Goal: Task Accomplishment & Management: Use online tool/utility

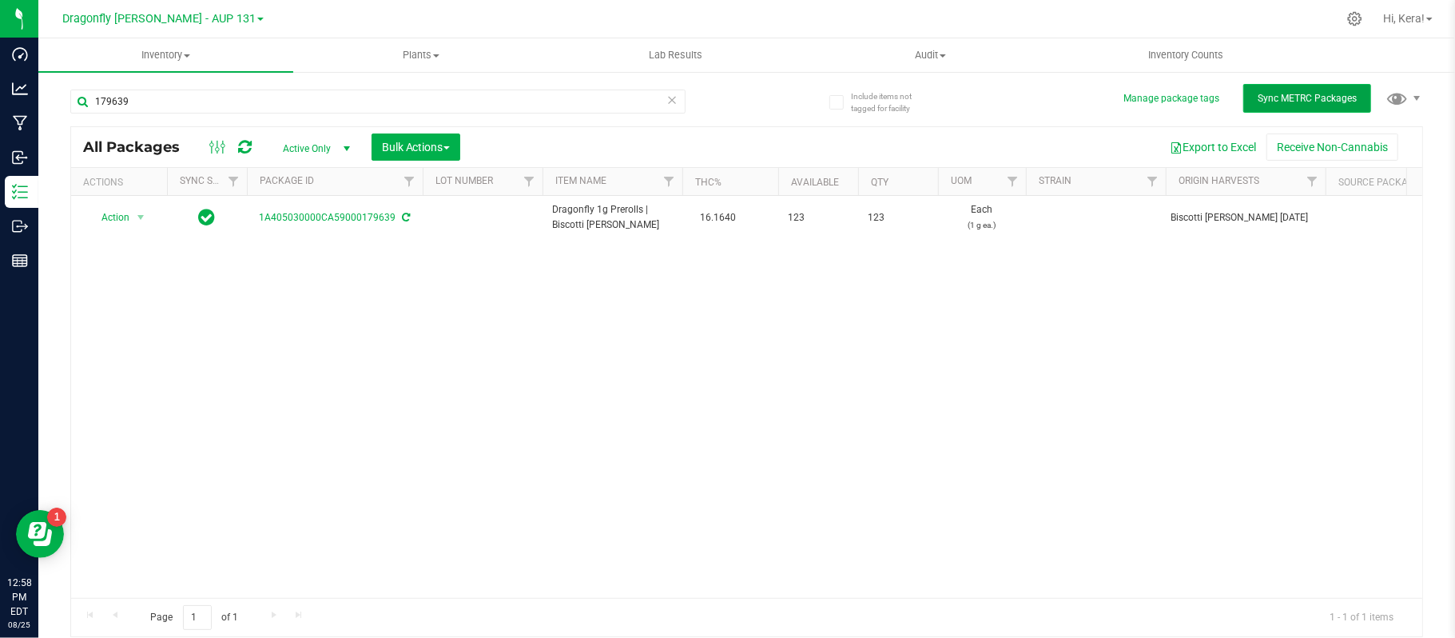
click at [1269, 88] on button "Sync METRC Packages" at bounding box center [1307, 98] width 128 height 29
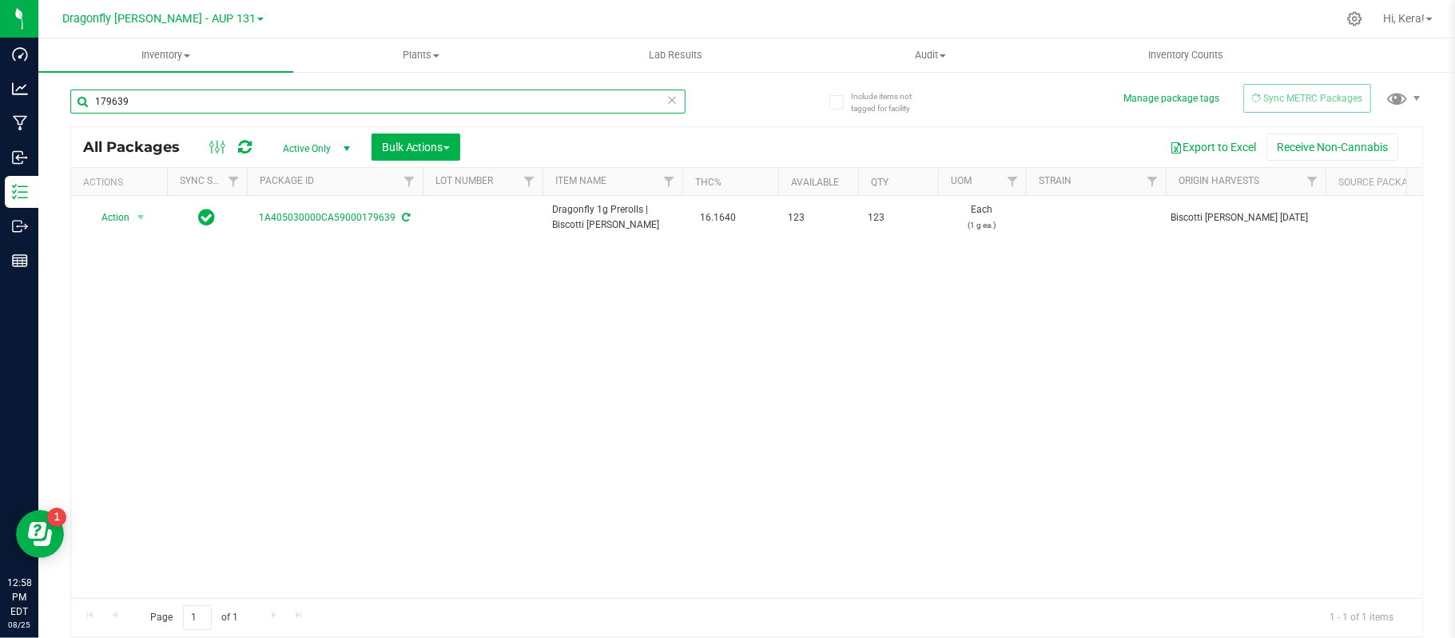
click at [452, 97] on input "179639" at bounding box center [377, 101] width 615 height 24
type input "1"
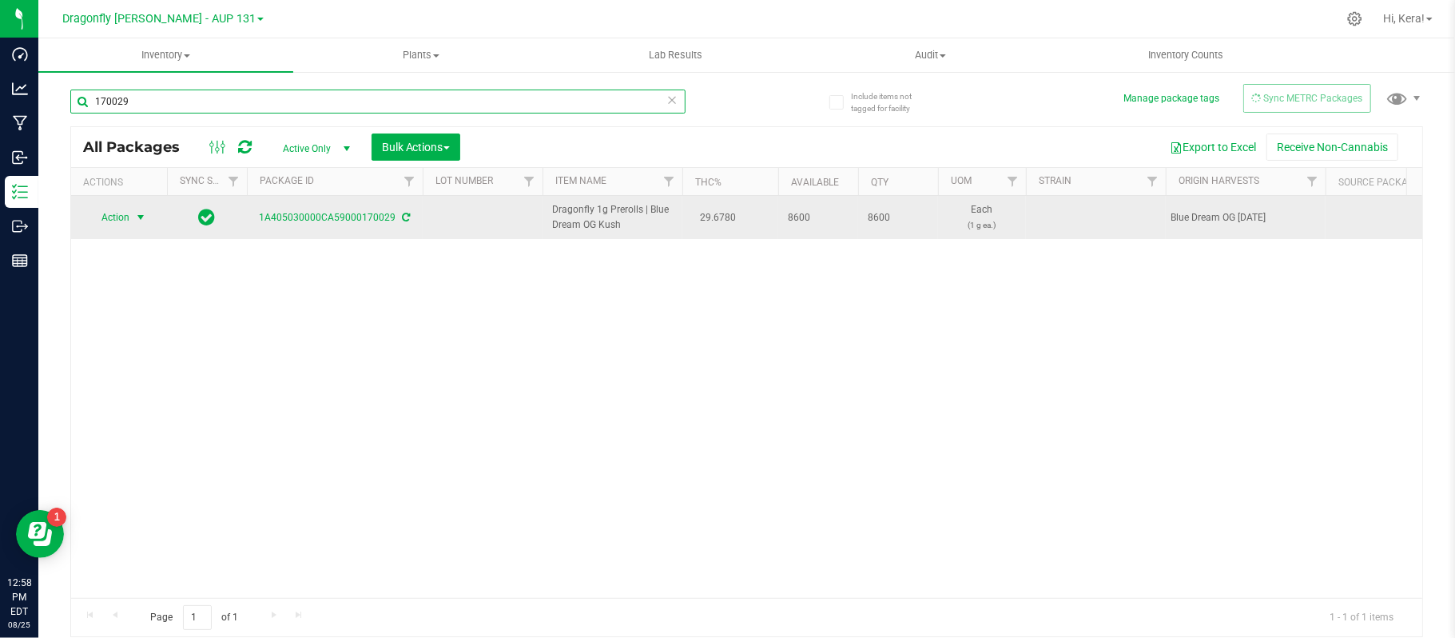
type input "170029"
click at [144, 222] on span "select" at bounding box center [140, 217] width 13 height 13
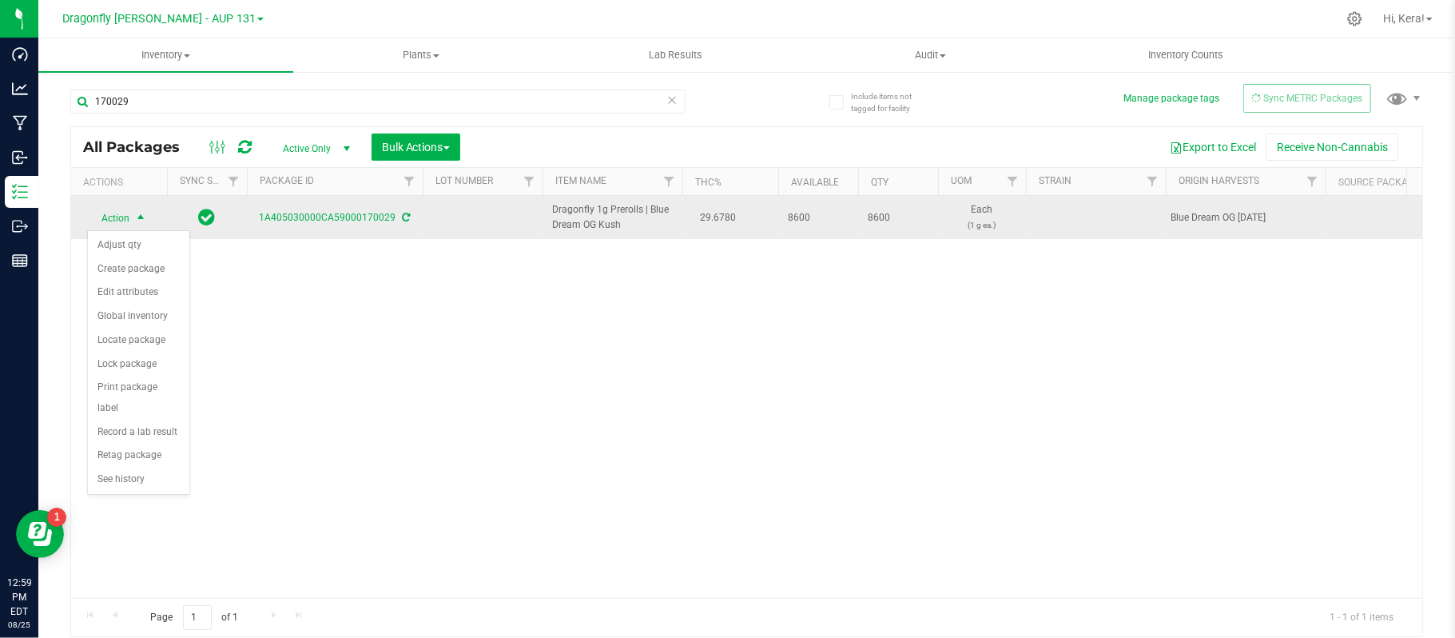
click at [404, 219] on icon at bounding box center [407, 218] width 8 height 10
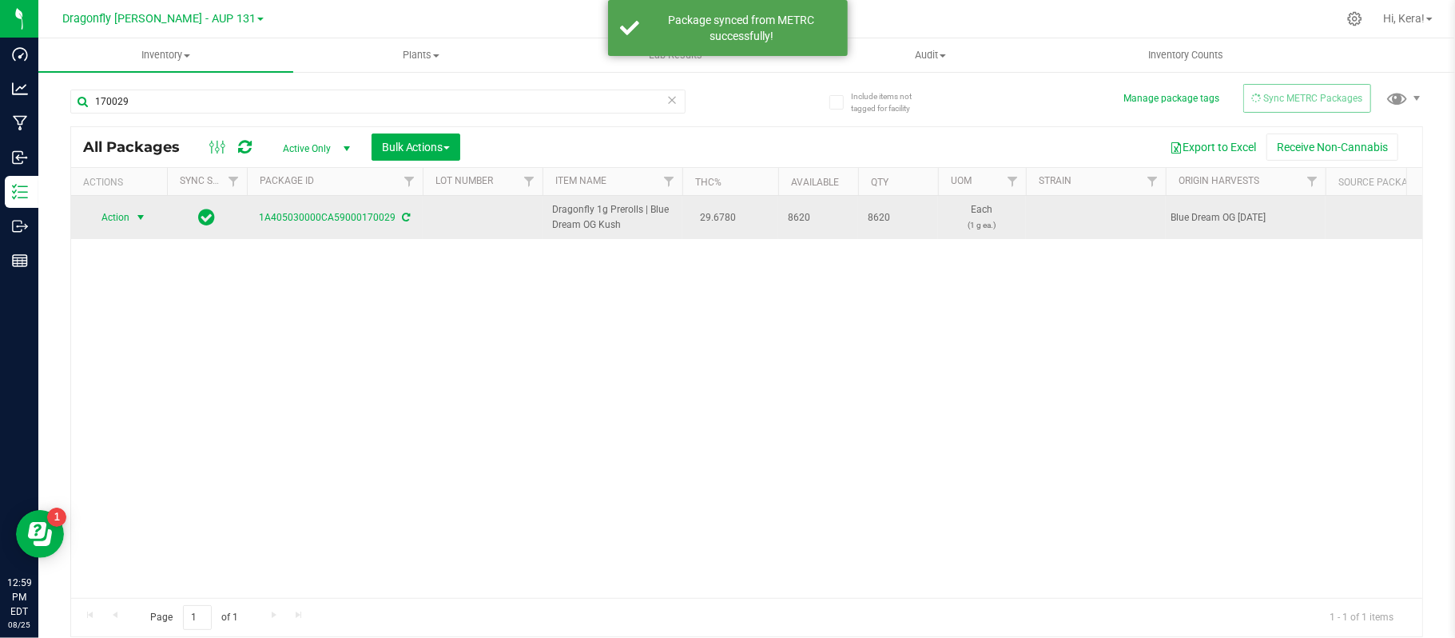
click at [129, 214] on span "Action" at bounding box center [108, 217] width 43 height 22
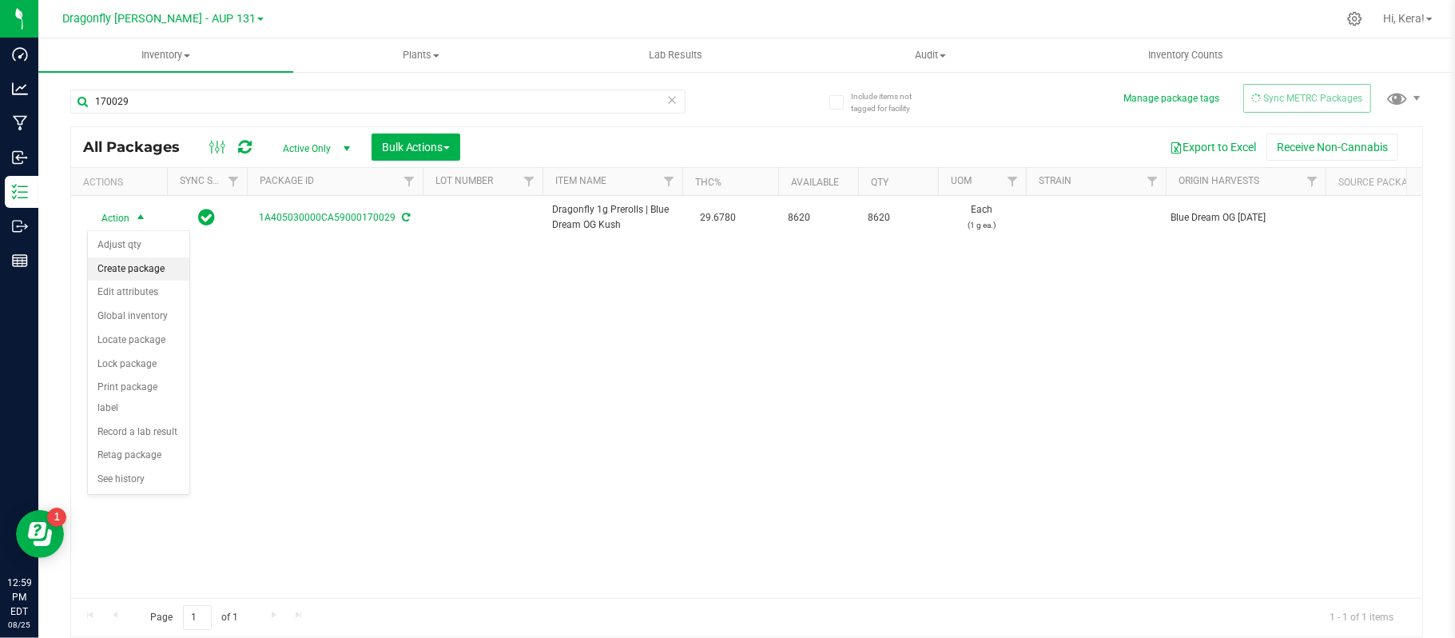
click at [134, 262] on li "Create package" at bounding box center [138, 269] width 101 height 24
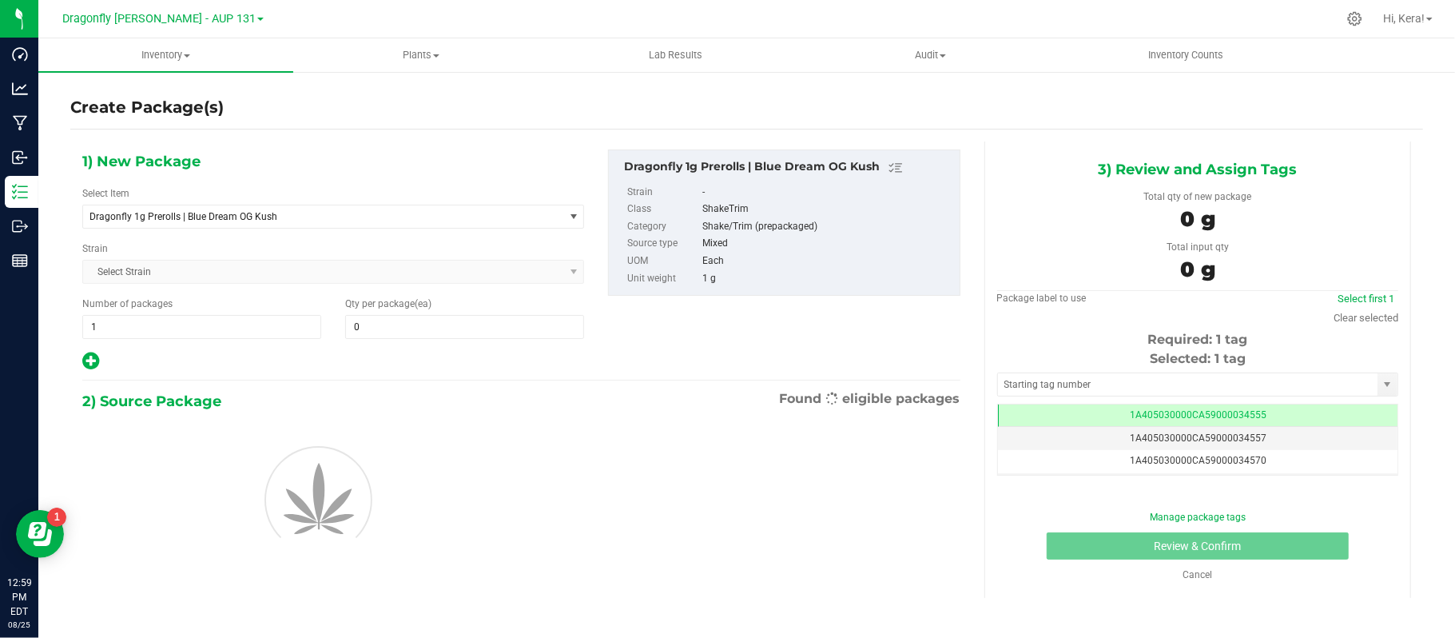
type input "0"
click at [152, 326] on span "1 1" at bounding box center [201, 327] width 239 height 24
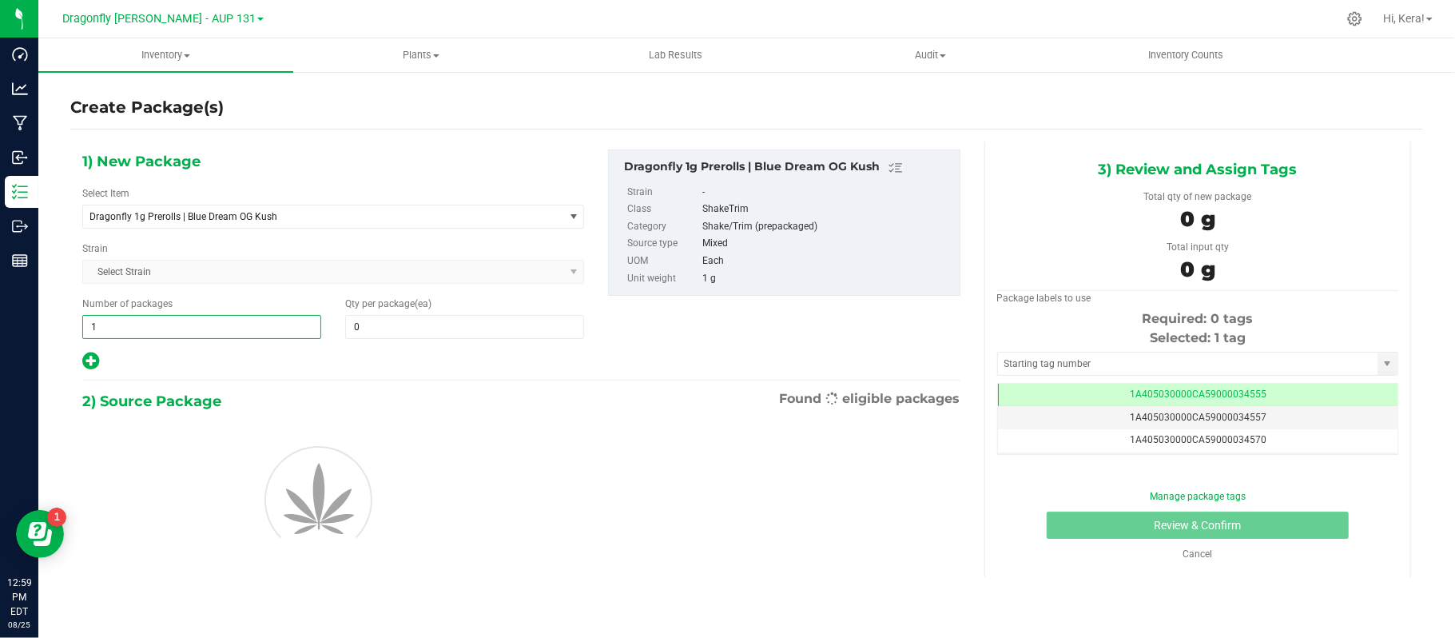
type input "17"
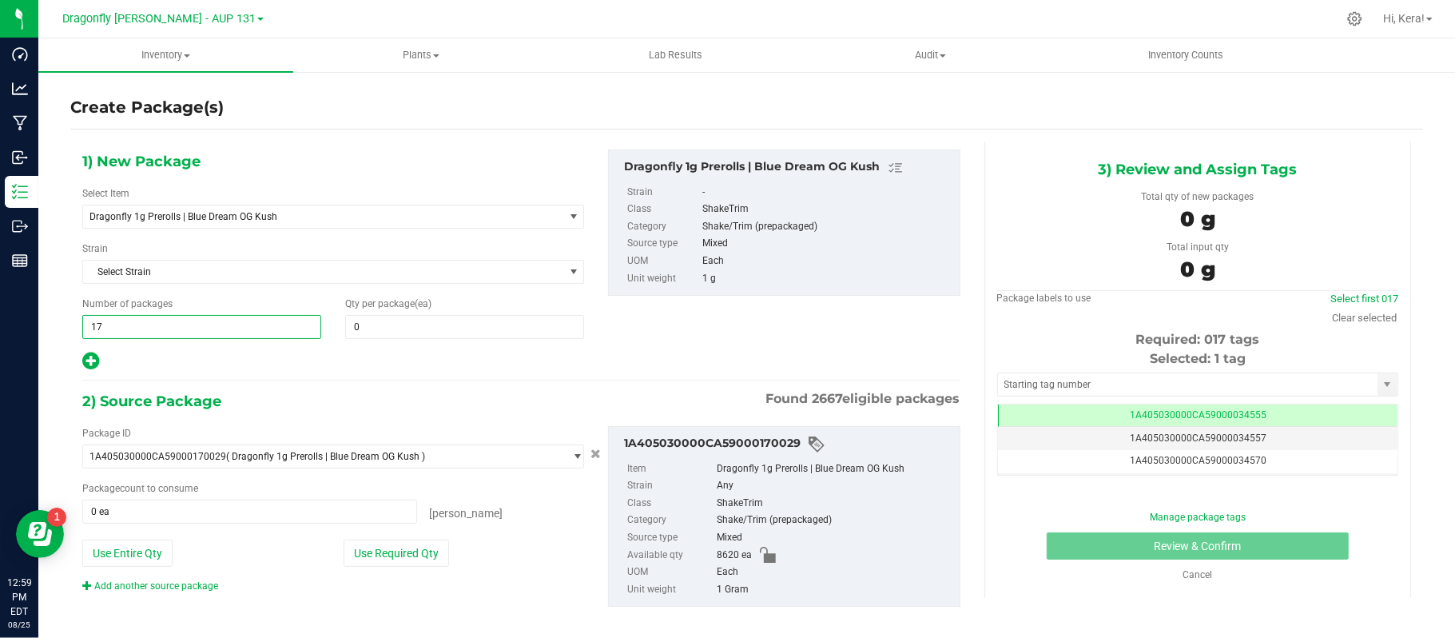
type input "17"
type input "0"
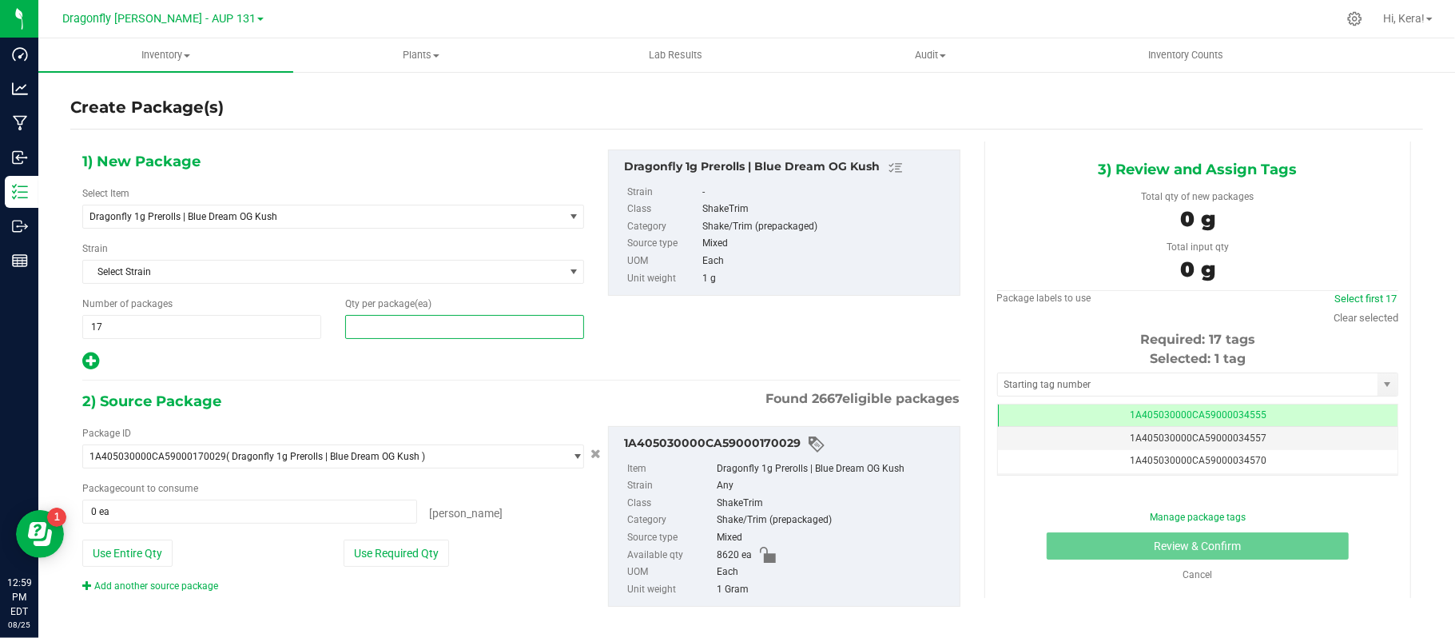
click at [369, 317] on span at bounding box center [464, 327] width 239 height 24
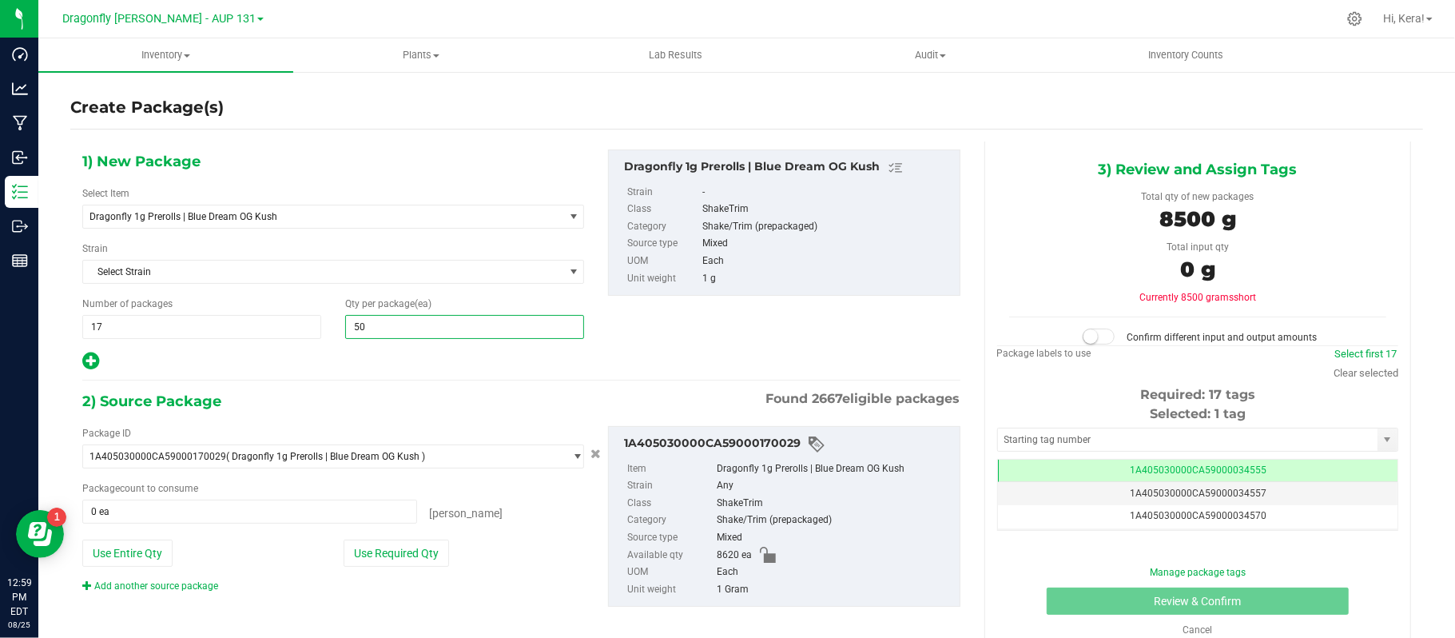
type input "500"
click at [393, 558] on button "Use Required Qty" at bounding box center [396, 552] width 105 height 27
type input "8500 ea"
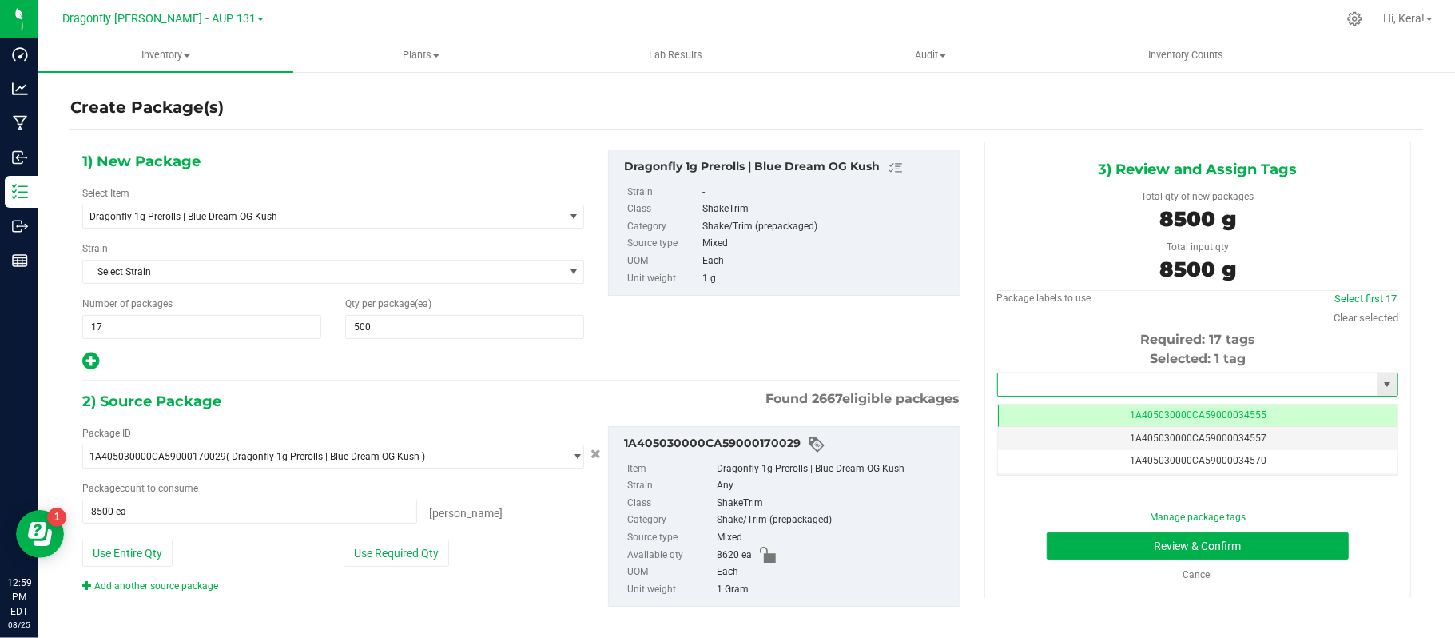
click at [1230, 384] on input "text" at bounding box center [1188, 384] width 380 height 22
paste input "1A405030000CA59000226453"
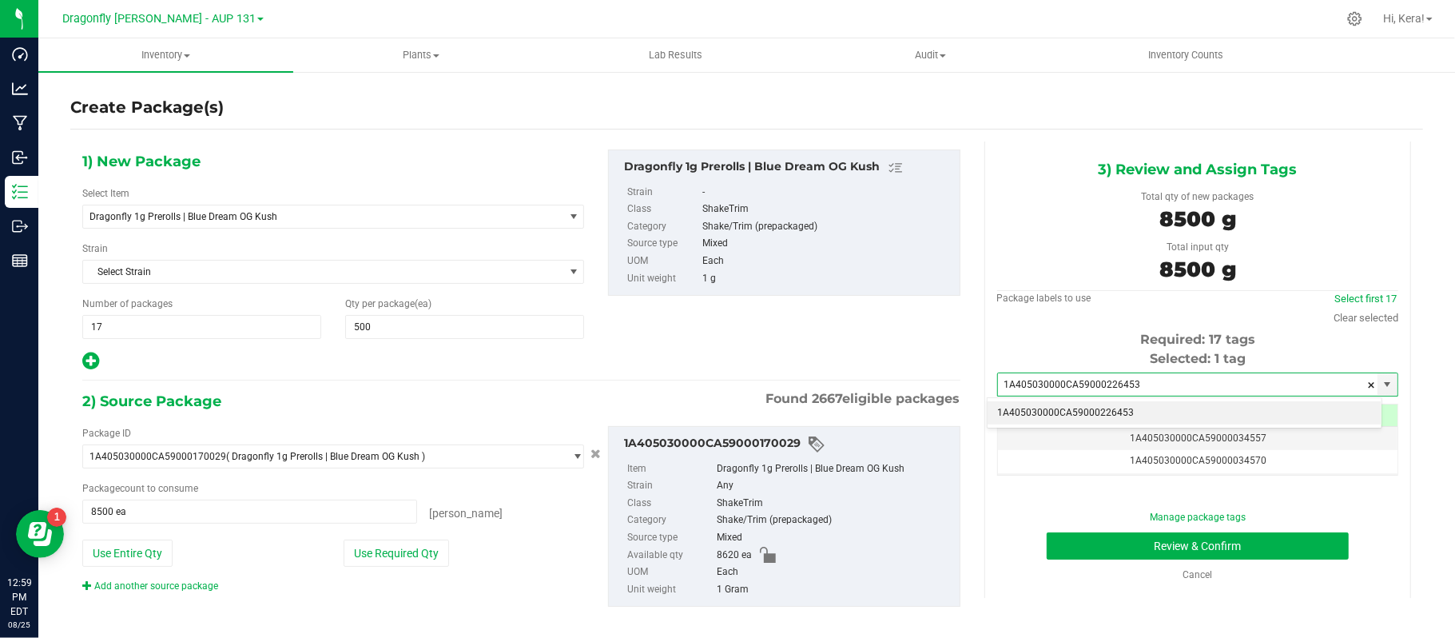
click at [1103, 419] on li "1A405030000CA59000226453" at bounding box center [1185, 413] width 394 height 24
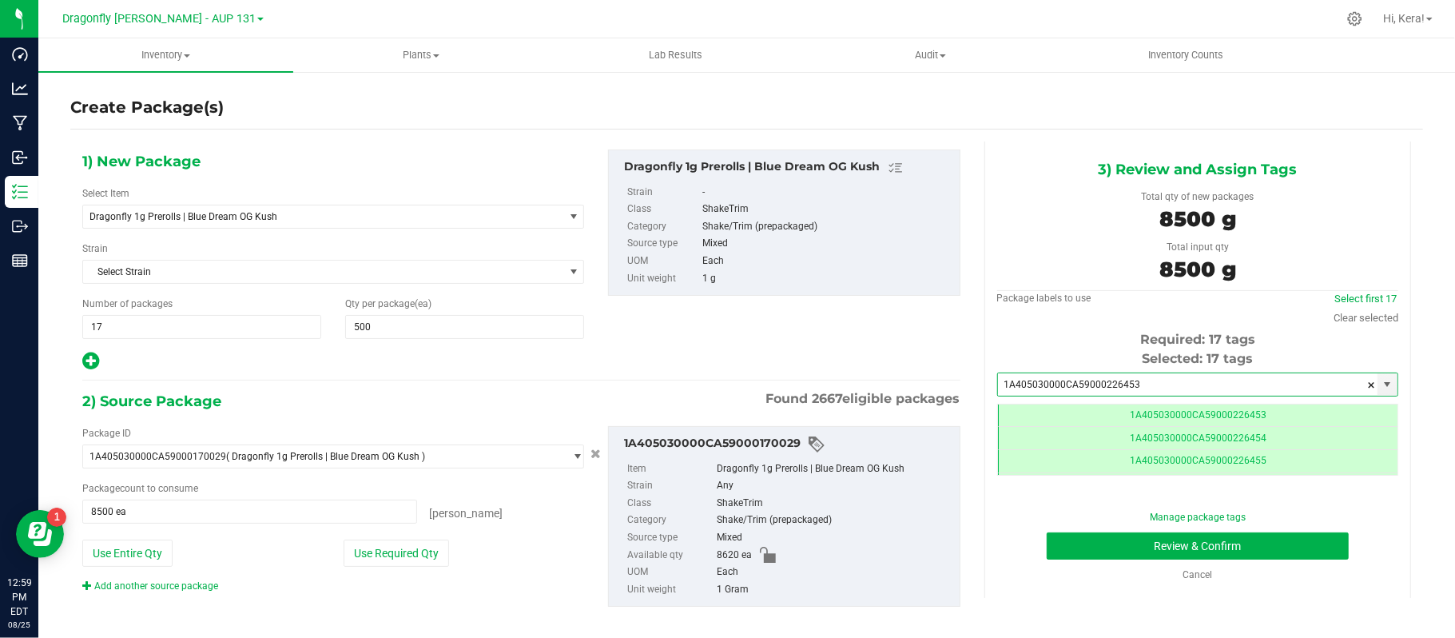
scroll to position [0, -1]
type input "1A405030000CA59000226453"
click at [1114, 544] on button "Review & Confirm" at bounding box center [1198, 545] width 302 height 27
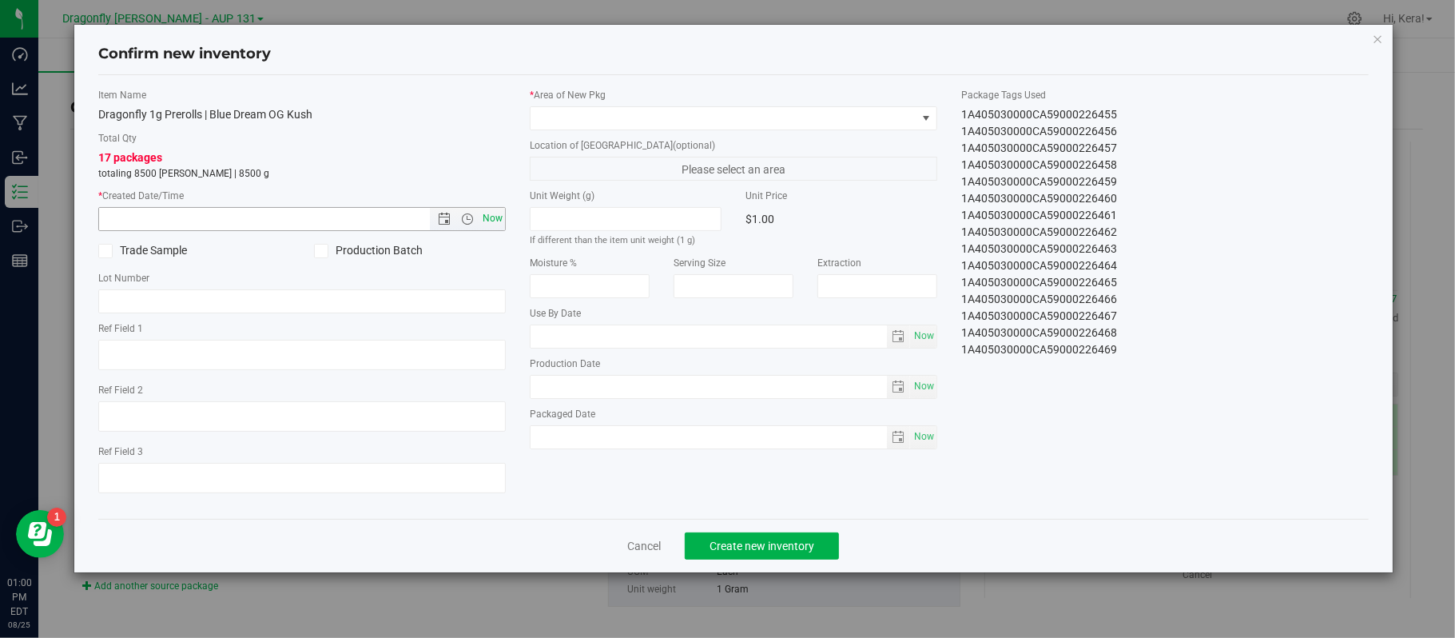
click at [484, 224] on span "Now" at bounding box center [492, 218] width 27 height 23
type input "[DATE] 1:00 PM"
click at [598, 115] on span at bounding box center [724, 118] width 386 height 22
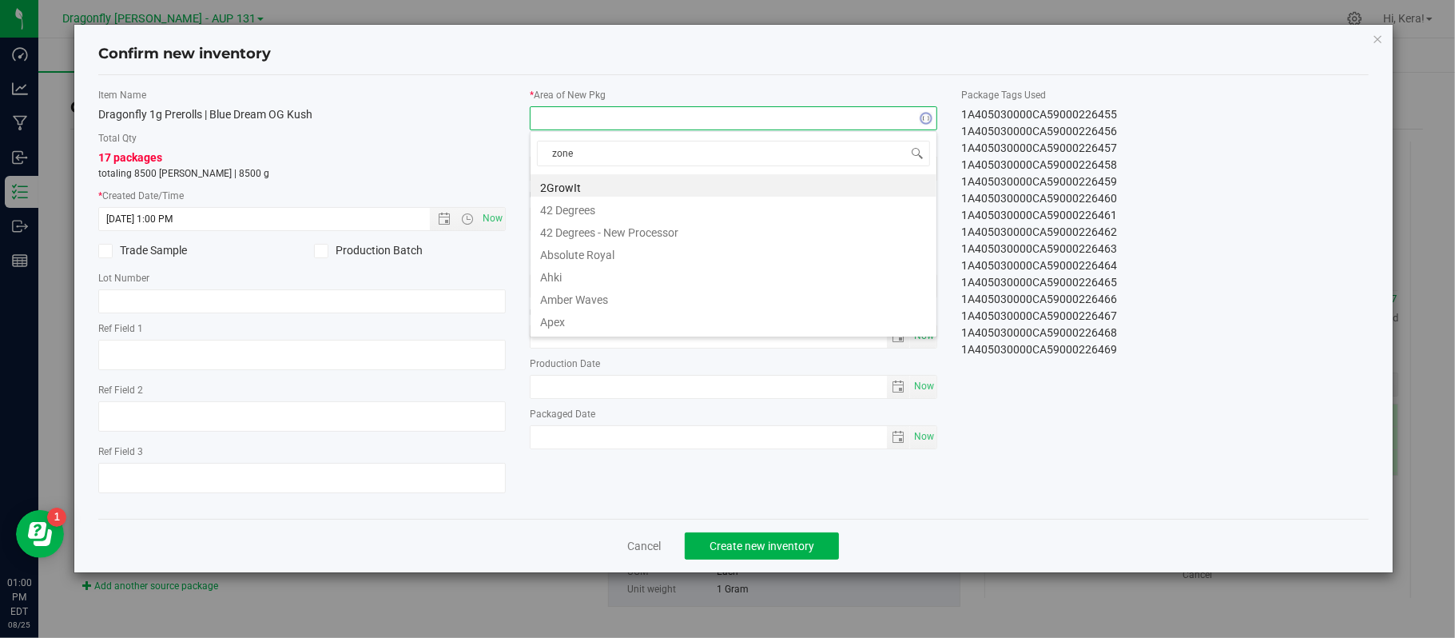
type input "zone 1"
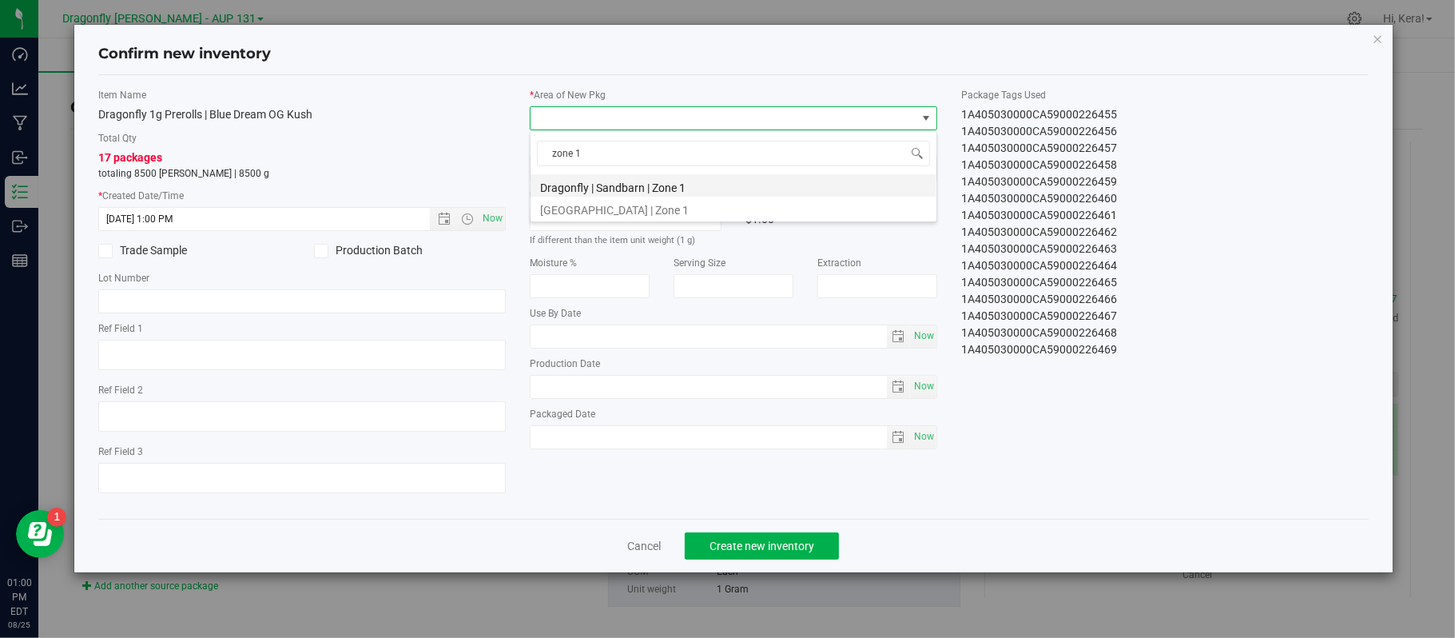
click at [595, 184] on li "Dragonfly | Sandbarn | Zone 1" at bounding box center [734, 185] width 406 height 22
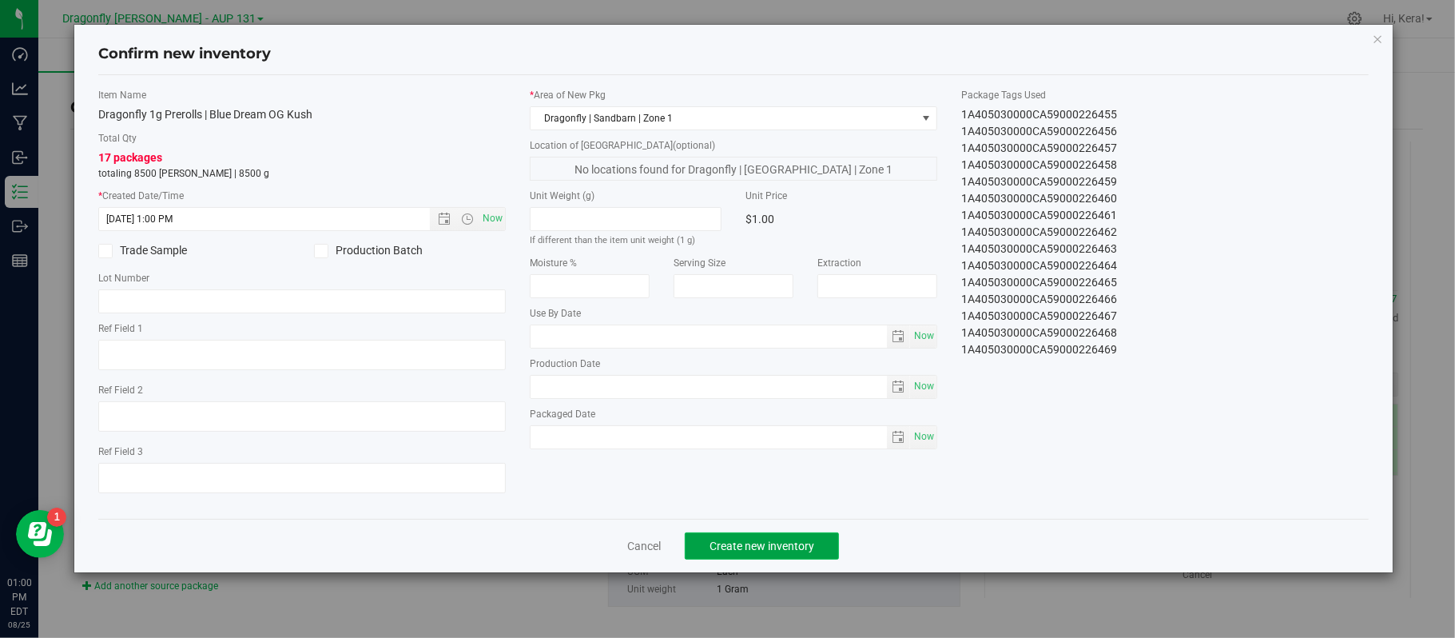
click at [753, 551] on span "Create new inventory" at bounding box center [762, 545] width 105 height 13
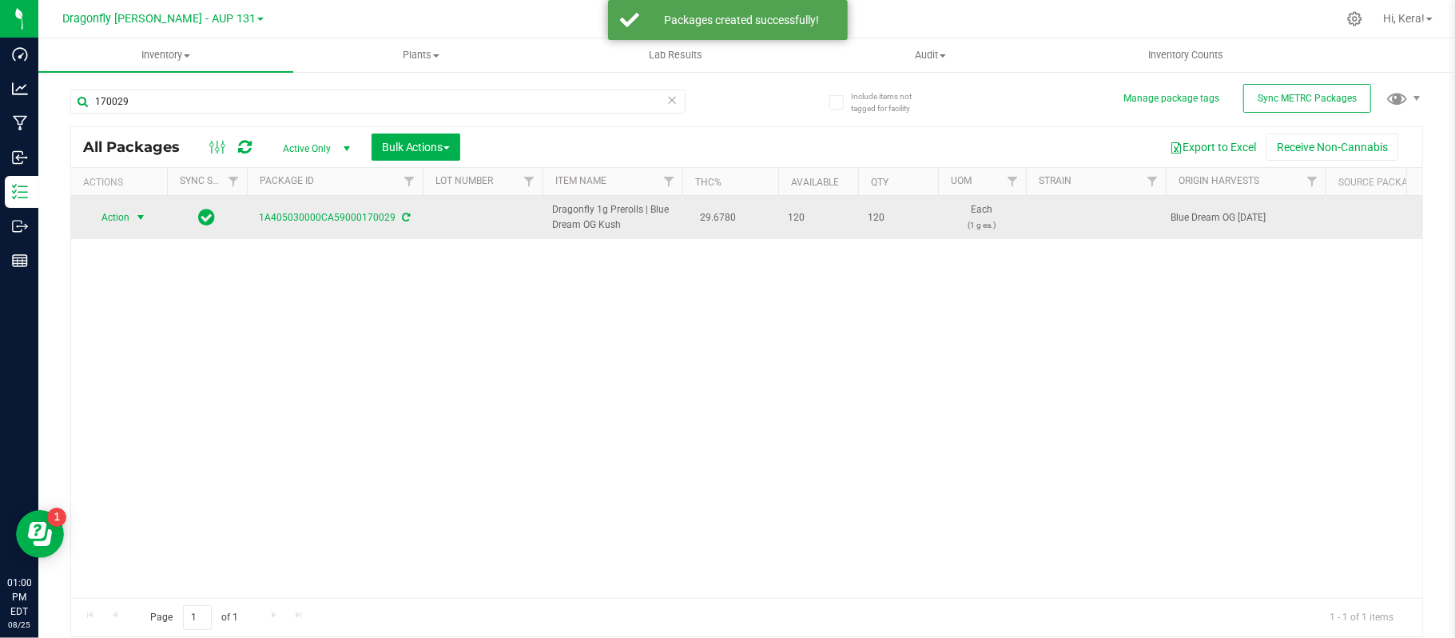
click at [129, 222] on span "Action" at bounding box center [108, 217] width 43 height 22
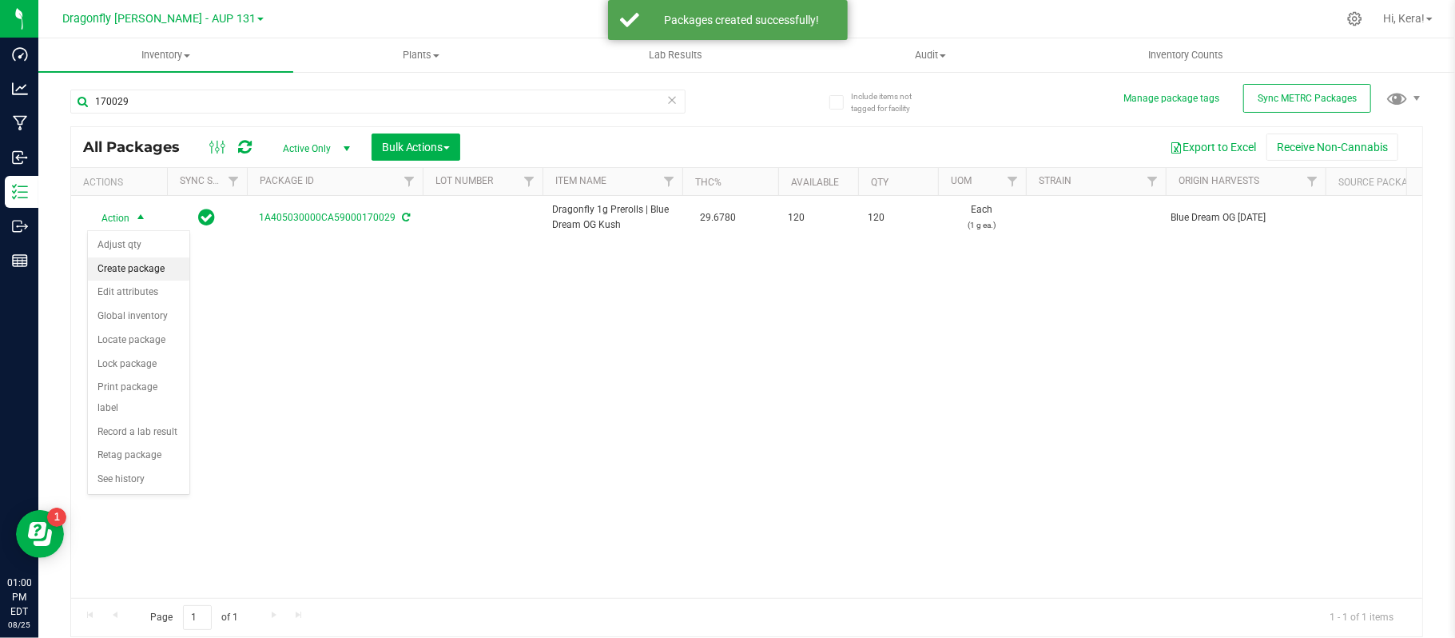
click at [138, 262] on li "Create package" at bounding box center [138, 269] width 101 height 24
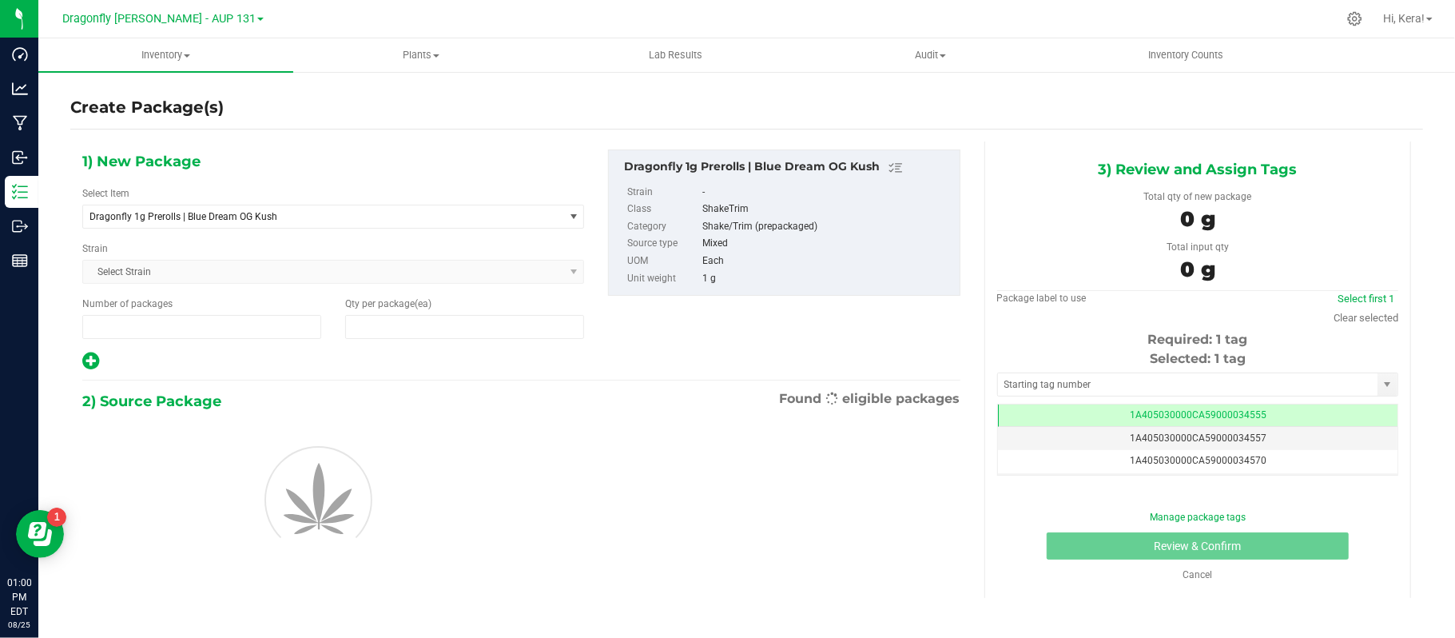
type input "1"
type input "0"
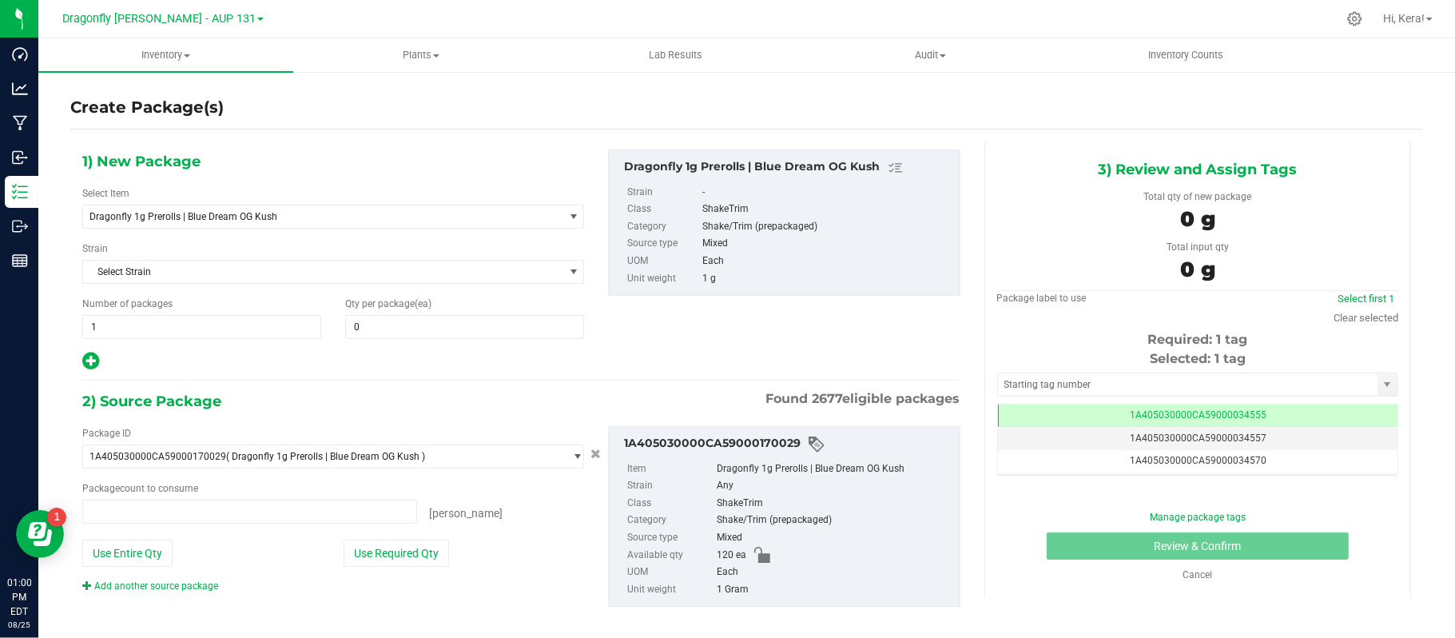
type input "0 ea"
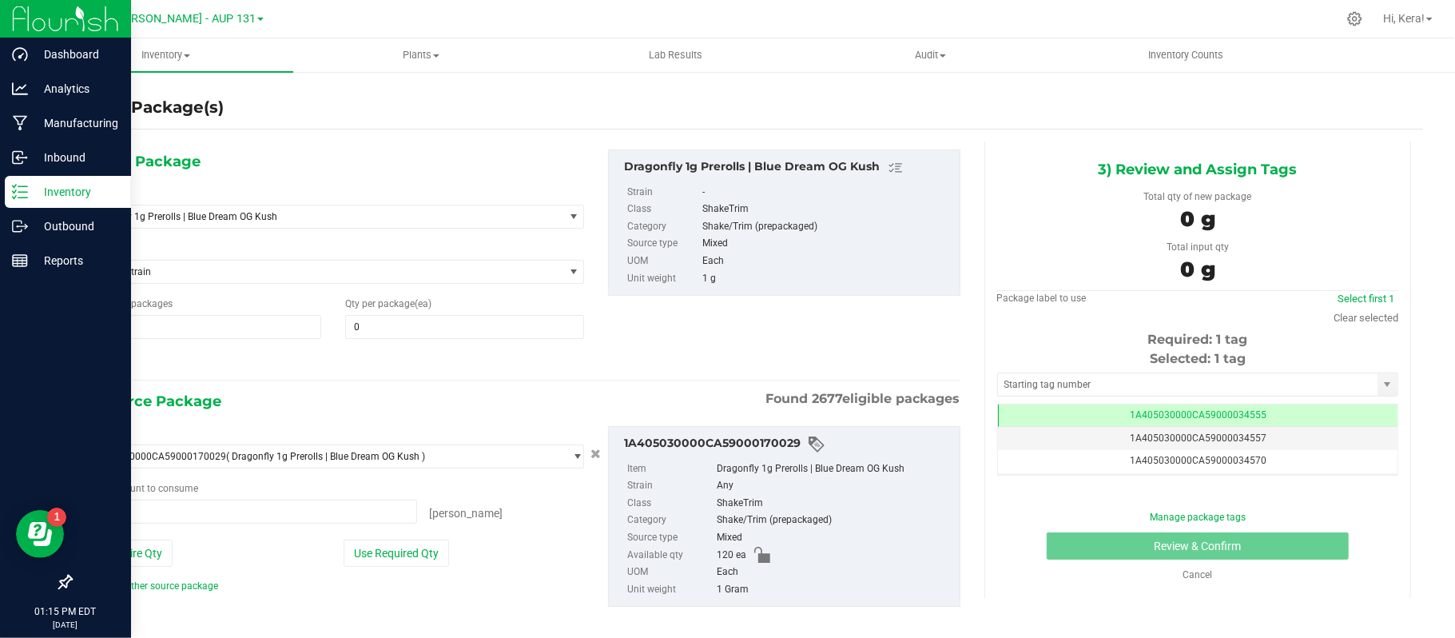
click at [24, 189] on icon at bounding box center [20, 192] width 16 height 16
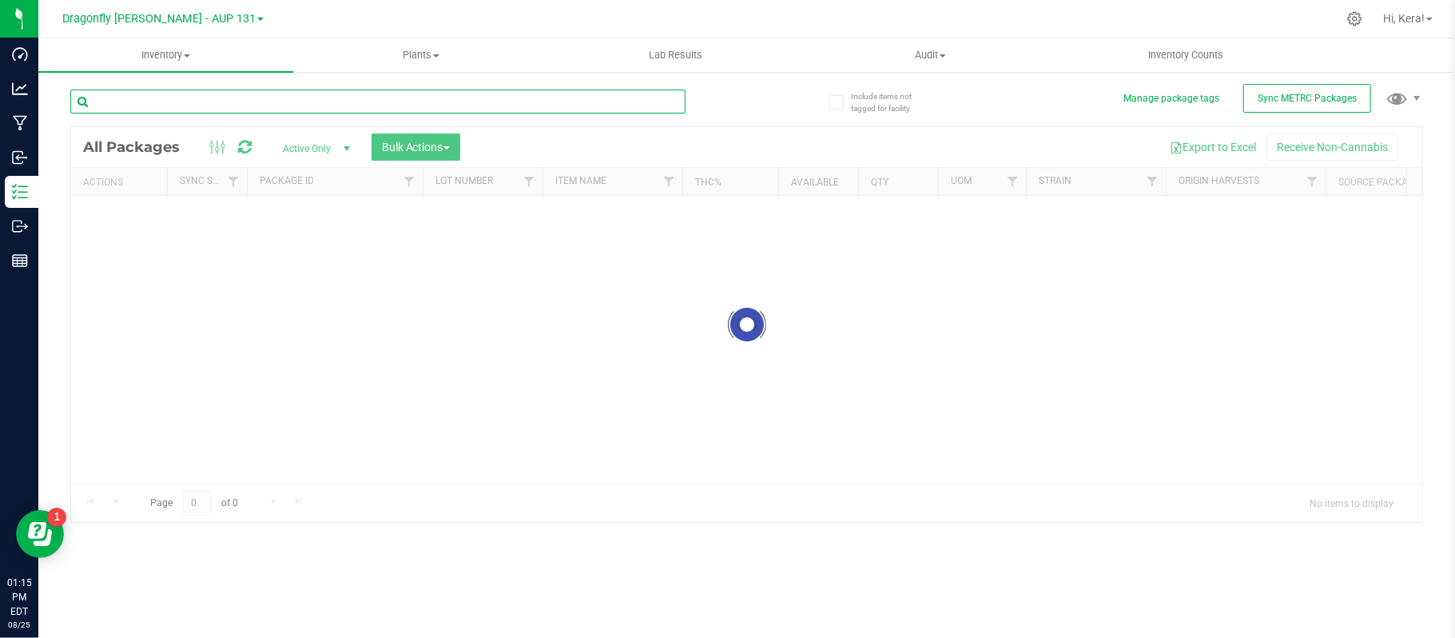
click at [396, 103] on input "text" at bounding box center [377, 101] width 615 height 24
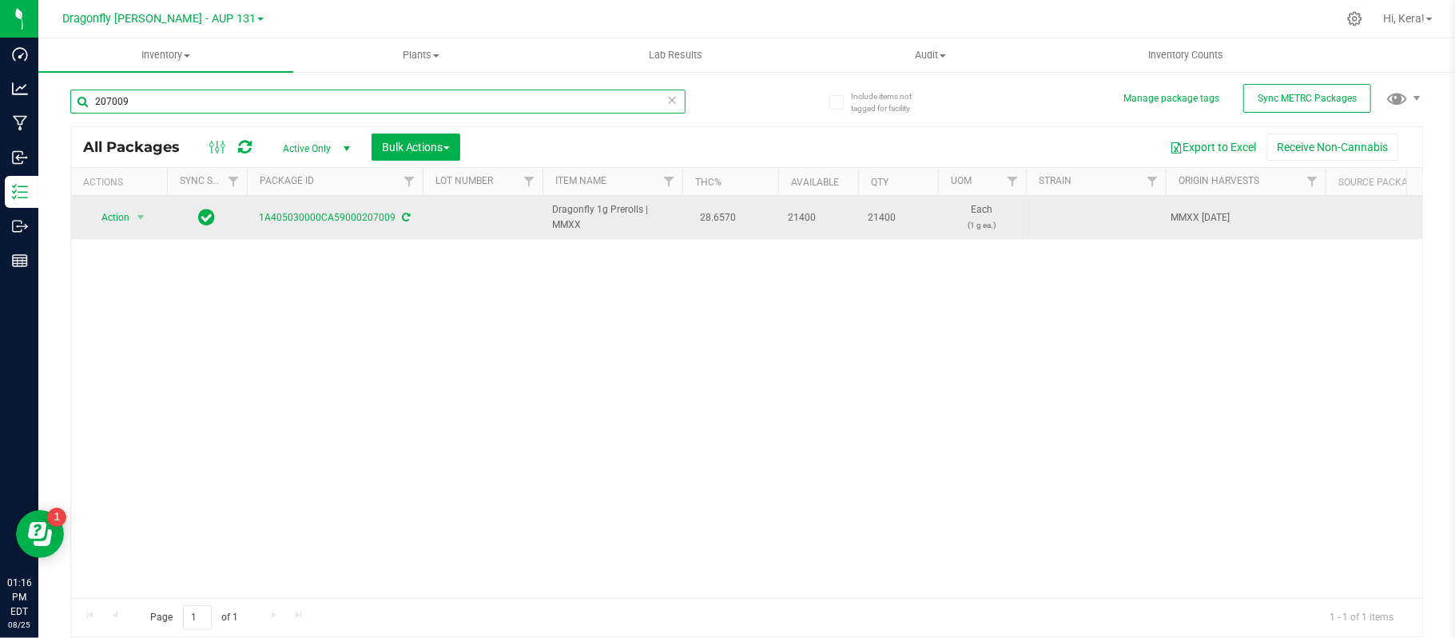
type input "207009"
click at [408, 221] on icon at bounding box center [407, 218] width 8 height 10
click at [123, 221] on span "Action" at bounding box center [108, 217] width 43 height 22
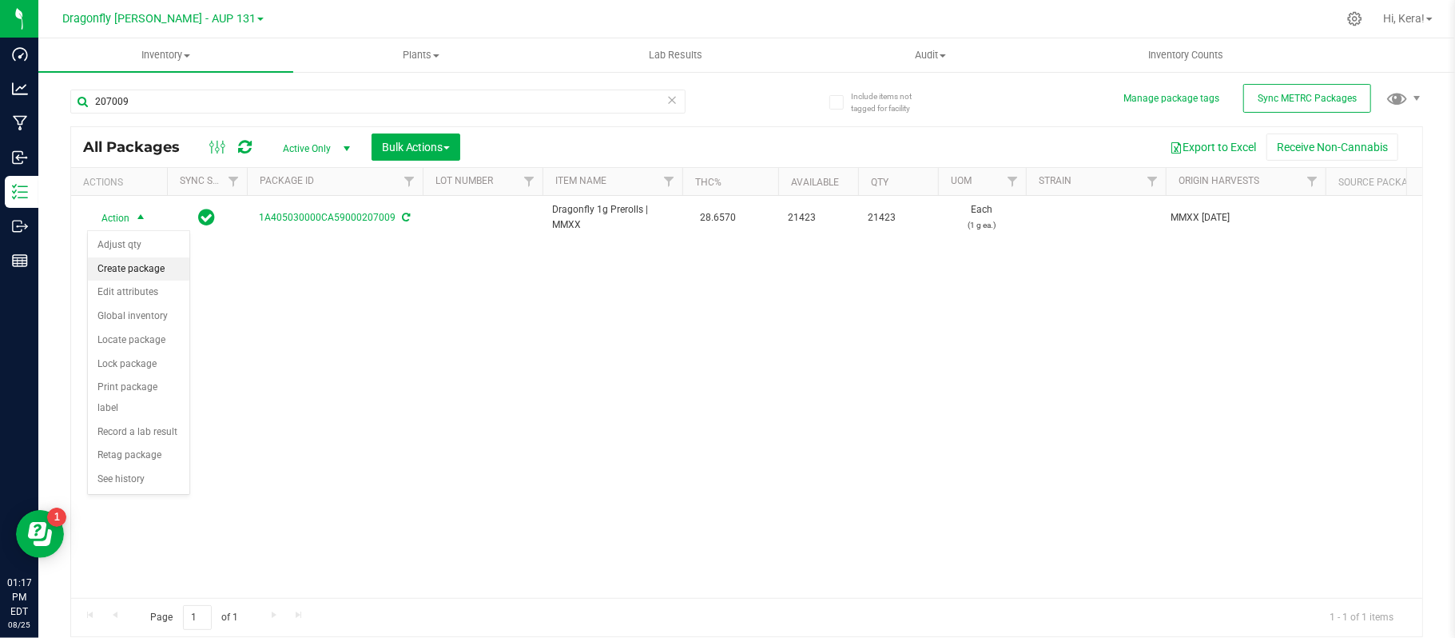
click at [131, 263] on li "Create package" at bounding box center [138, 269] width 101 height 24
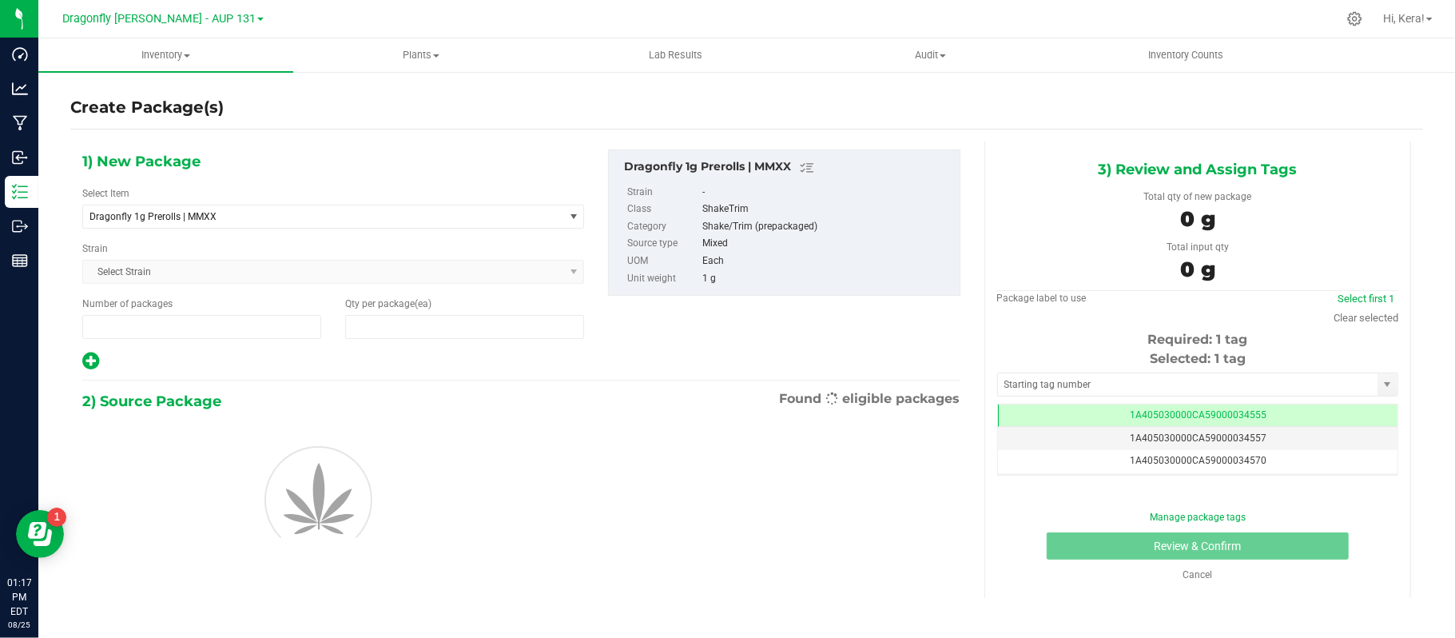
type input "1"
type input "0"
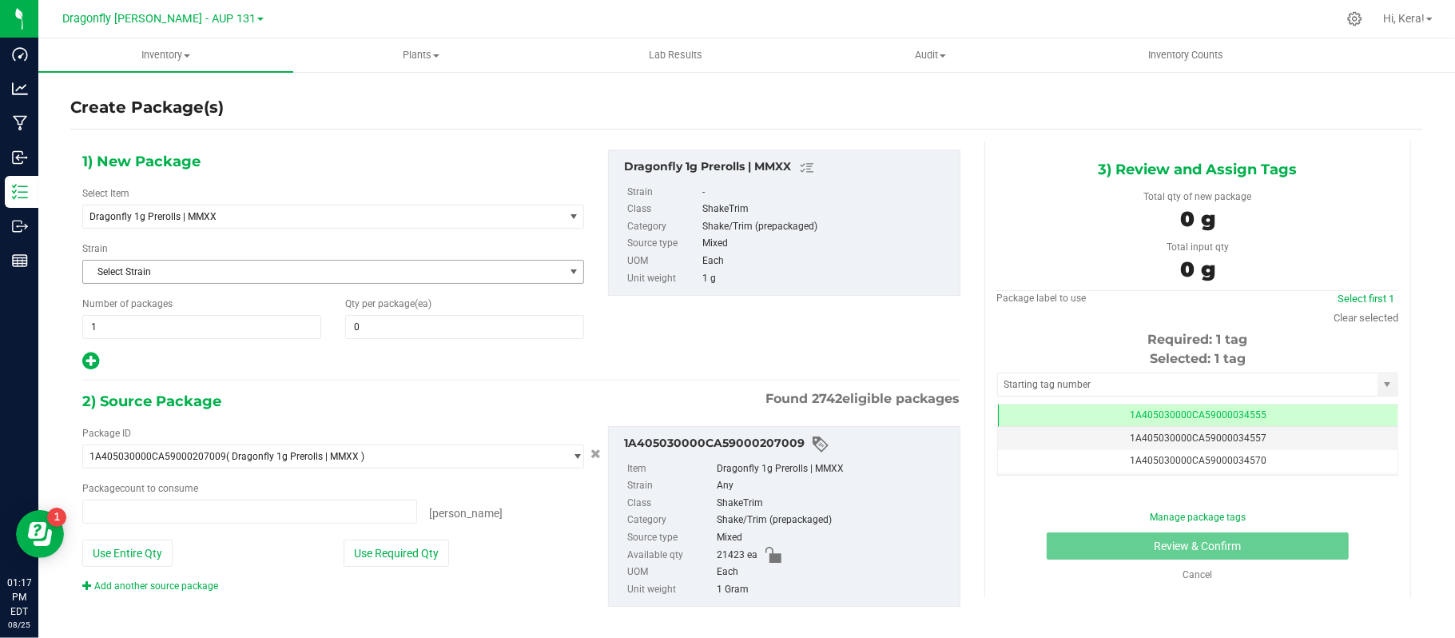
type input "0 ea"
click at [201, 212] on span "Dragonfly 1g Prerolls | MMXX" at bounding box center [313, 216] width 449 height 11
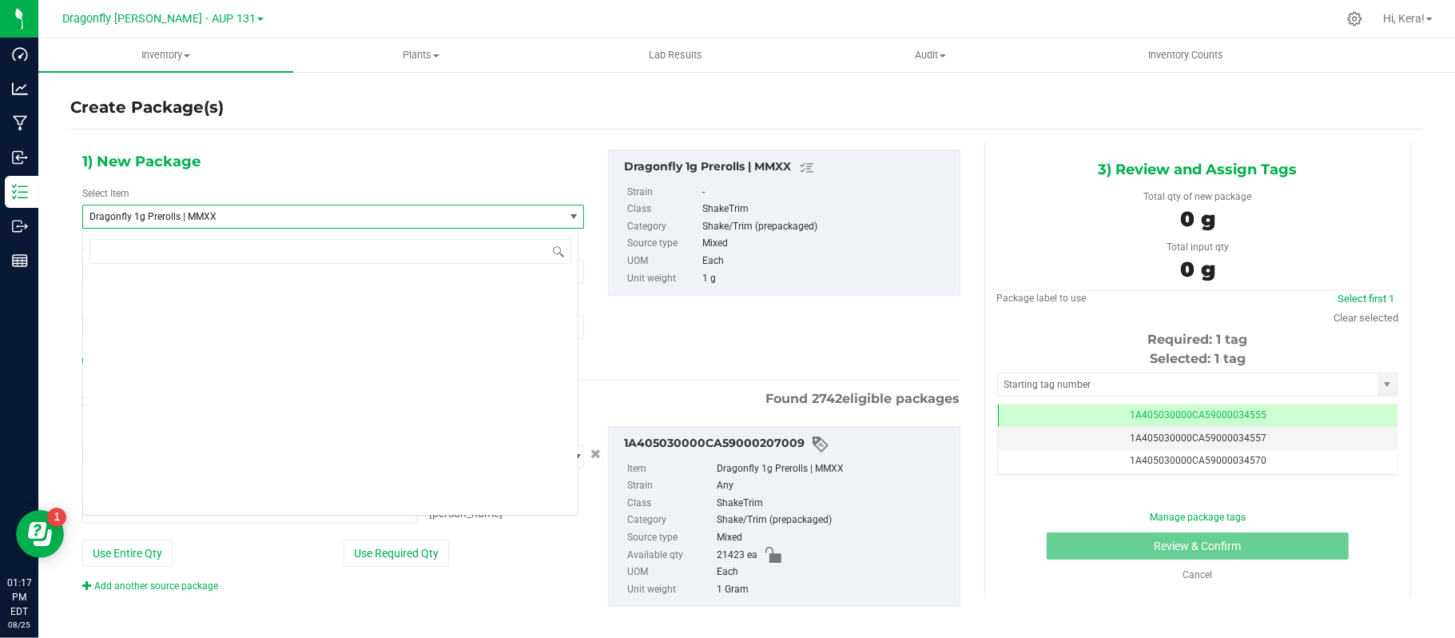
scroll to position [37541, 0]
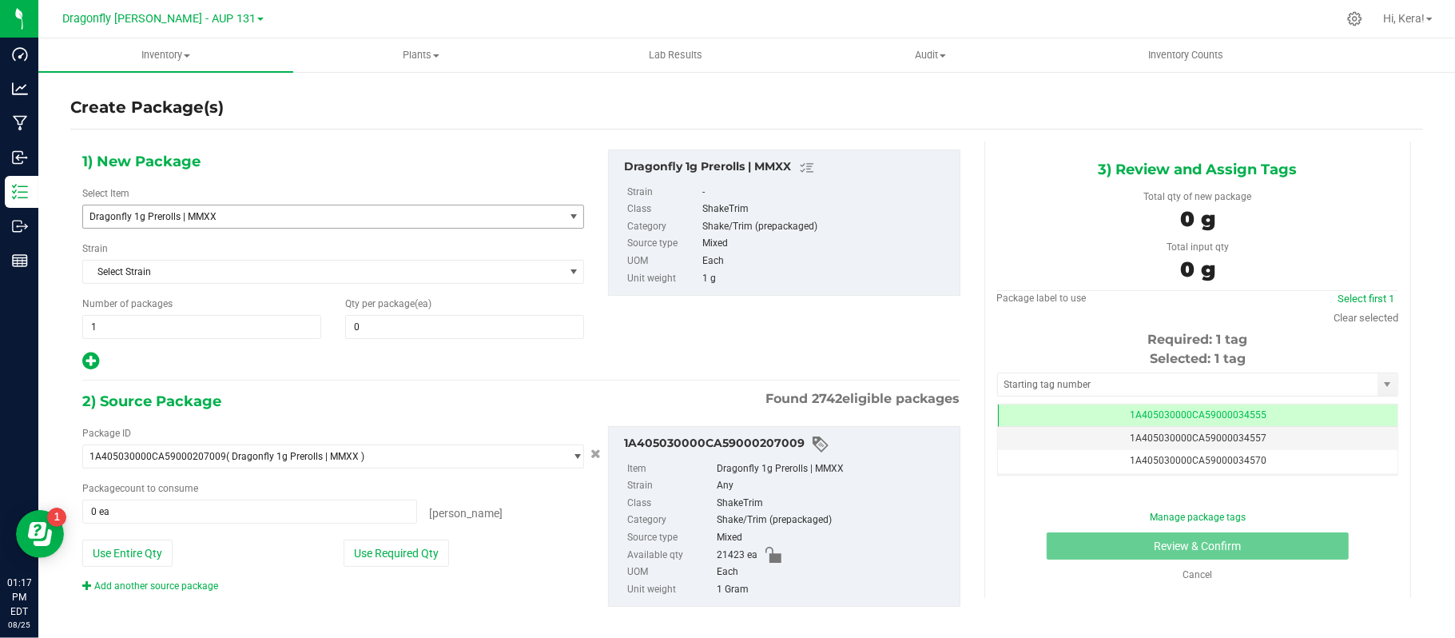
click at [217, 211] on span "Dragonfly 1g Prerolls | MMXX" at bounding box center [313, 216] width 449 height 11
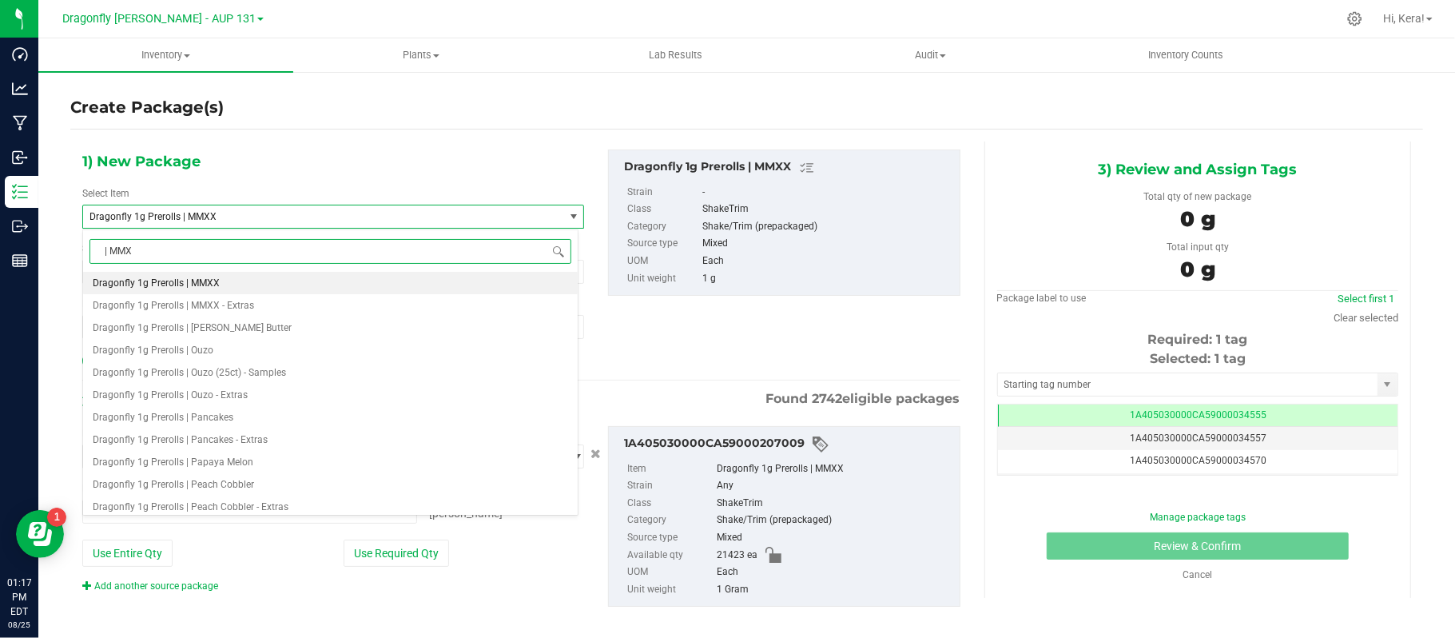
type input "| MMXX"
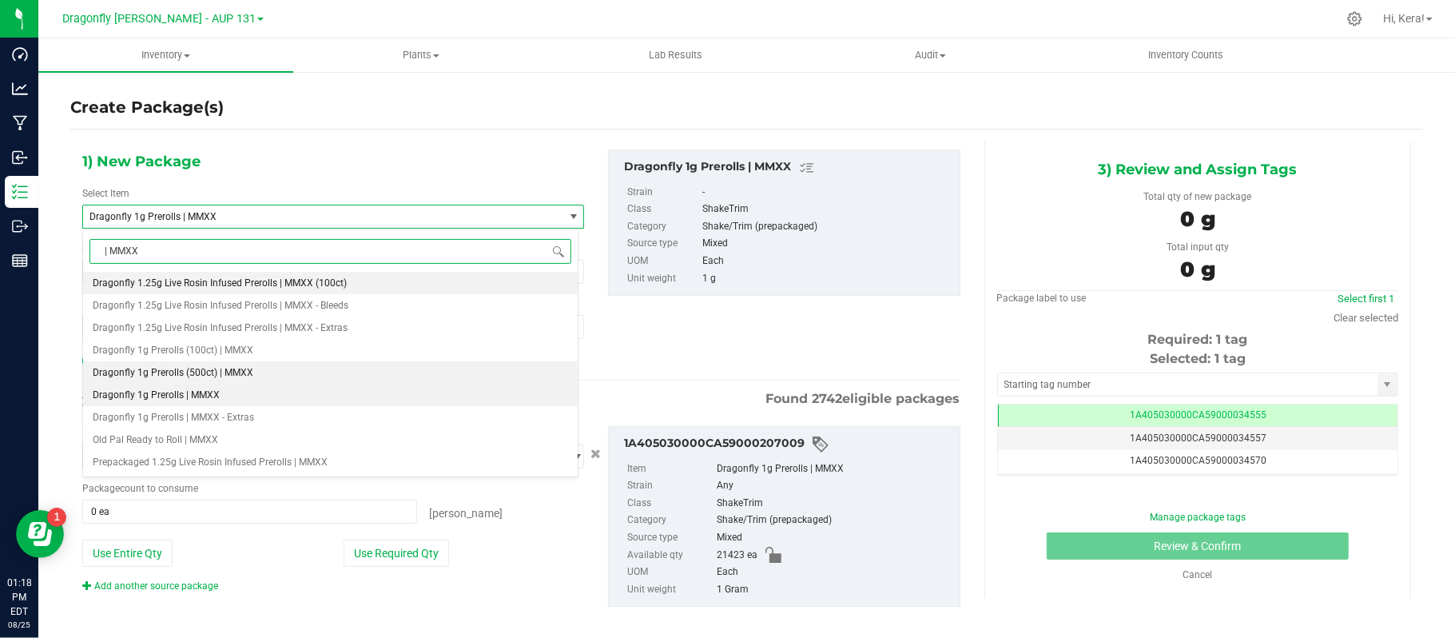
click at [259, 368] on li "Dragonfly 1g Prerolls (500ct) | MMXX" at bounding box center [330, 372] width 495 height 22
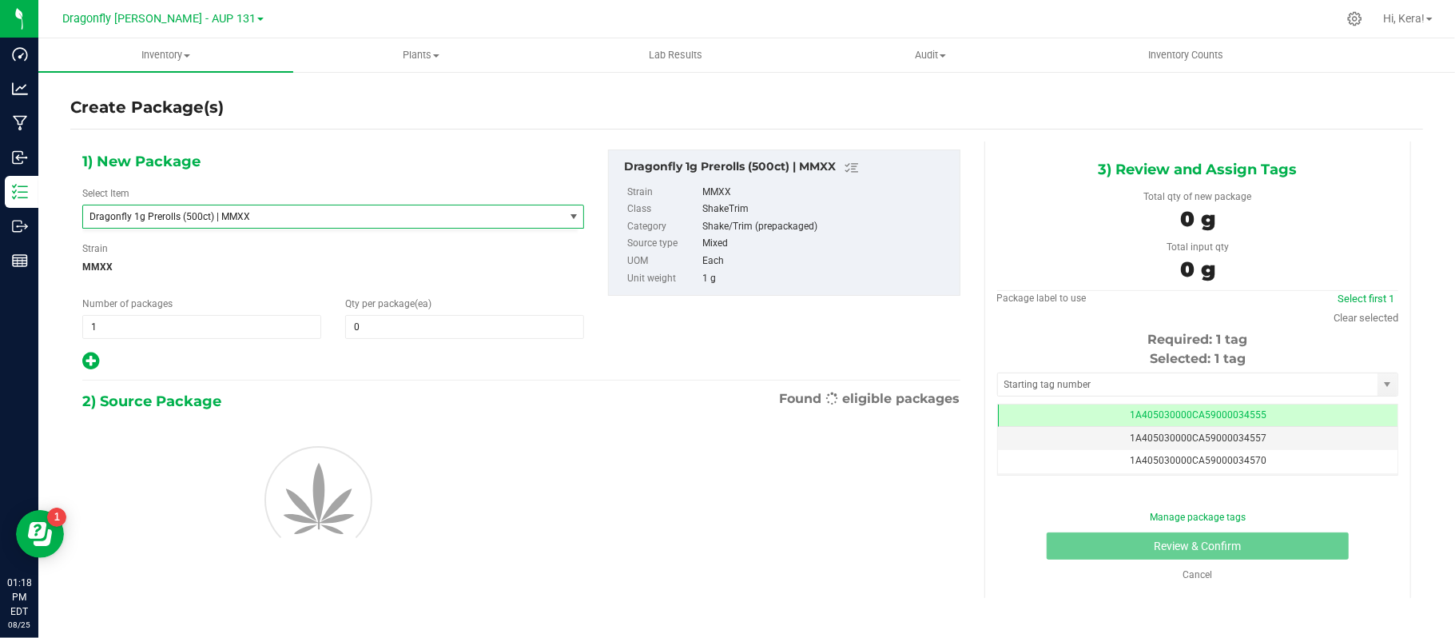
type input "0"
click at [225, 330] on span "1 1" at bounding box center [201, 327] width 239 height 24
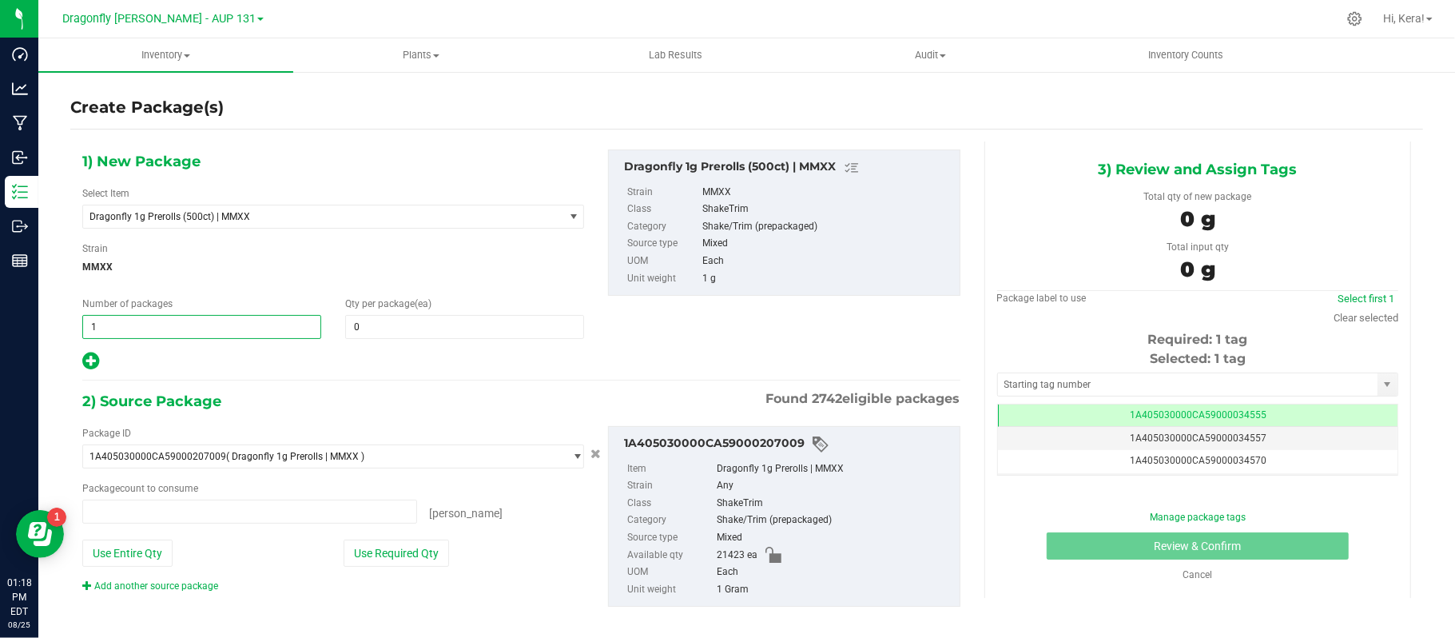
type input "0 ea"
type input "42"
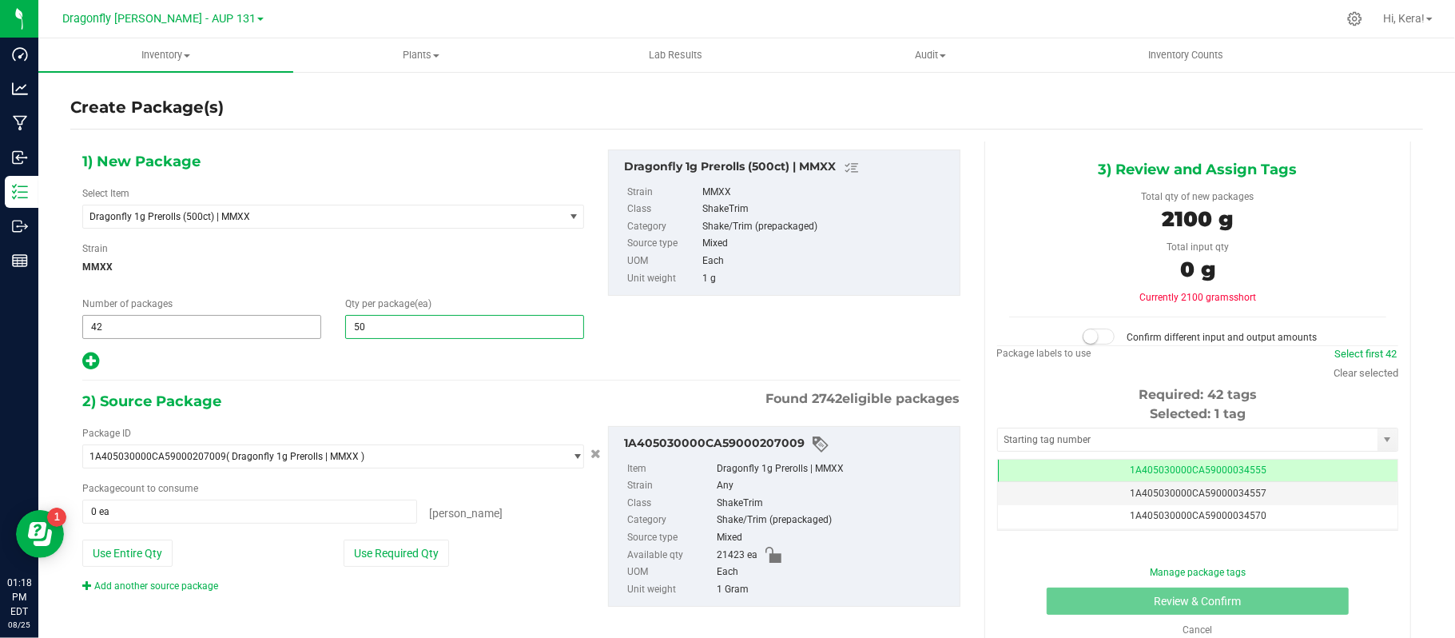
type input "500"
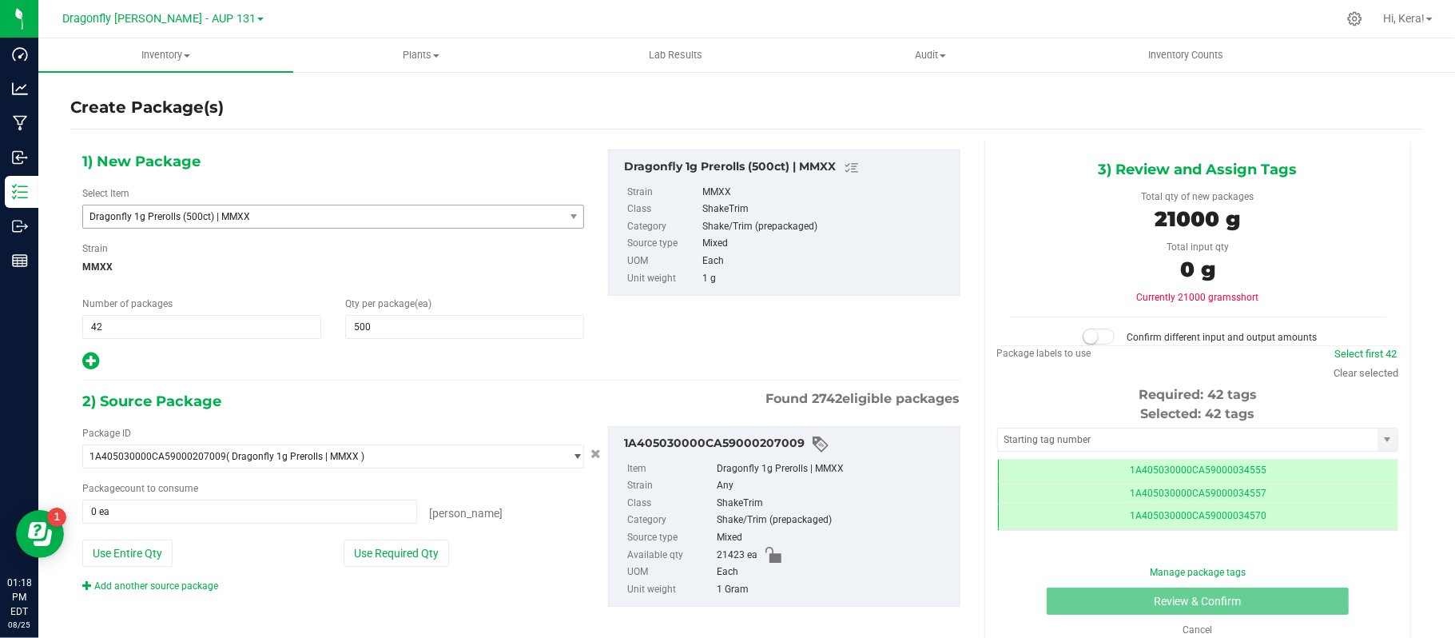
scroll to position [0, -1]
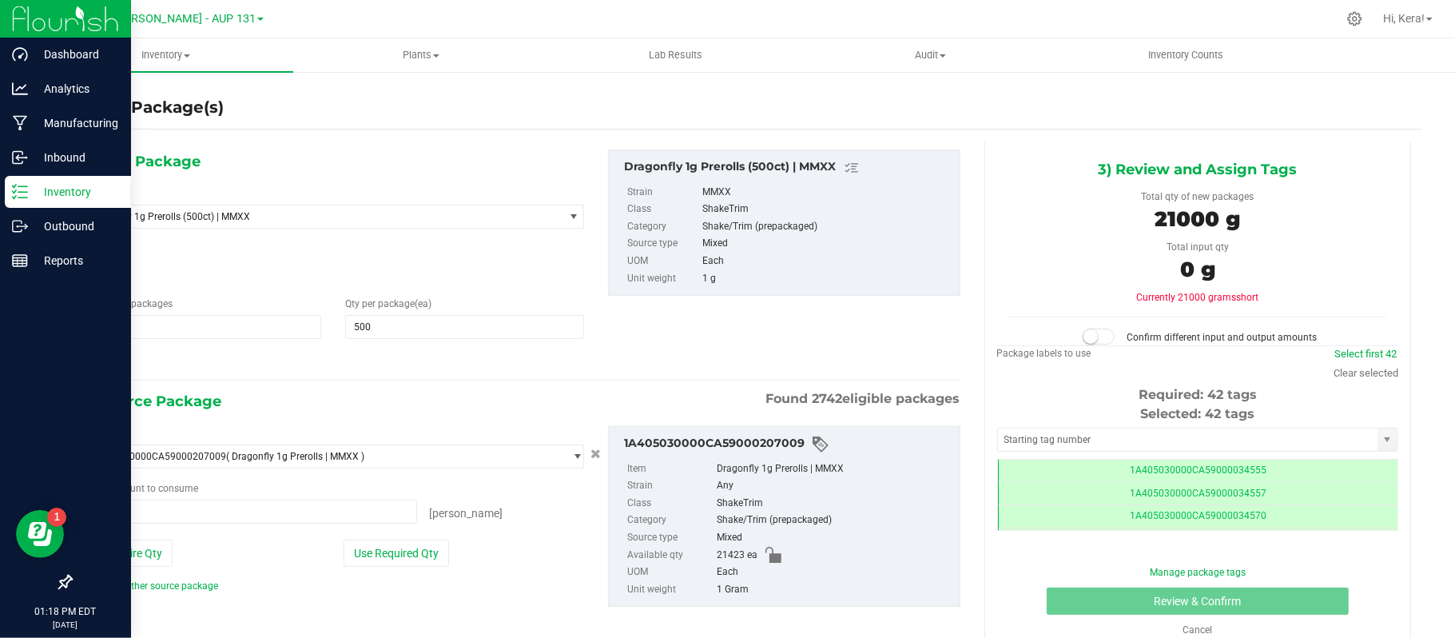
click at [26, 189] on icon at bounding box center [20, 192] width 16 height 16
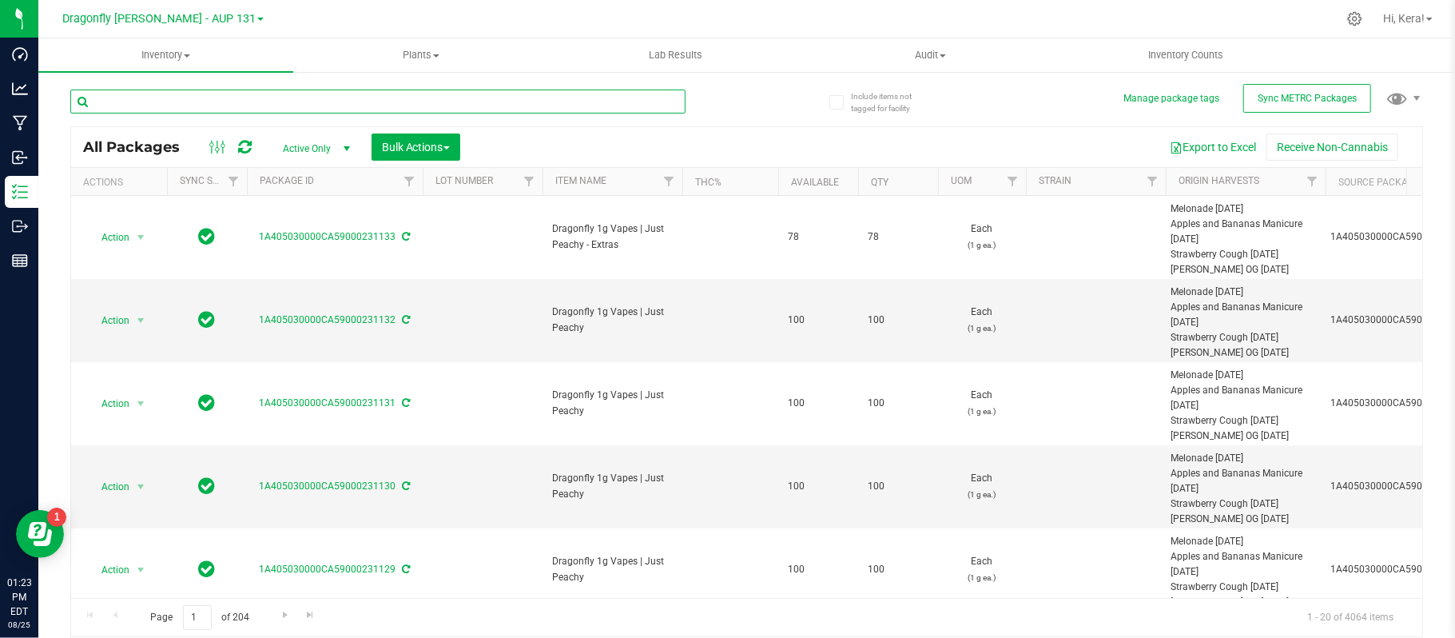
click at [273, 102] on input "text" at bounding box center [377, 101] width 615 height 24
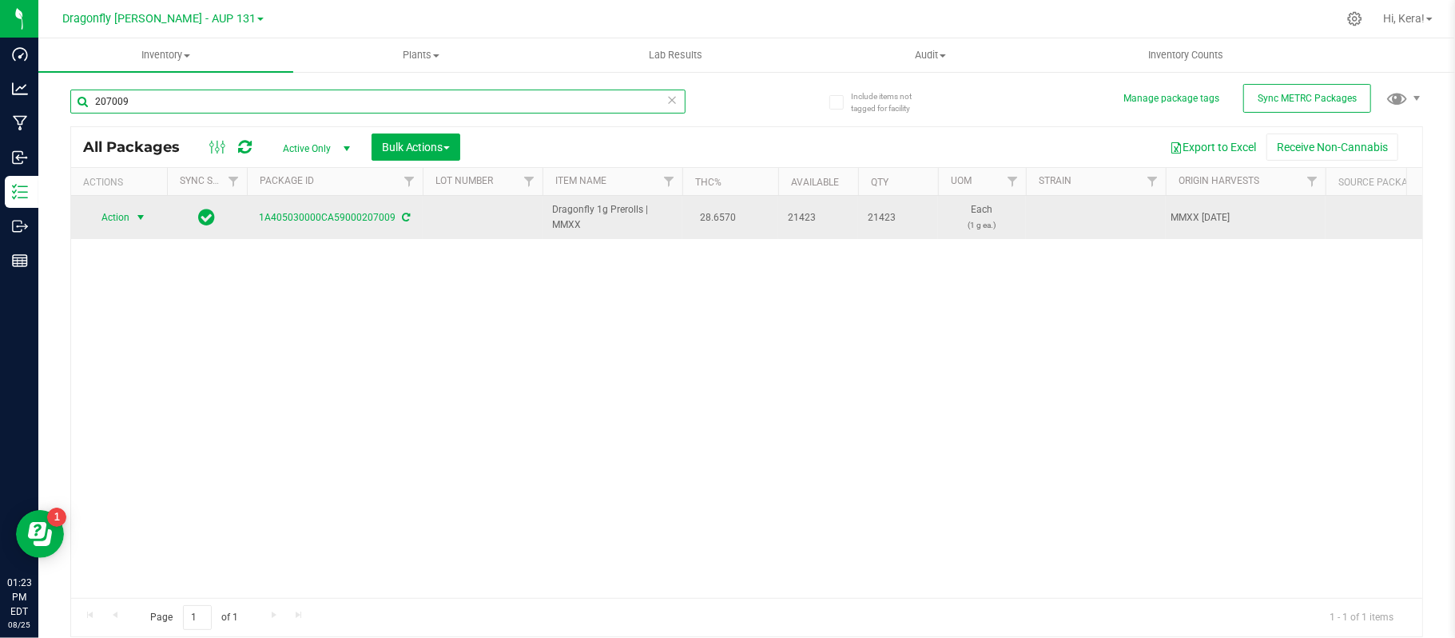
type input "207009"
click at [138, 222] on span "select" at bounding box center [140, 217] width 13 height 13
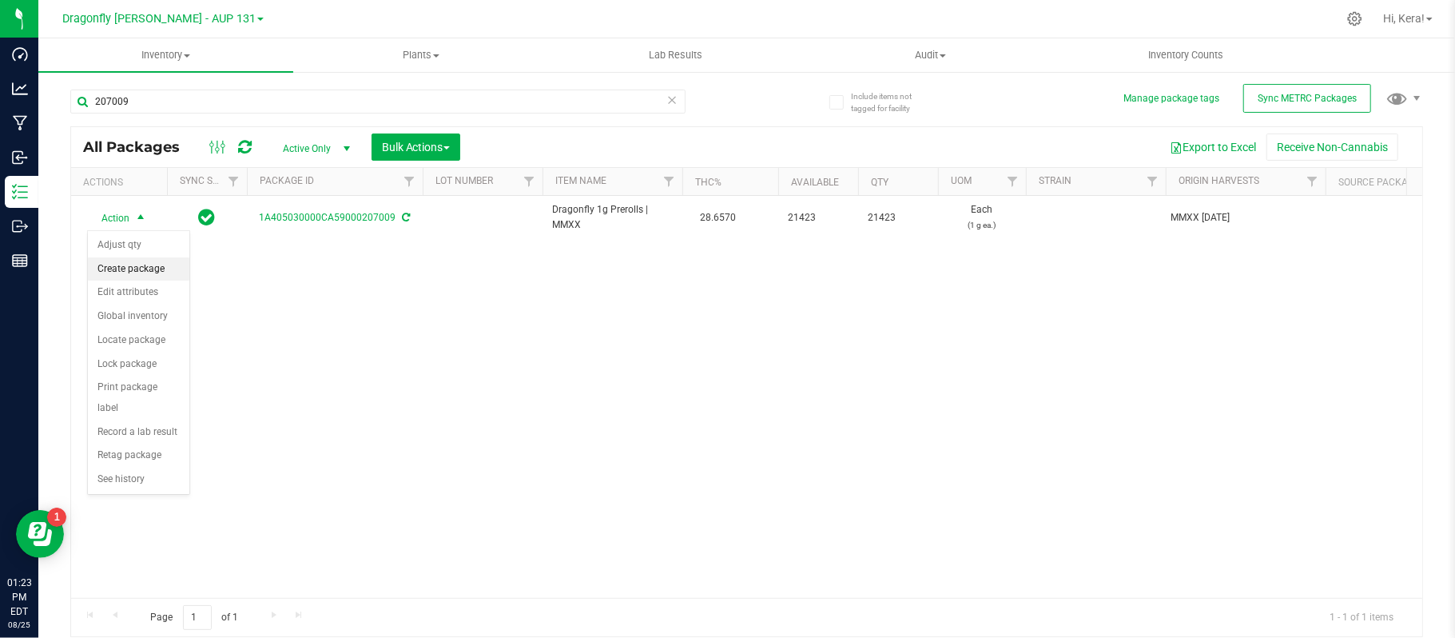
click at [153, 262] on li "Create package" at bounding box center [138, 269] width 101 height 24
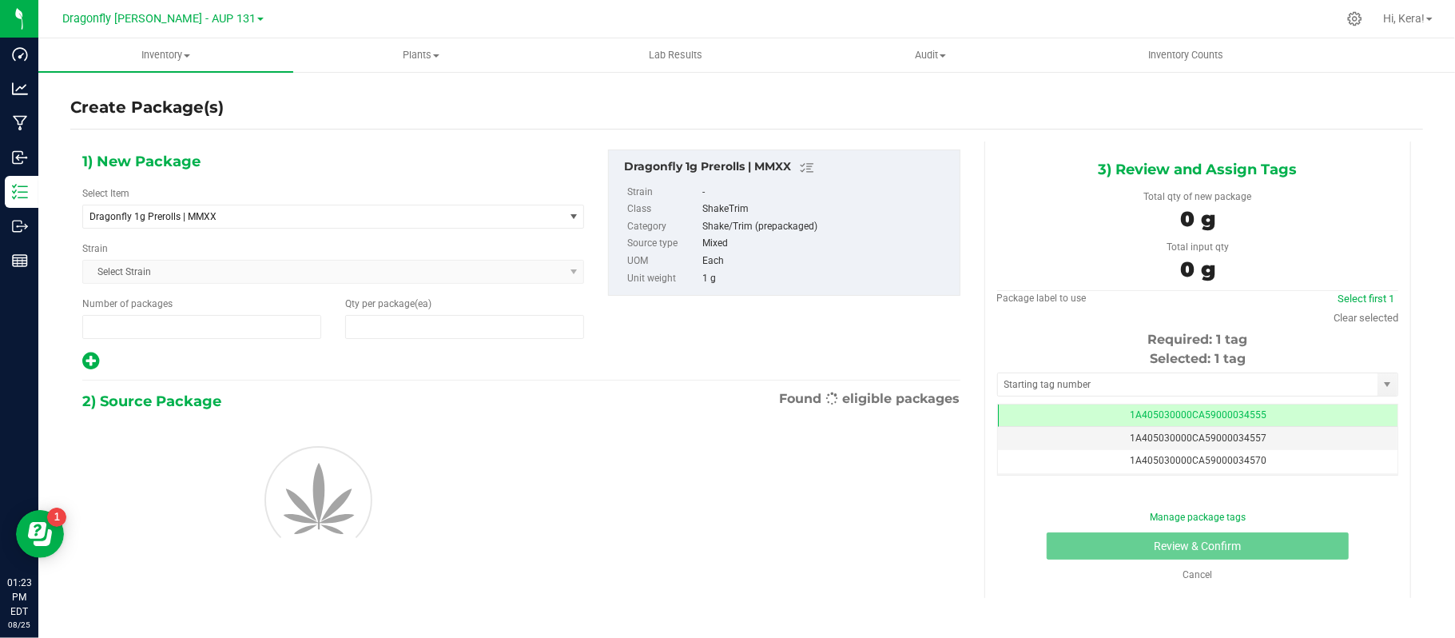
type input "1"
type input "0"
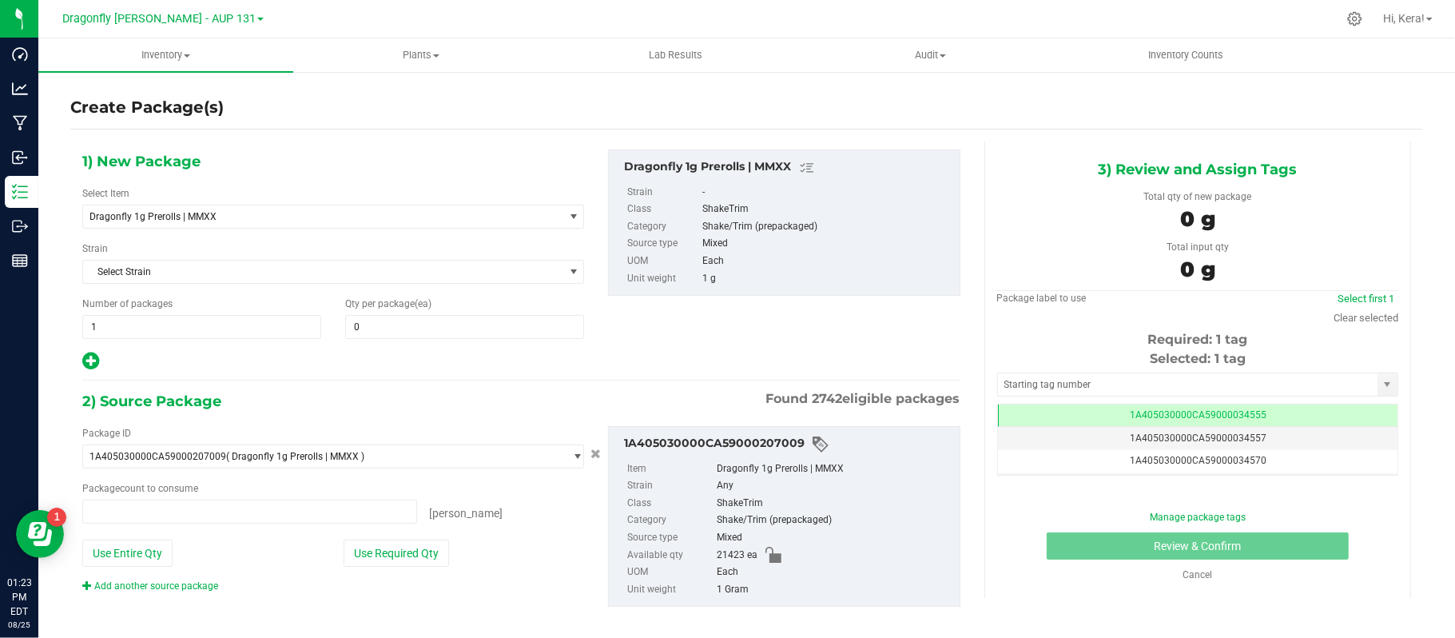
type input "0 ea"
click at [237, 216] on span "Dragonfly 1g Prerolls | MMXX" at bounding box center [313, 216] width 449 height 11
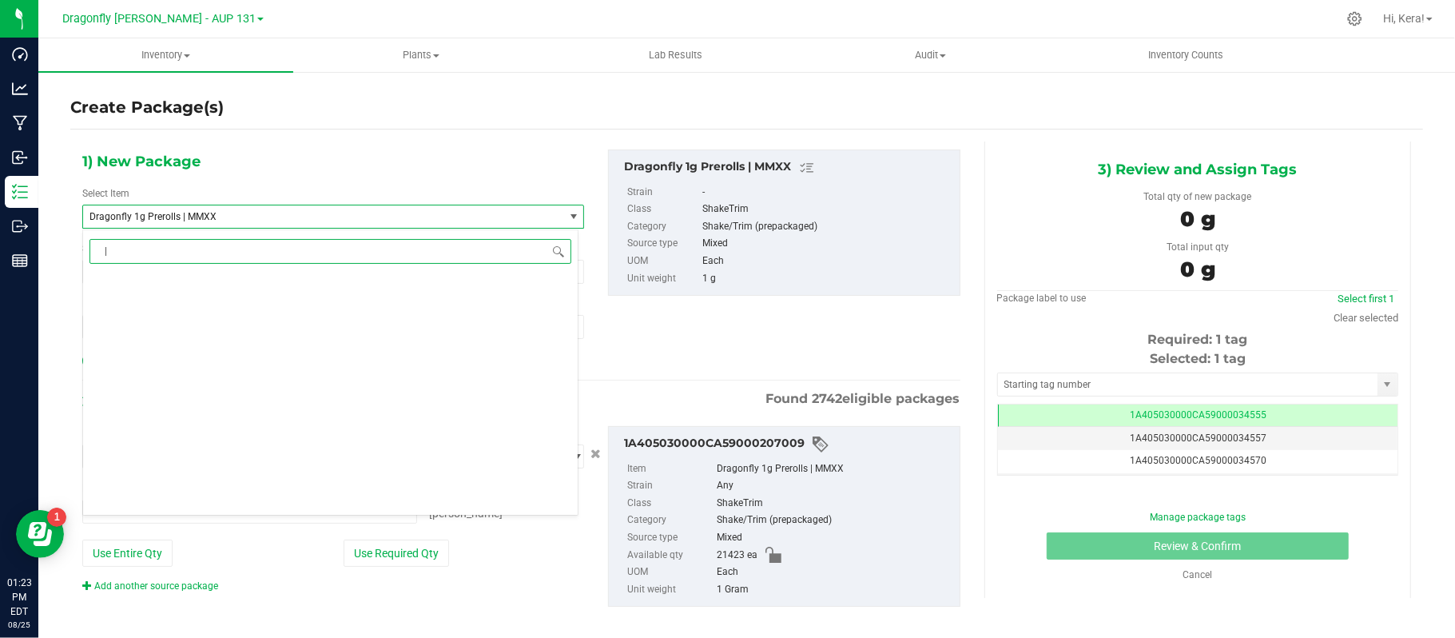
scroll to position [0, 0]
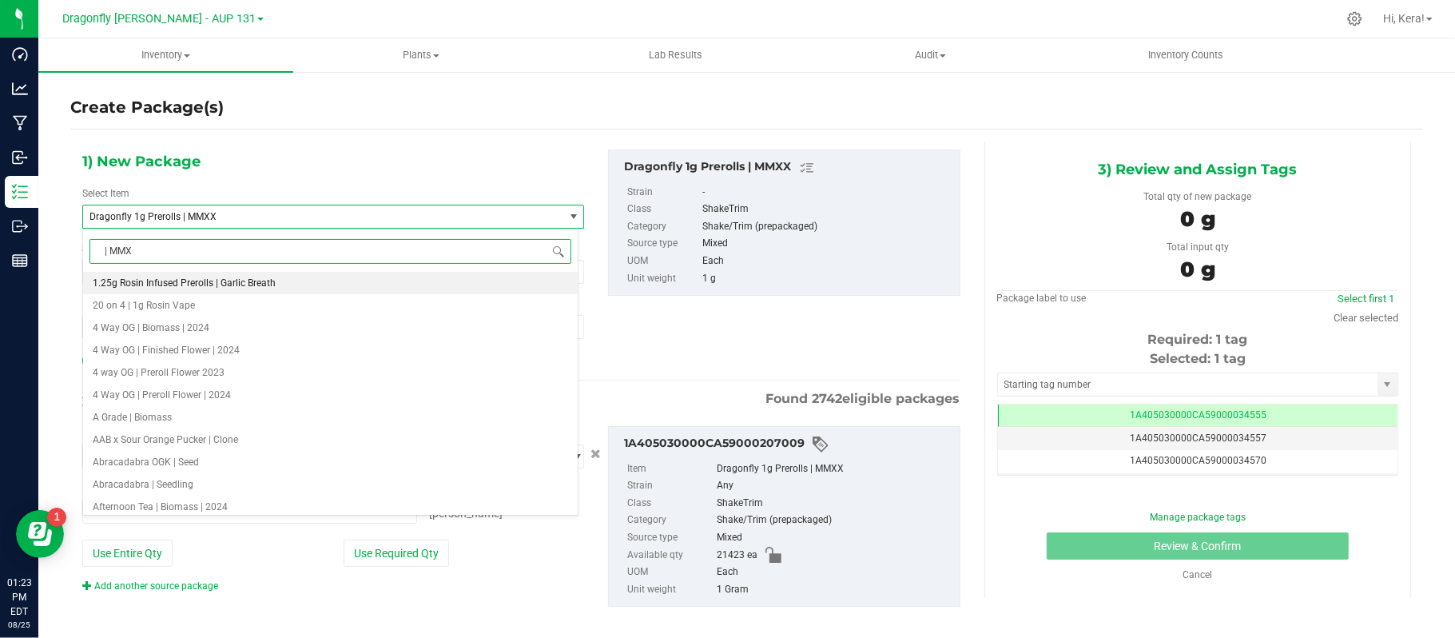
type input "| MMXX"
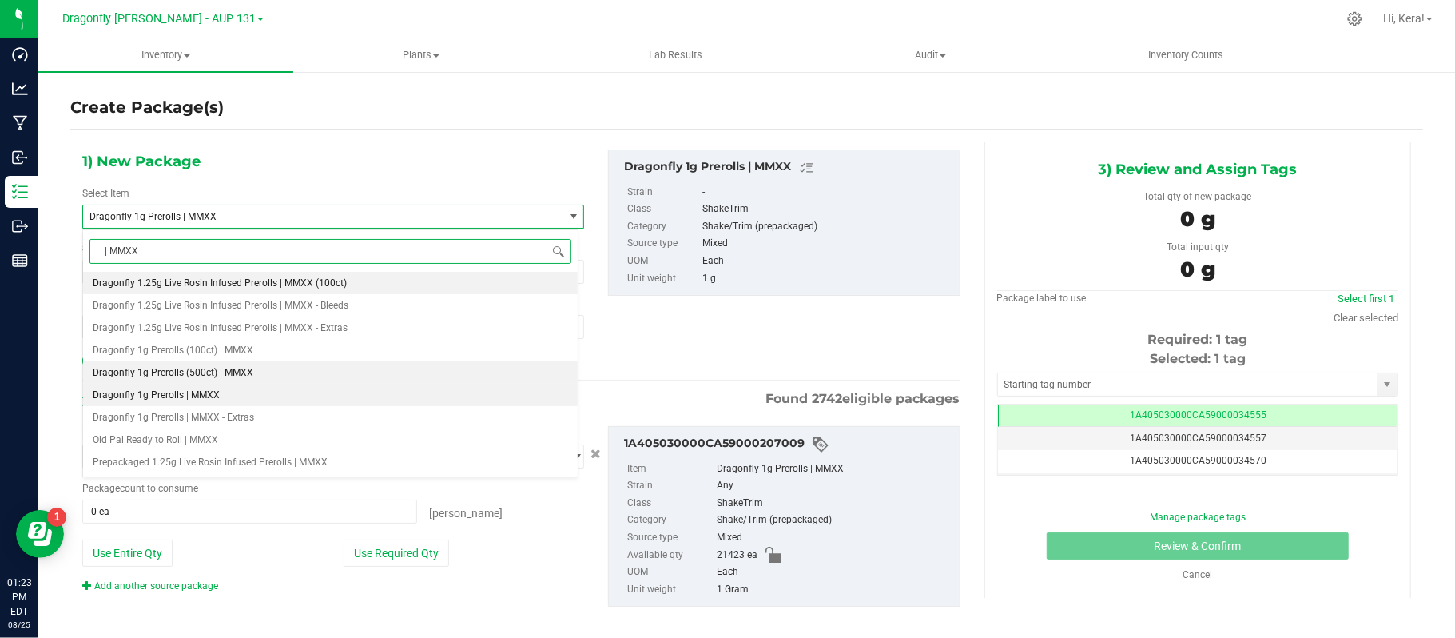
click at [273, 375] on li "Dragonfly 1g Prerolls (500ct) | MMXX" at bounding box center [330, 372] width 495 height 22
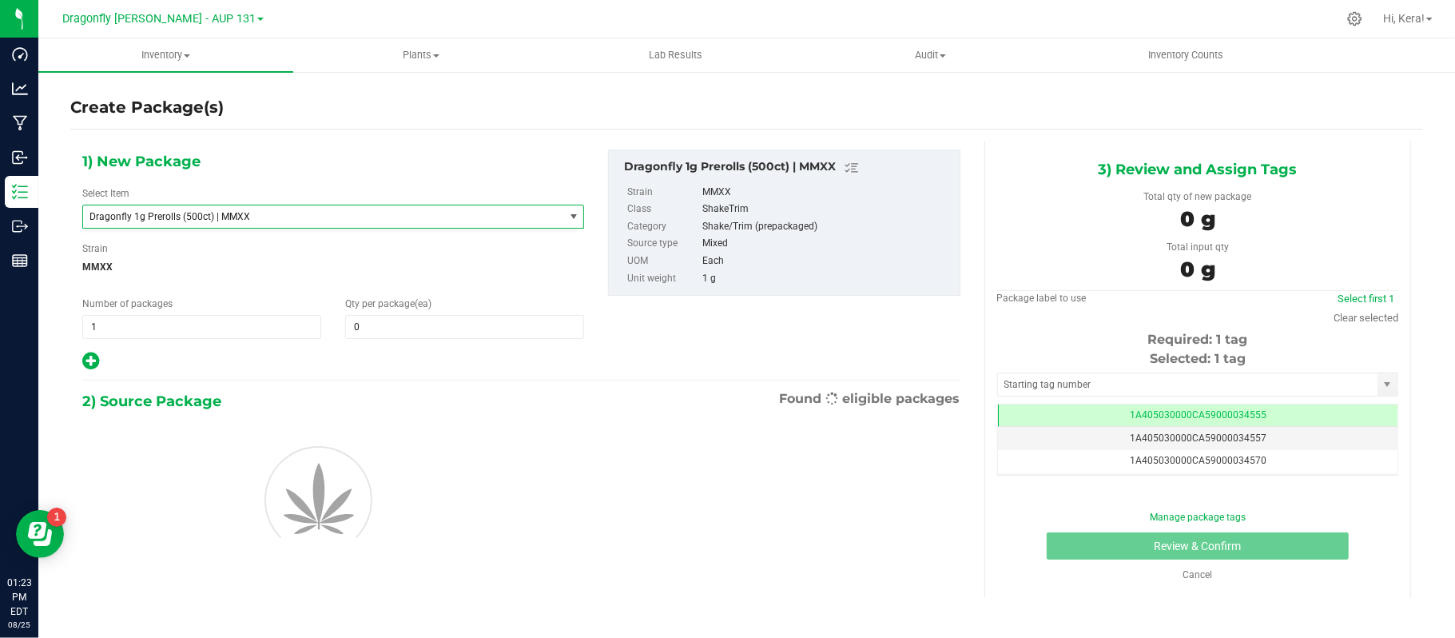
type input "0"
click at [205, 336] on span "1 1" at bounding box center [201, 327] width 239 height 24
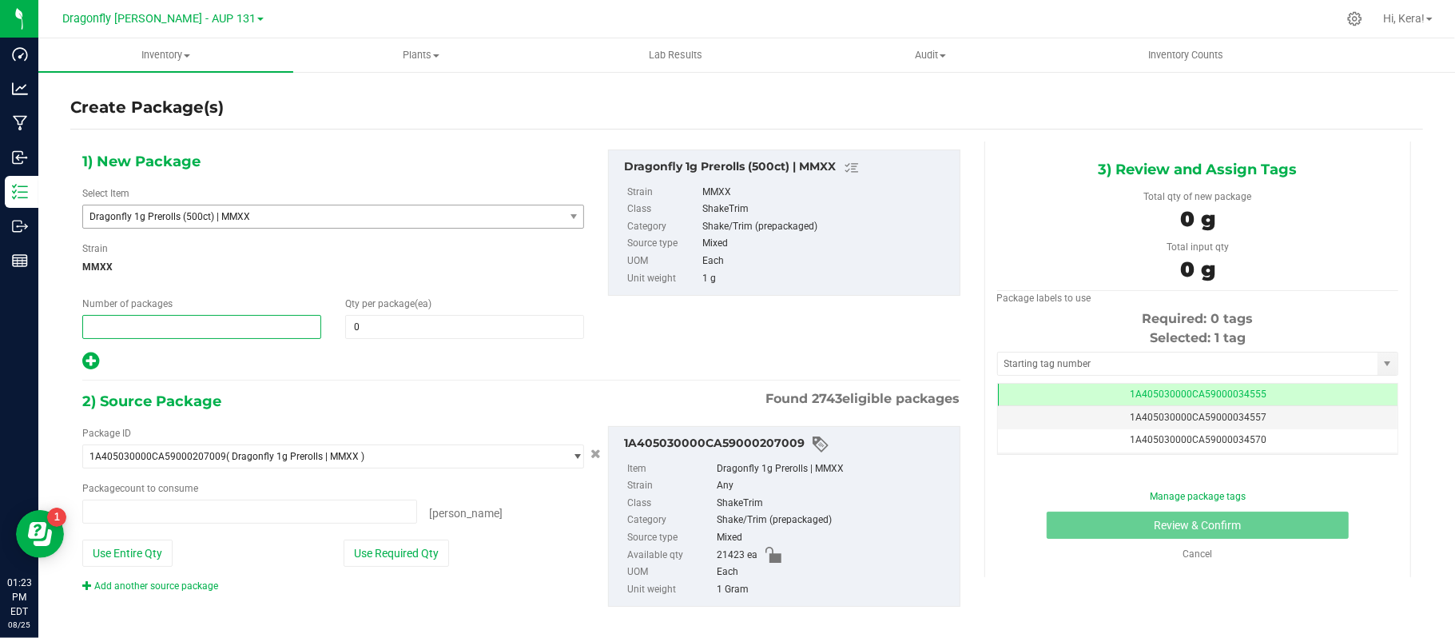
type input "0 ea"
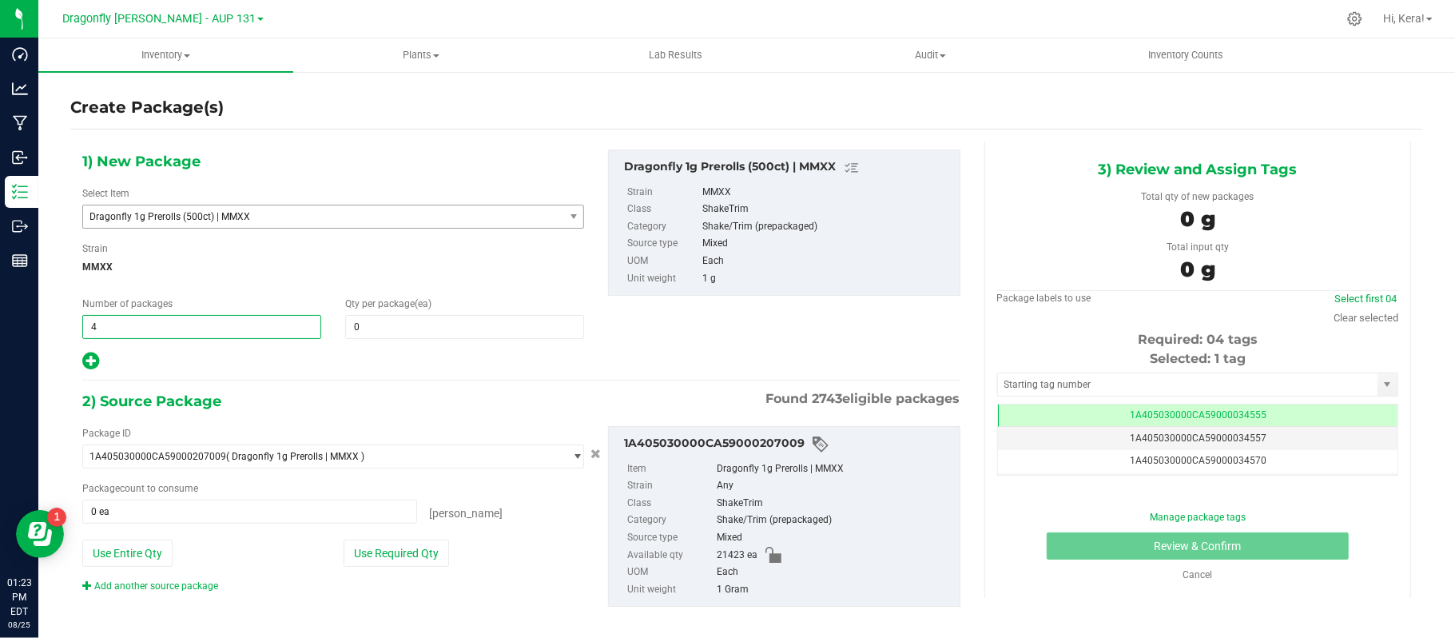
type input "42"
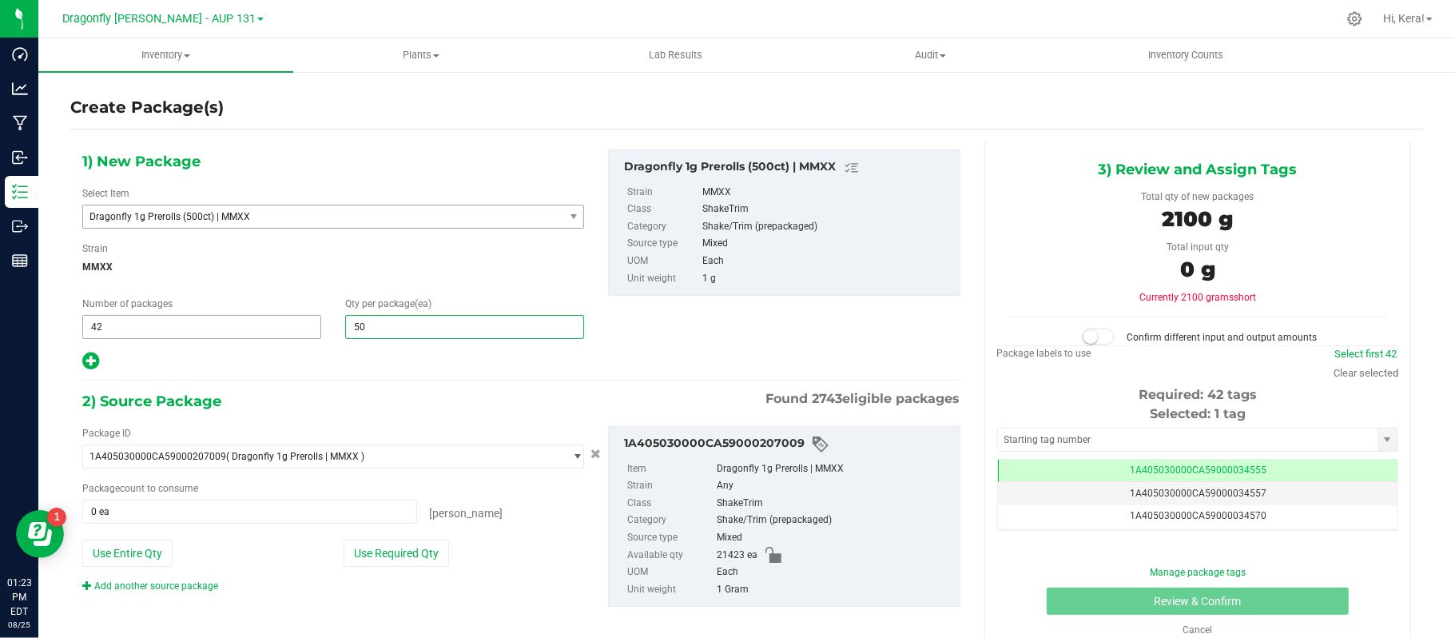
type input "500"
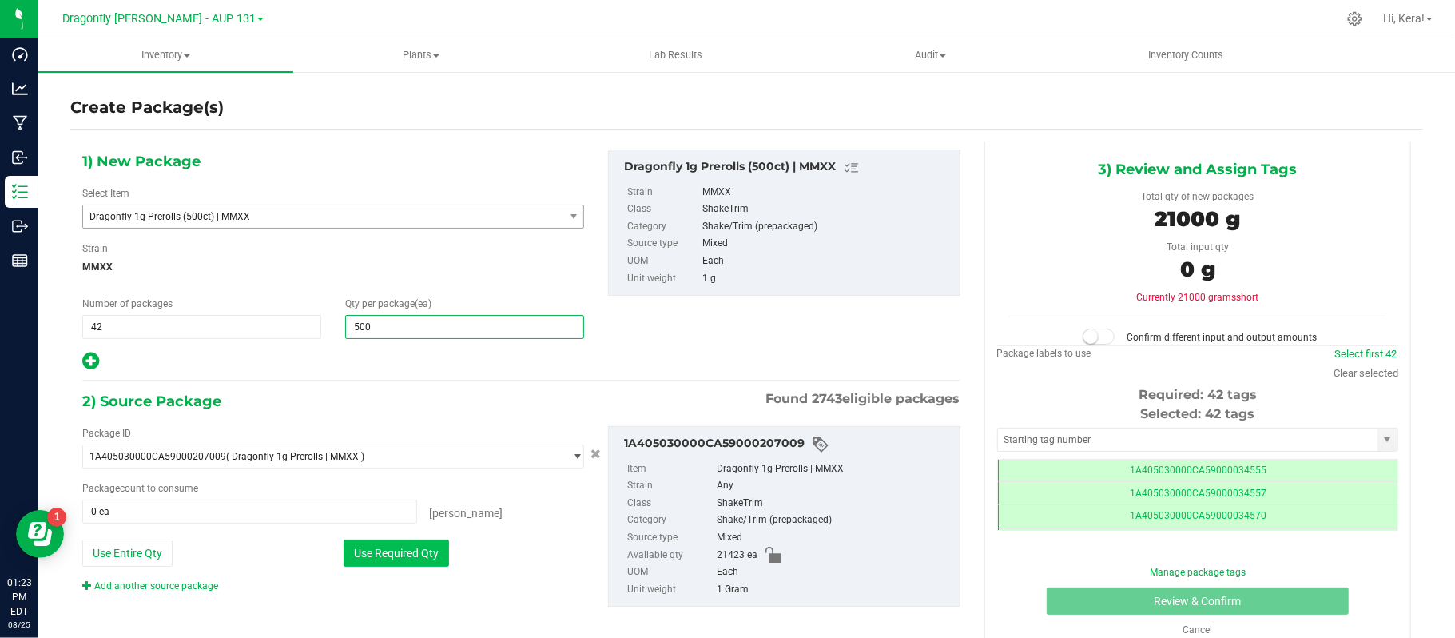
scroll to position [0, -1]
type input "500"
click at [412, 555] on button "Use Required Qty" at bounding box center [396, 552] width 105 height 27
type input "21000 ea"
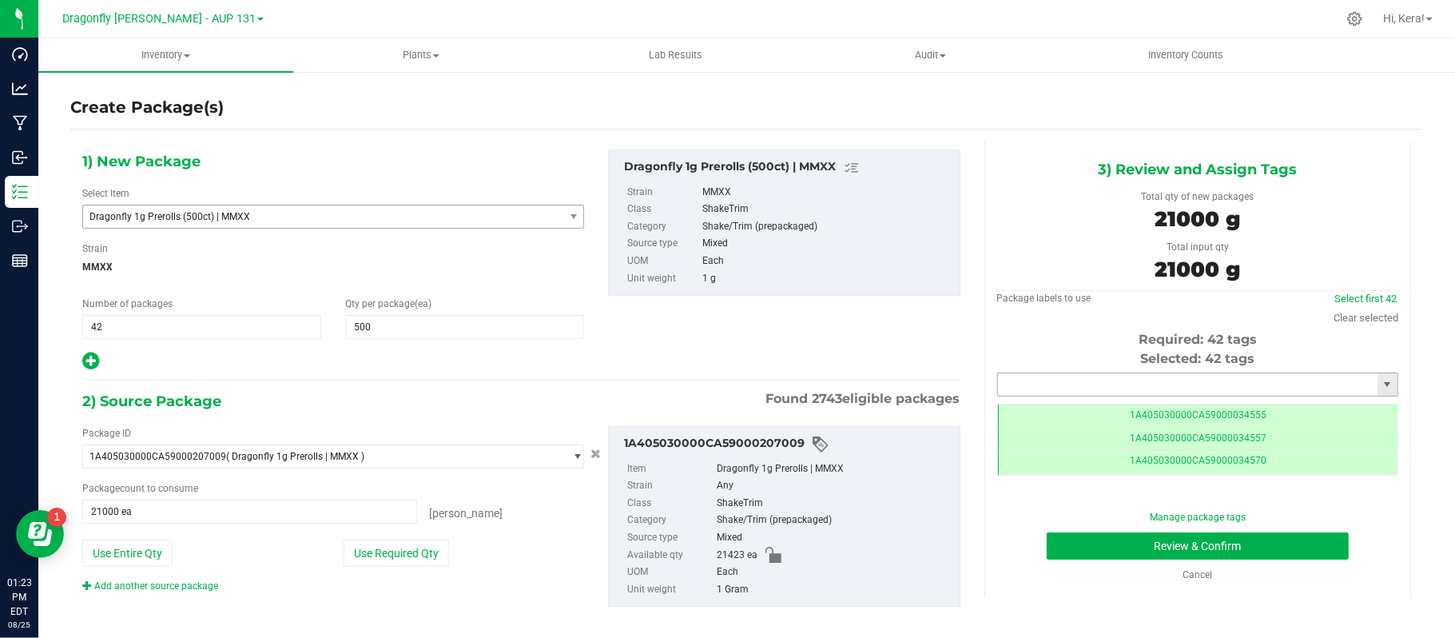
click at [1123, 390] on input "text" at bounding box center [1188, 384] width 380 height 22
paste input "1A405030000CA59000230918"
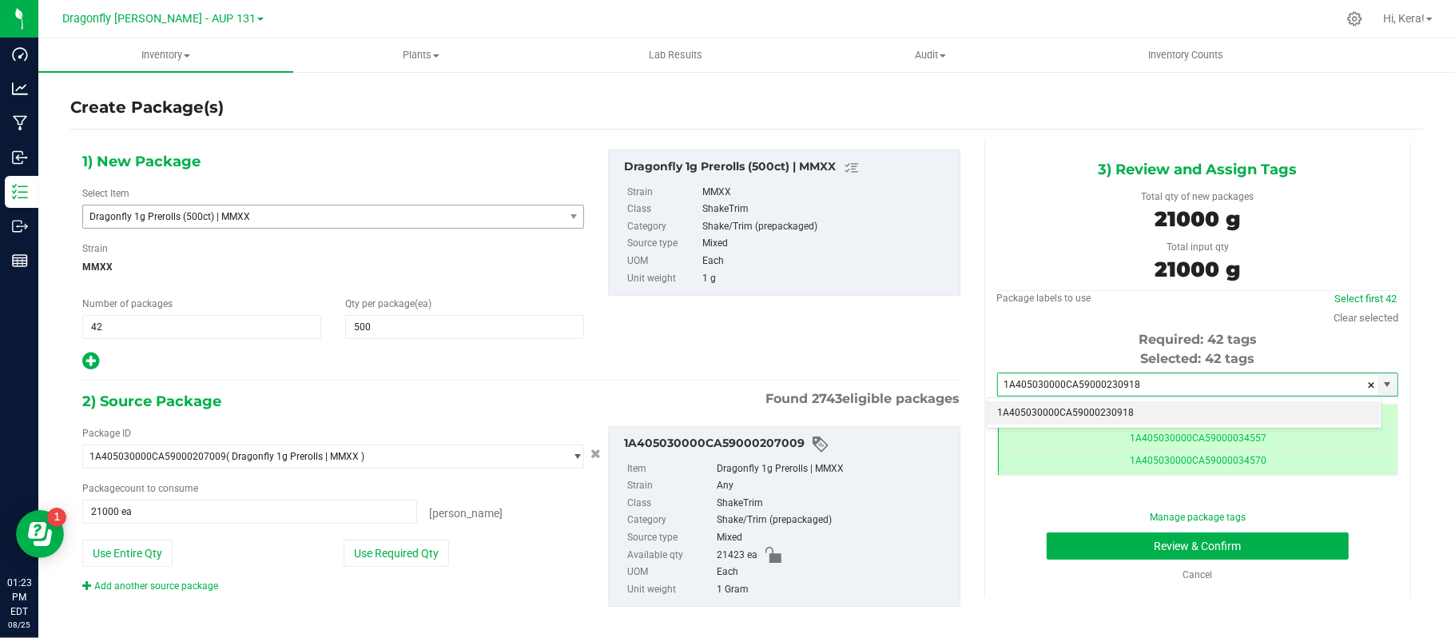
click at [1061, 417] on li "1A405030000CA59000230918" at bounding box center [1185, 413] width 394 height 24
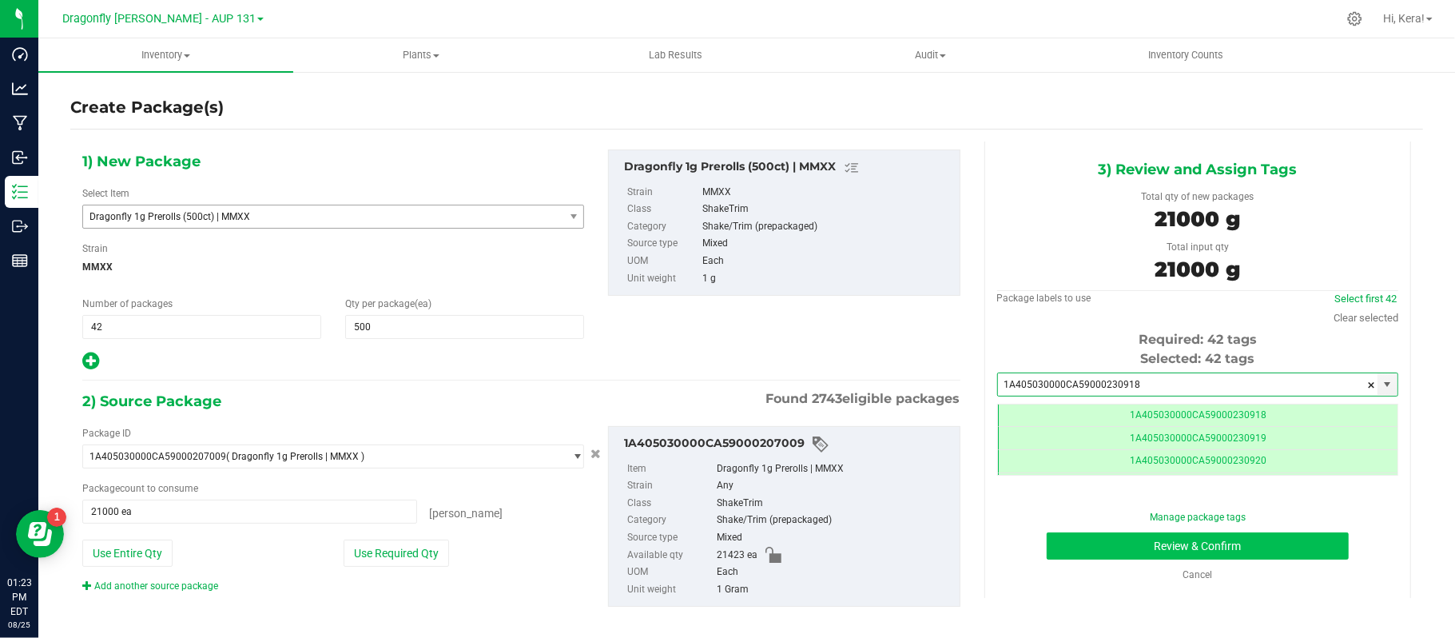
type input "1A405030000CA59000230918"
click at [1112, 545] on button "Review & Confirm" at bounding box center [1198, 545] width 302 height 27
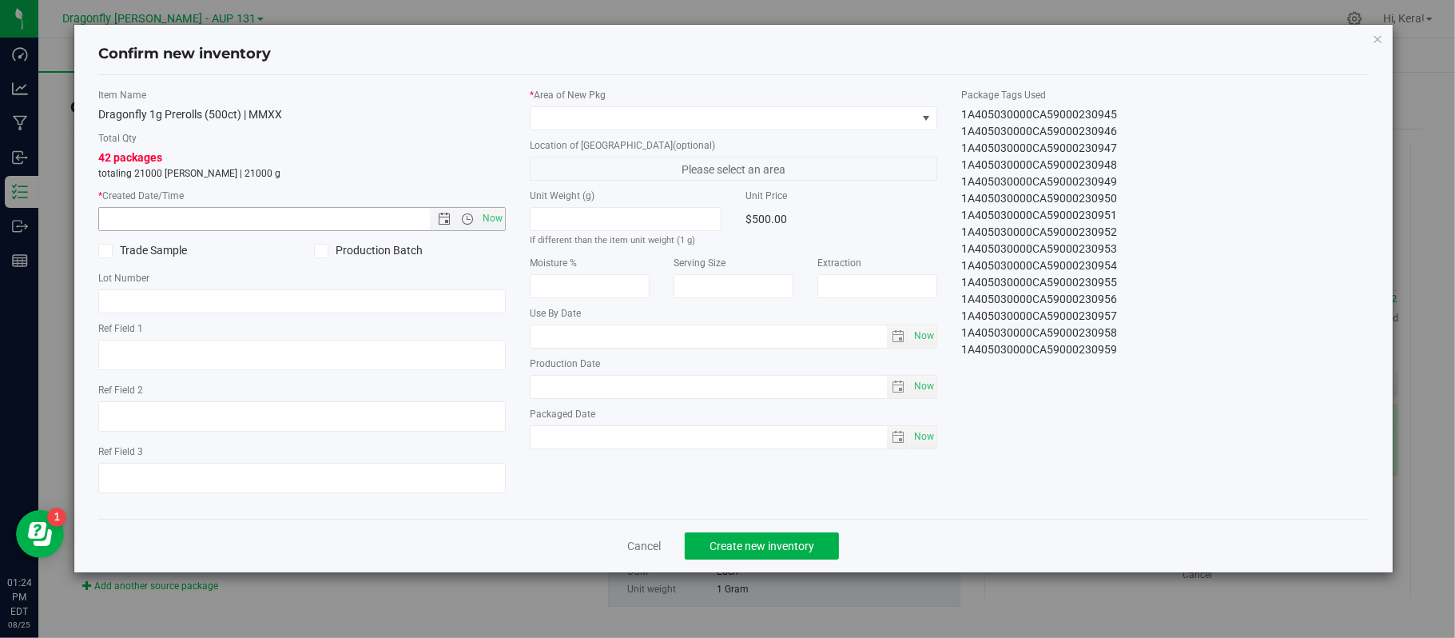
click at [392, 216] on input "text" at bounding box center [278, 219] width 358 height 22
click at [487, 218] on span "Now" at bounding box center [492, 218] width 27 height 23
type input "[DATE] 1:24 PM"
click at [591, 116] on span at bounding box center [724, 118] width 386 height 22
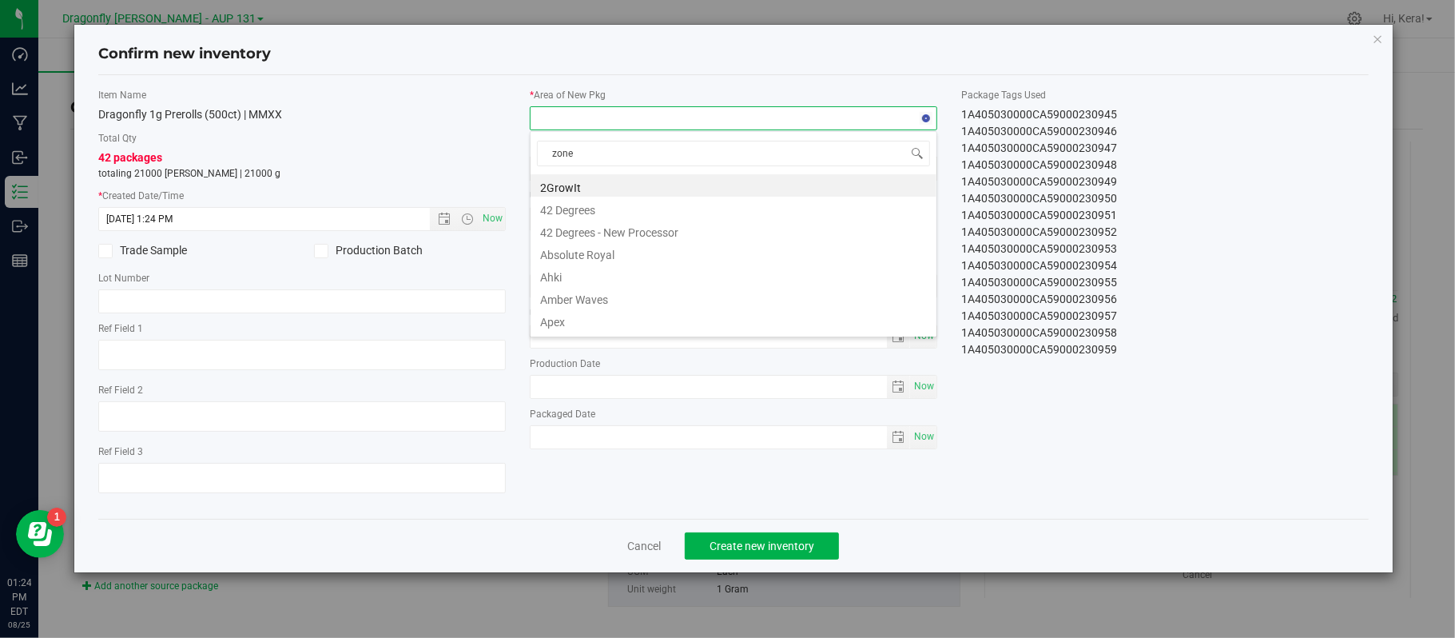
type input "zone 1"
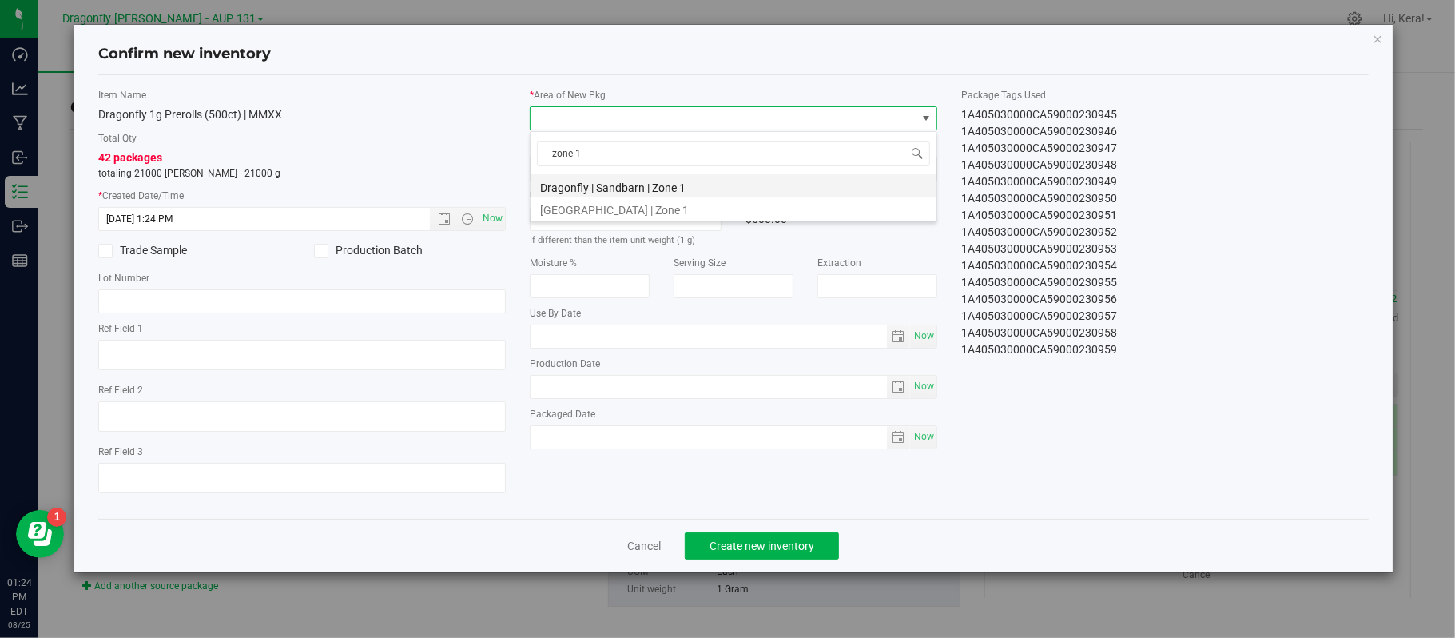
click at [618, 174] on li "Dragonfly | Sandbarn | Zone 1" at bounding box center [734, 185] width 406 height 22
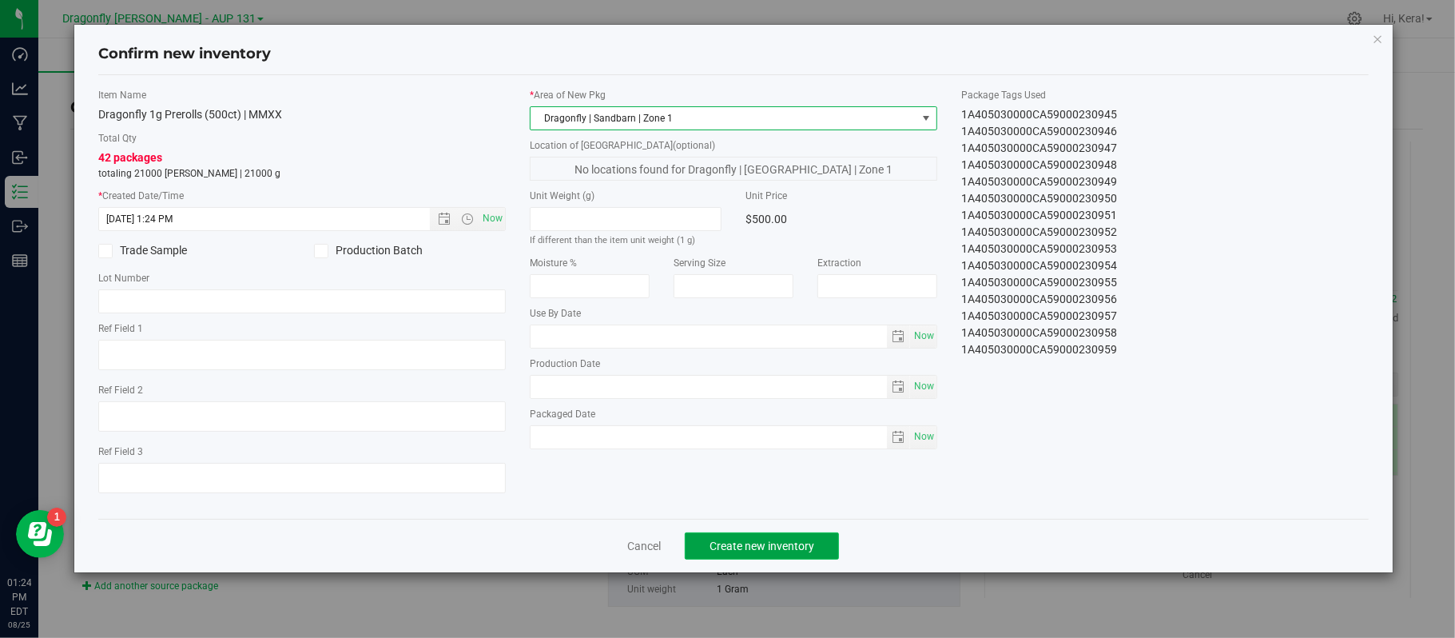
click at [784, 552] on span "Create new inventory" at bounding box center [762, 545] width 105 height 13
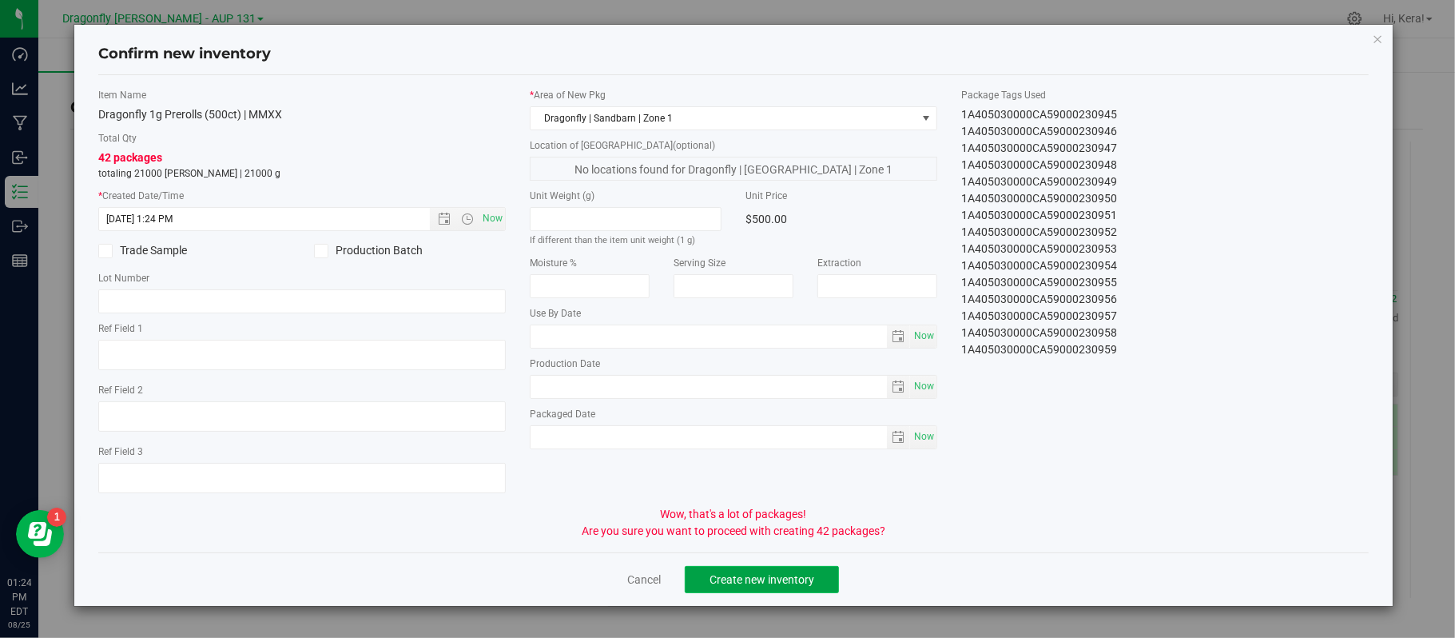
click at [768, 583] on span "Create new inventory" at bounding box center [762, 579] width 105 height 13
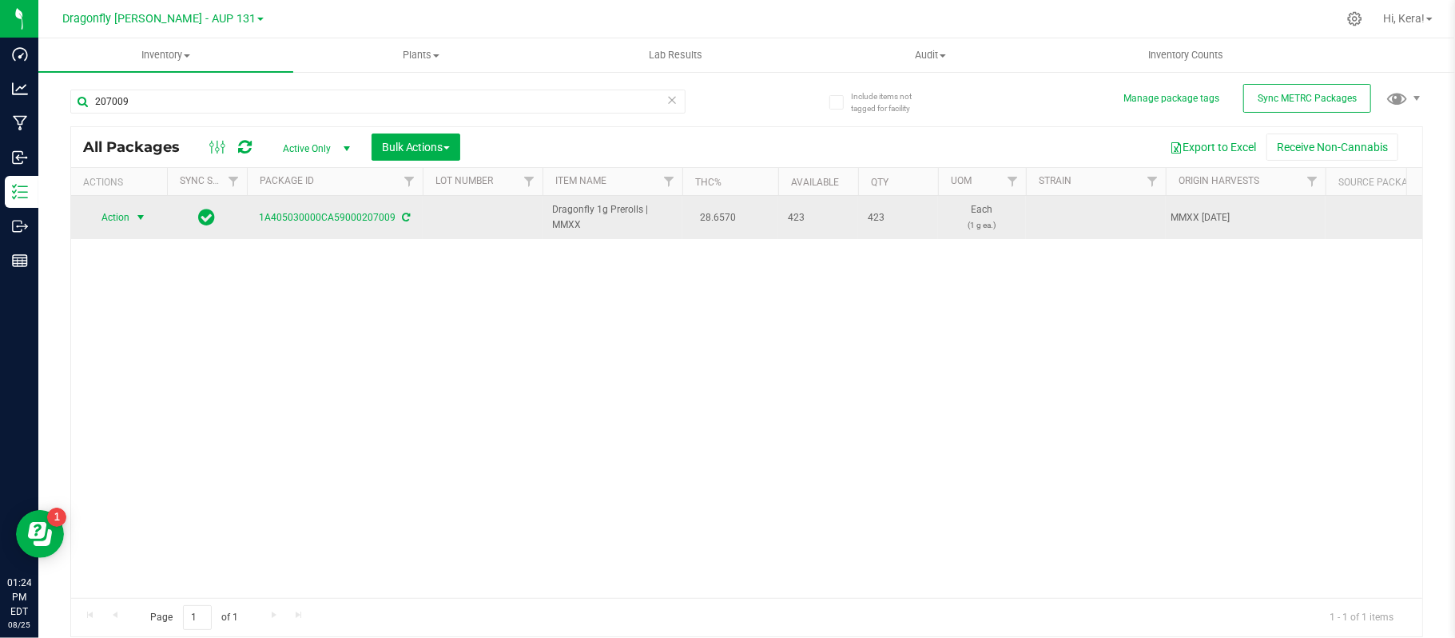
click at [132, 213] on span "select" at bounding box center [141, 217] width 20 height 22
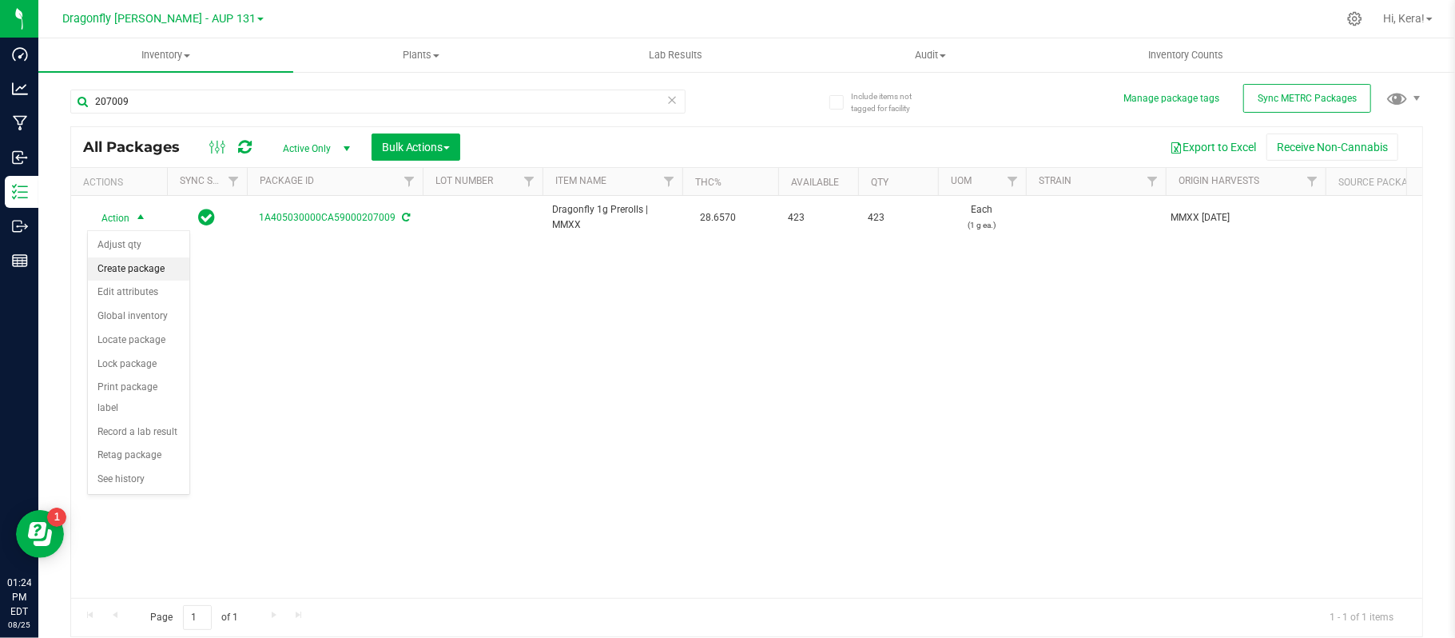
click at [131, 264] on li "Create package" at bounding box center [138, 269] width 101 height 24
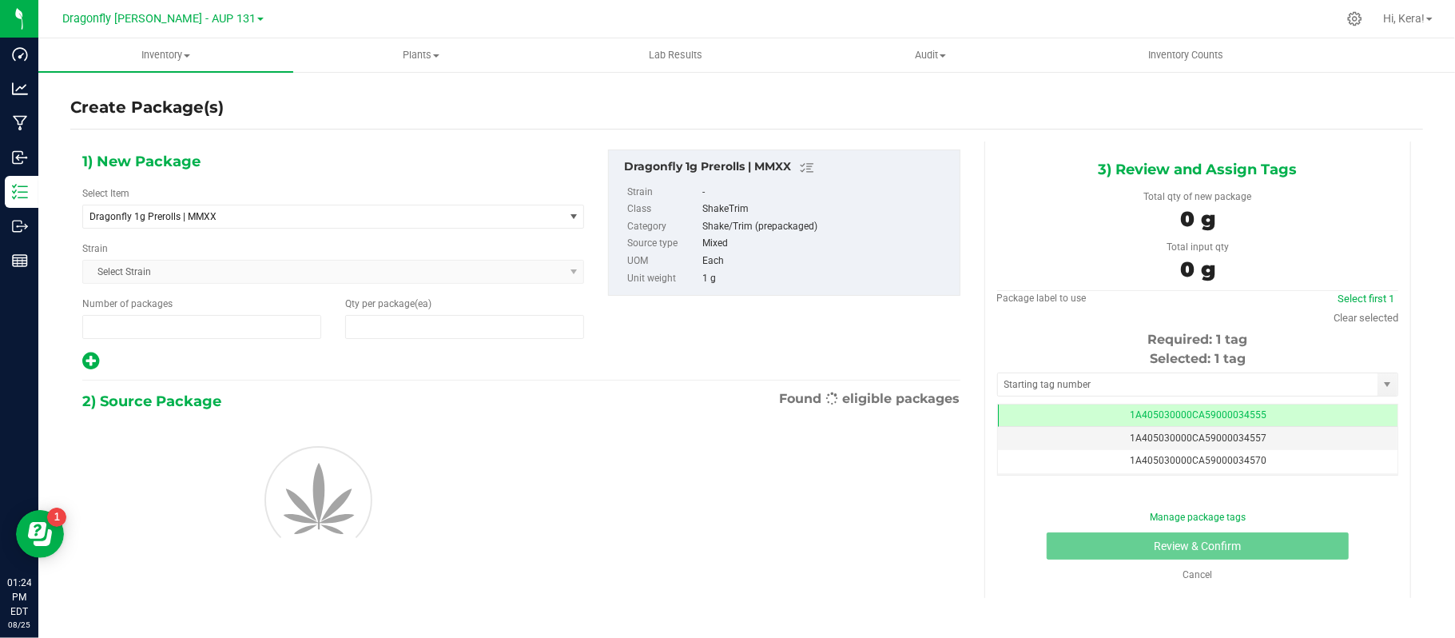
type input "1"
type input "0"
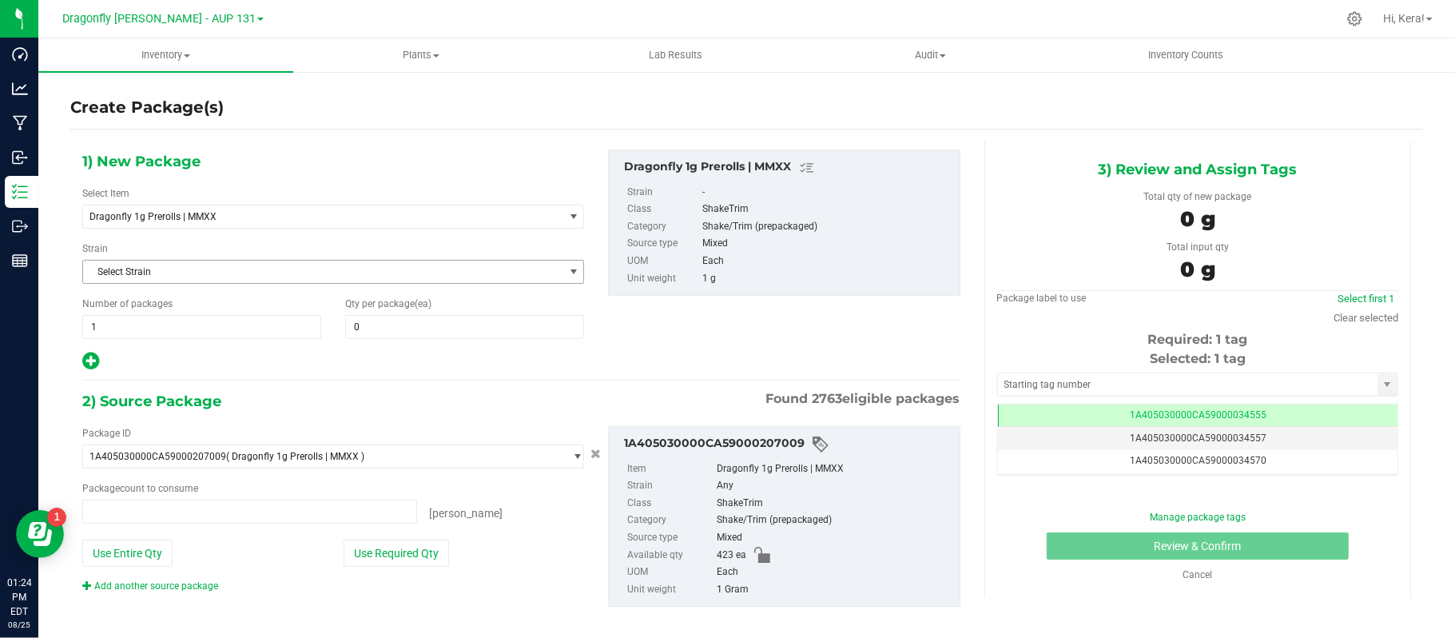
type input "0 ea"
click at [215, 221] on span "Dragonfly 1g Prerolls | MMXX" at bounding box center [313, 216] width 449 height 11
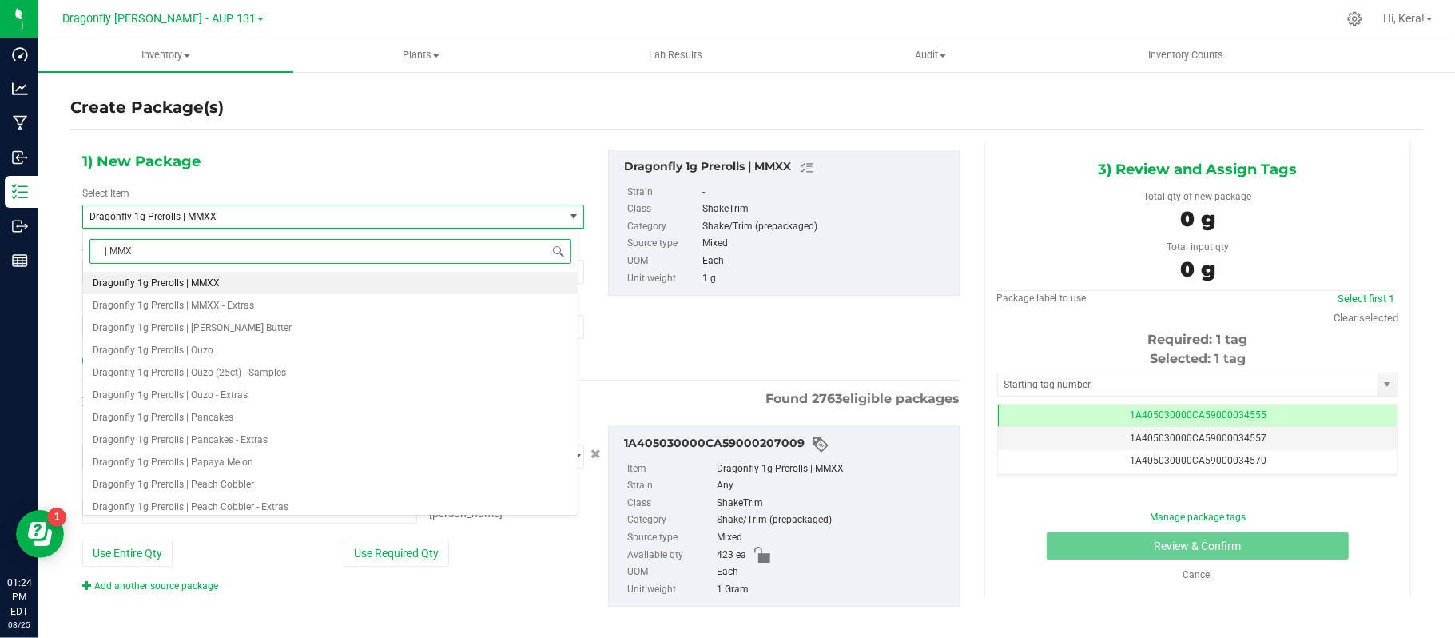
type input "| MMXX"
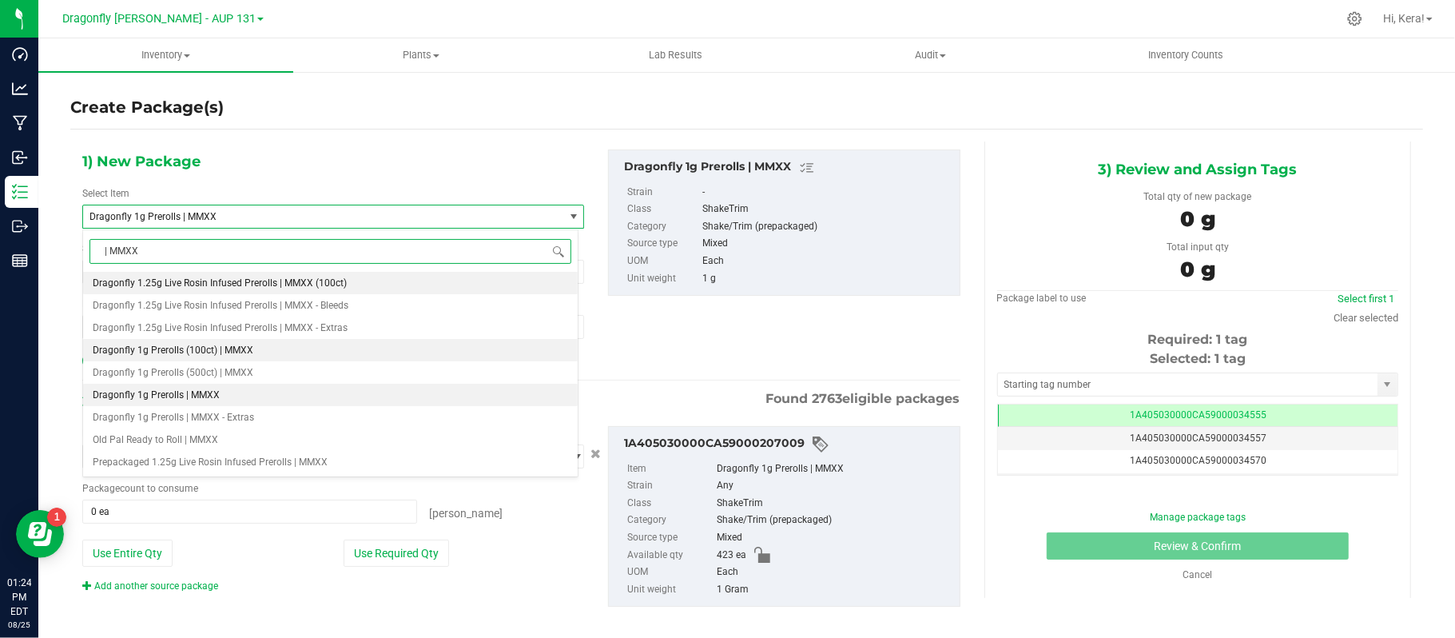
click at [264, 360] on li "Dragonfly 1g Prerolls (100ct) | MMXX" at bounding box center [330, 350] width 495 height 22
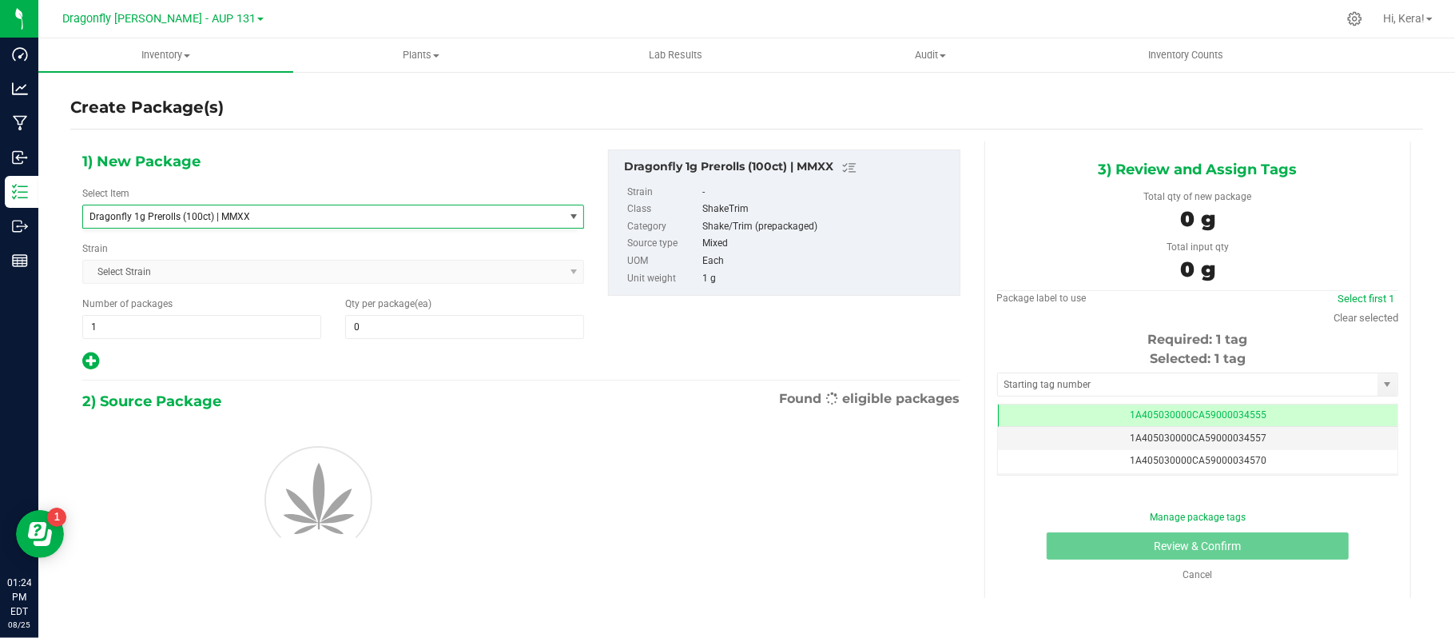
type input "0"
click at [212, 329] on input "1" at bounding box center [201, 327] width 237 height 22
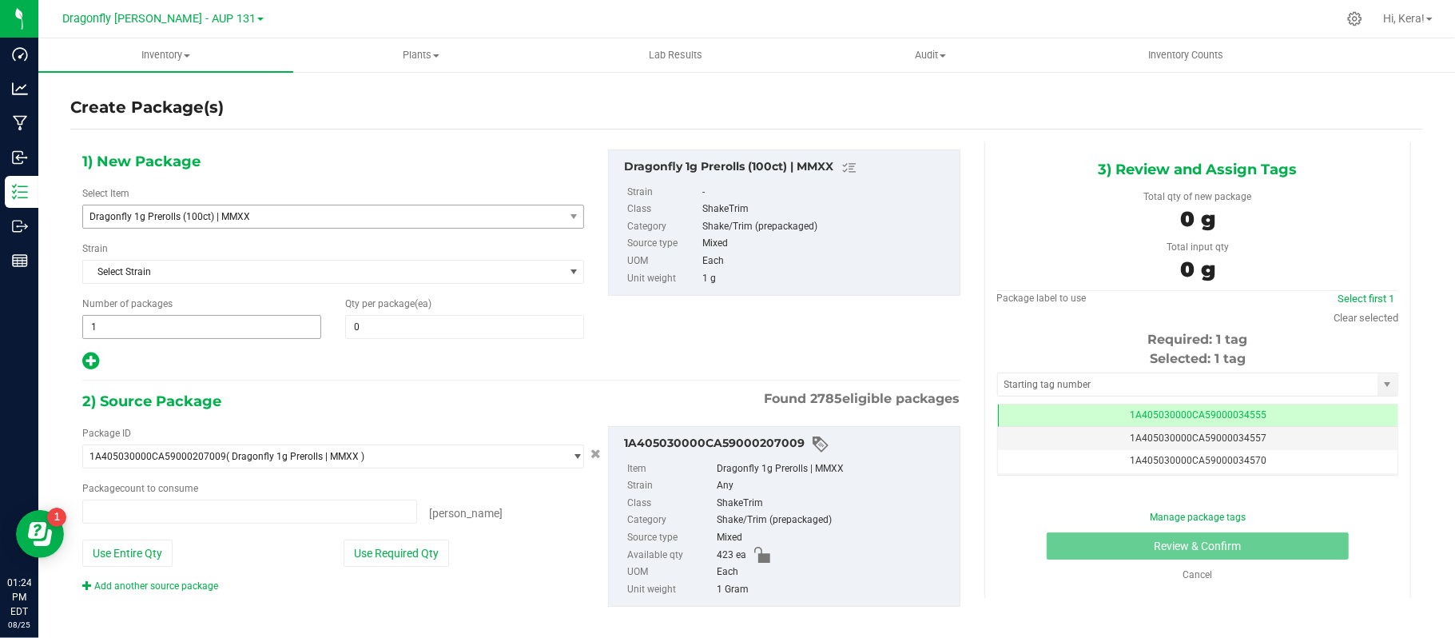
type input "0 ea"
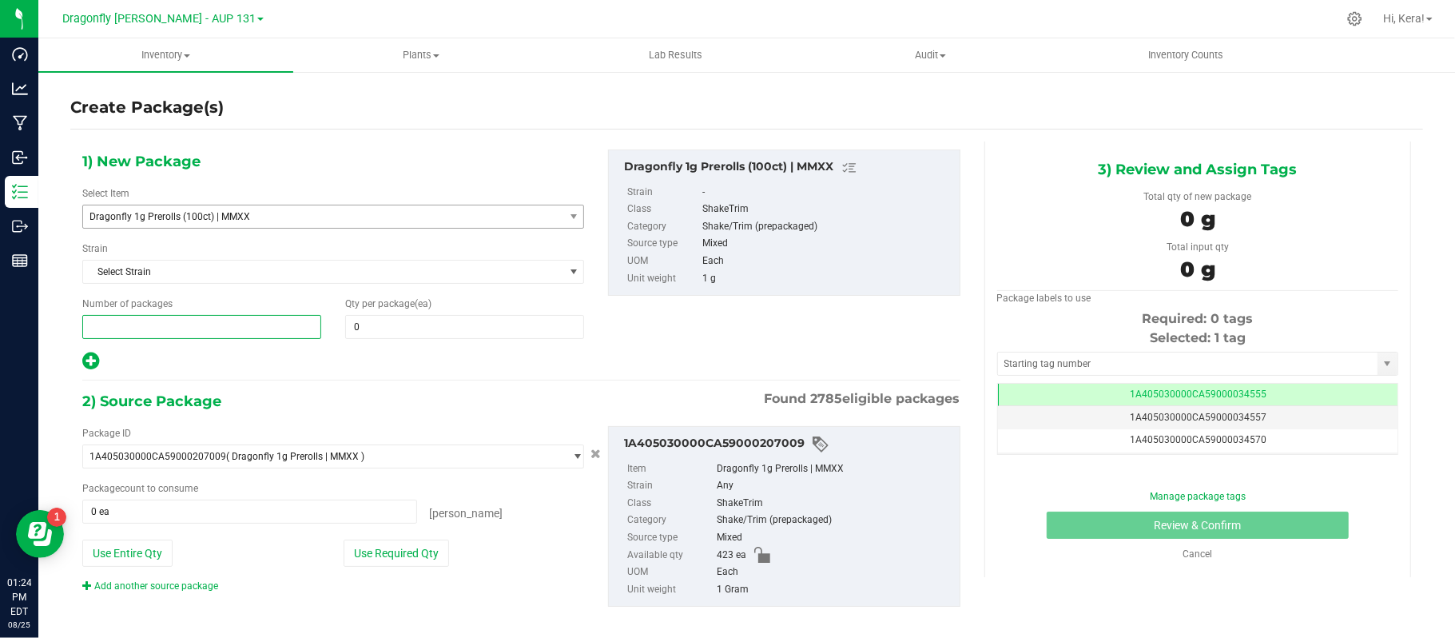
type input "4"
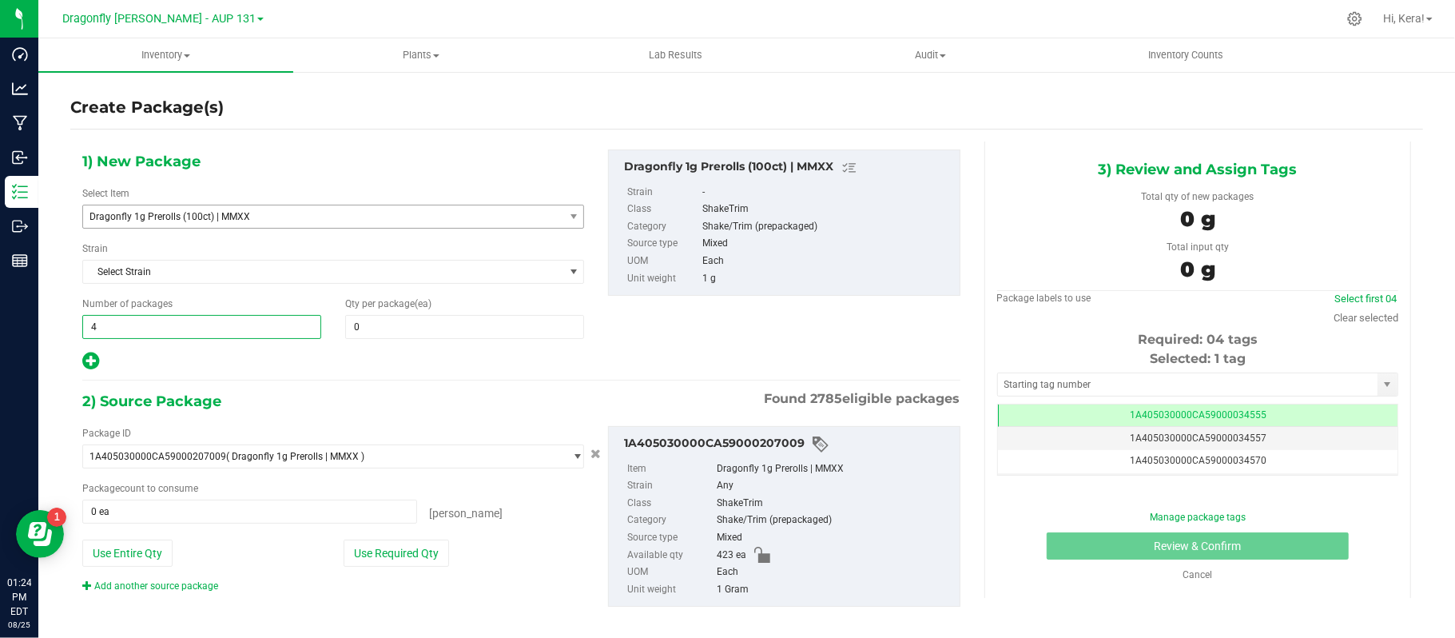
type input "4"
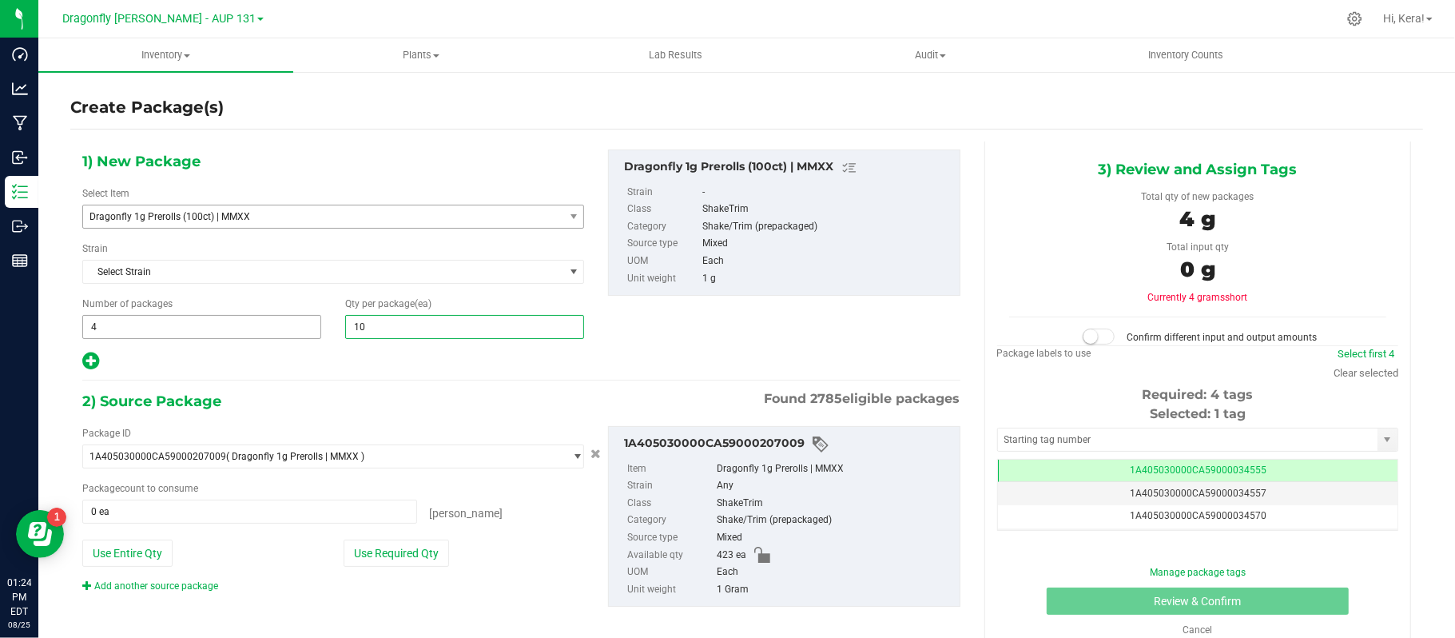
type input "100"
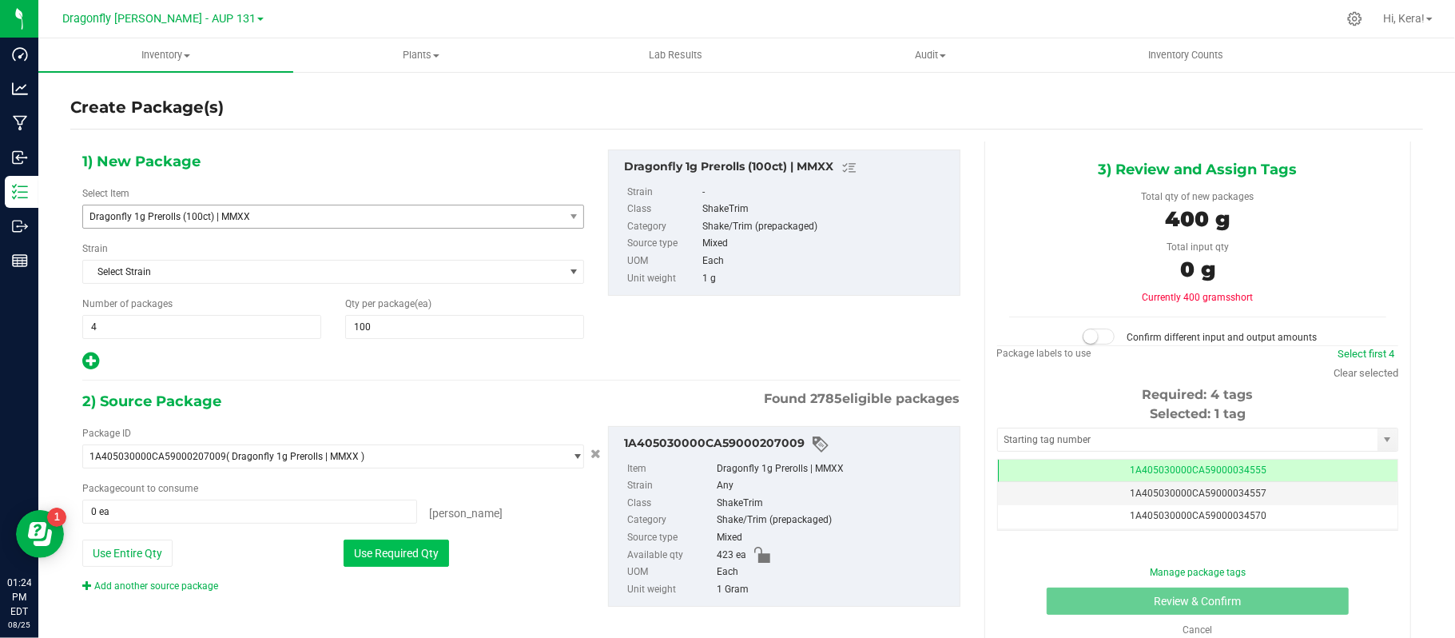
click at [408, 559] on button "Use Required Qty" at bounding box center [396, 552] width 105 height 27
type input "400 ea"
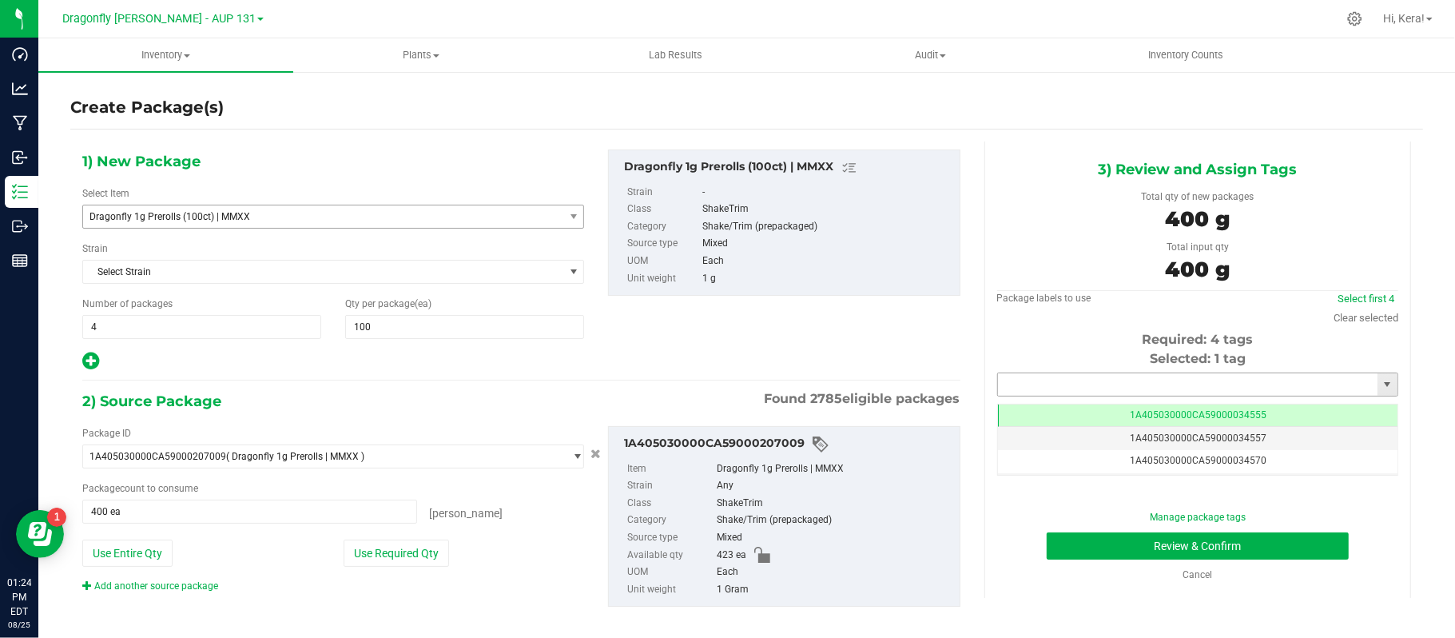
click at [1067, 375] on input "text" at bounding box center [1188, 384] width 380 height 22
paste input "1A405030000CA59000230960"
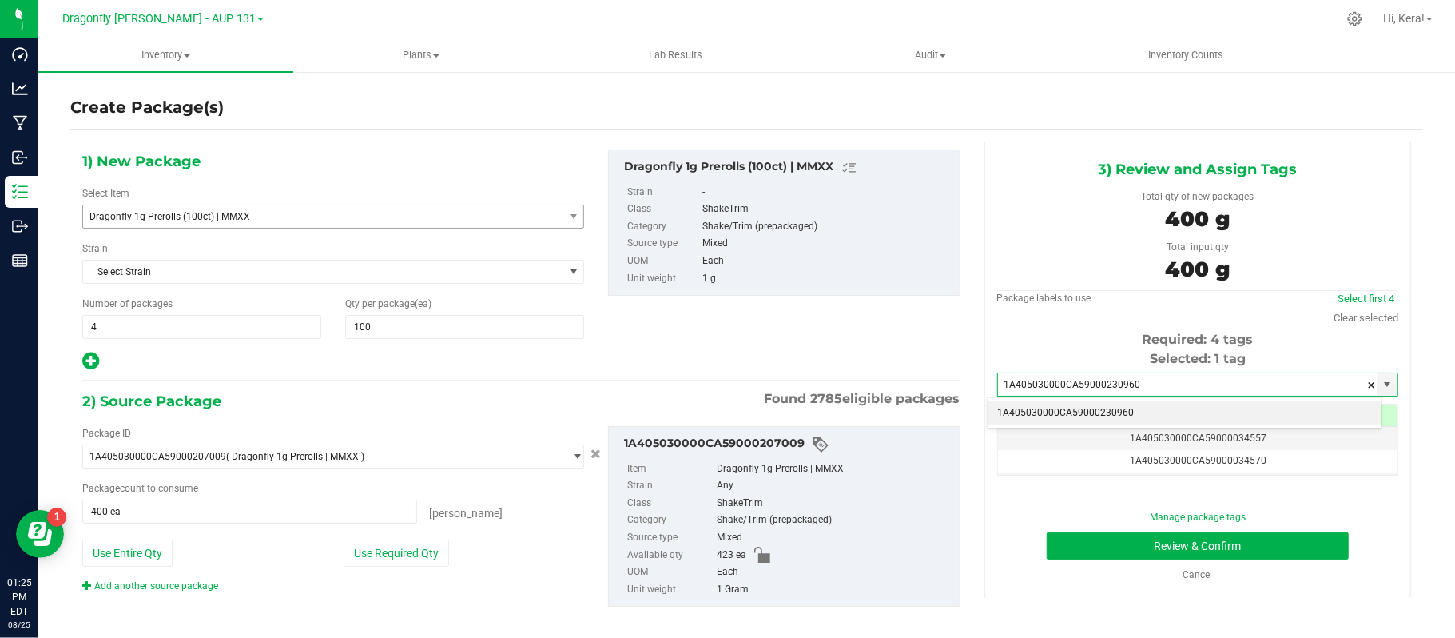
click at [1043, 413] on li "1A405030000CA59000230960" at bounding box center [1185, 413] width 394 height 24
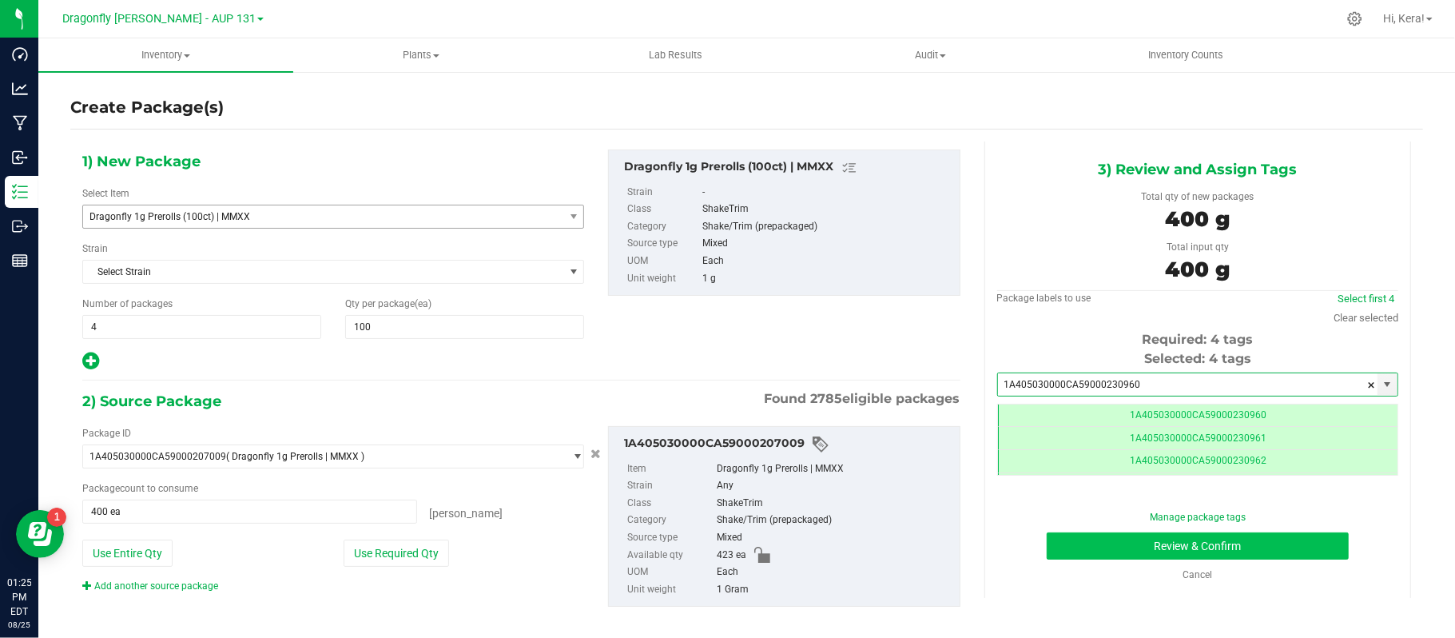
type input "1A405030000CA59000230960"
click at [1154, 550] on button "Review & Confirm" at bounding box center [1198, 545] width 302 height 27
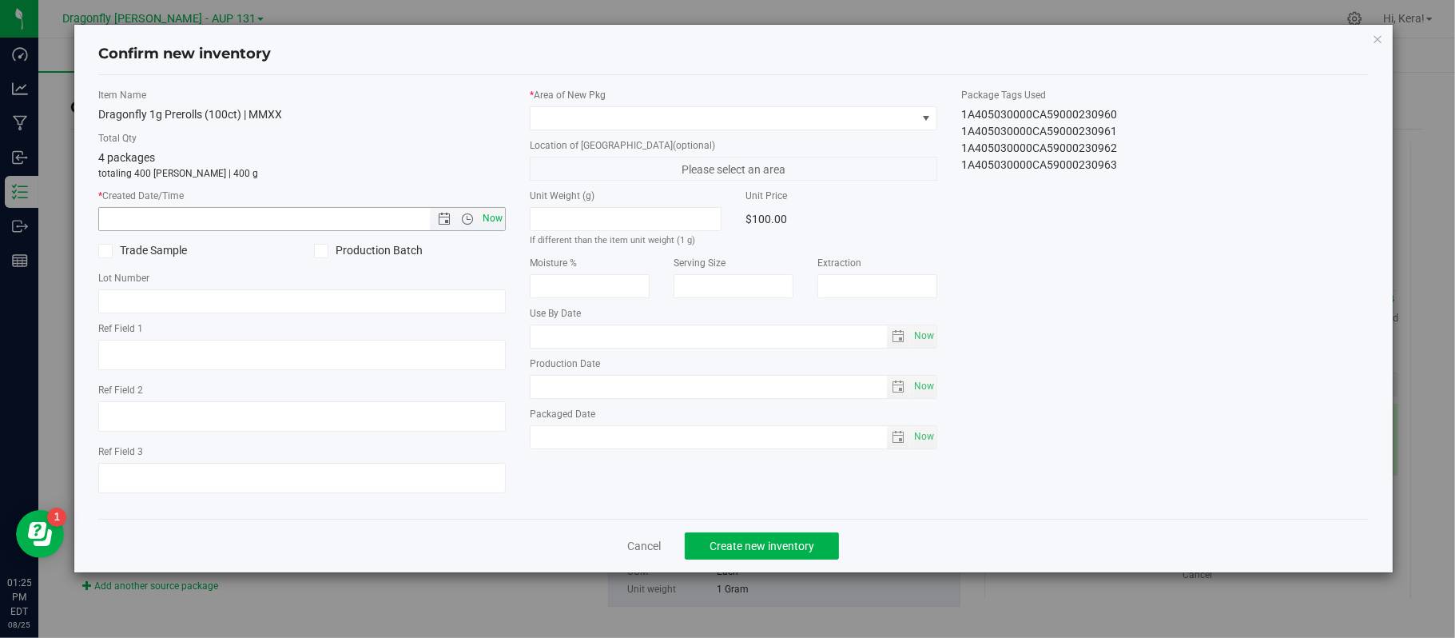
click at [493, 209] on span "Now" at bounding box center [492, 218] width 27 height 23
type input "[DATE] 1:25 PM"
click at [627, 109] on span at bounding box center [724, 118] width 386 height 22
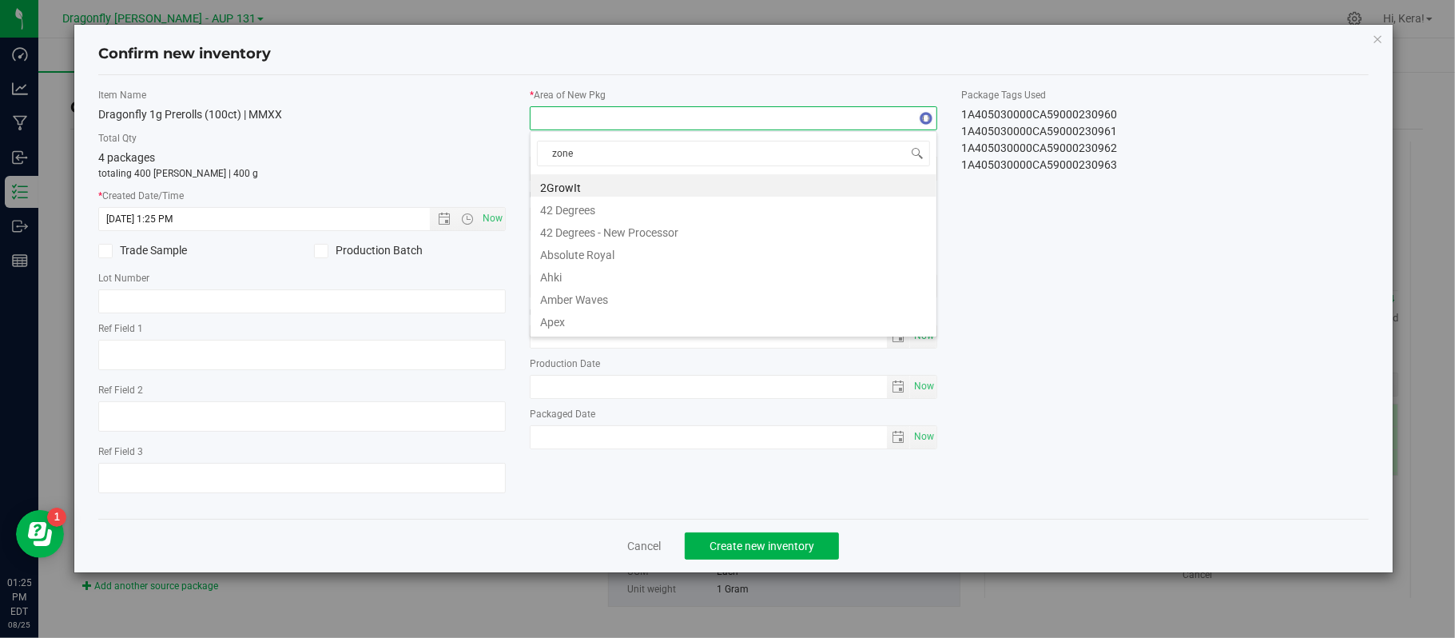
type input "zone 1"
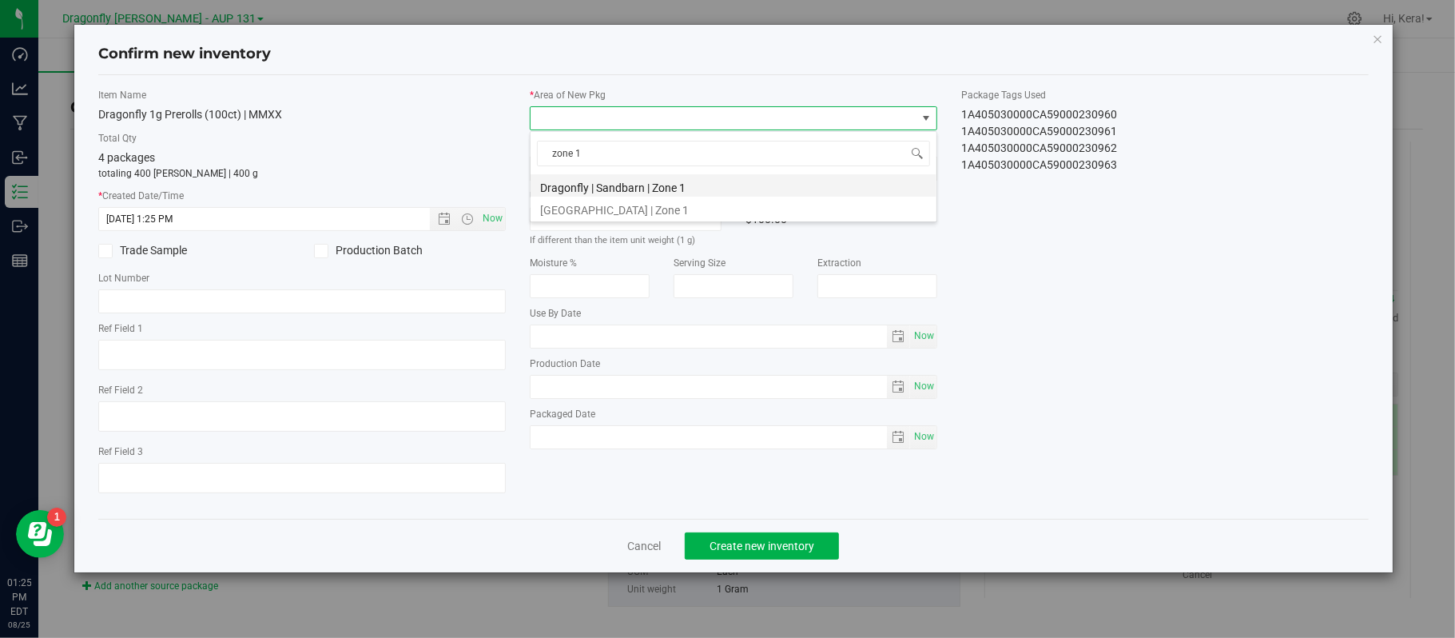
click at [620, 186] on li "Dragonfly | Sandbarn | Zone 1" at bounding box center [734, 185] width 406 height 22
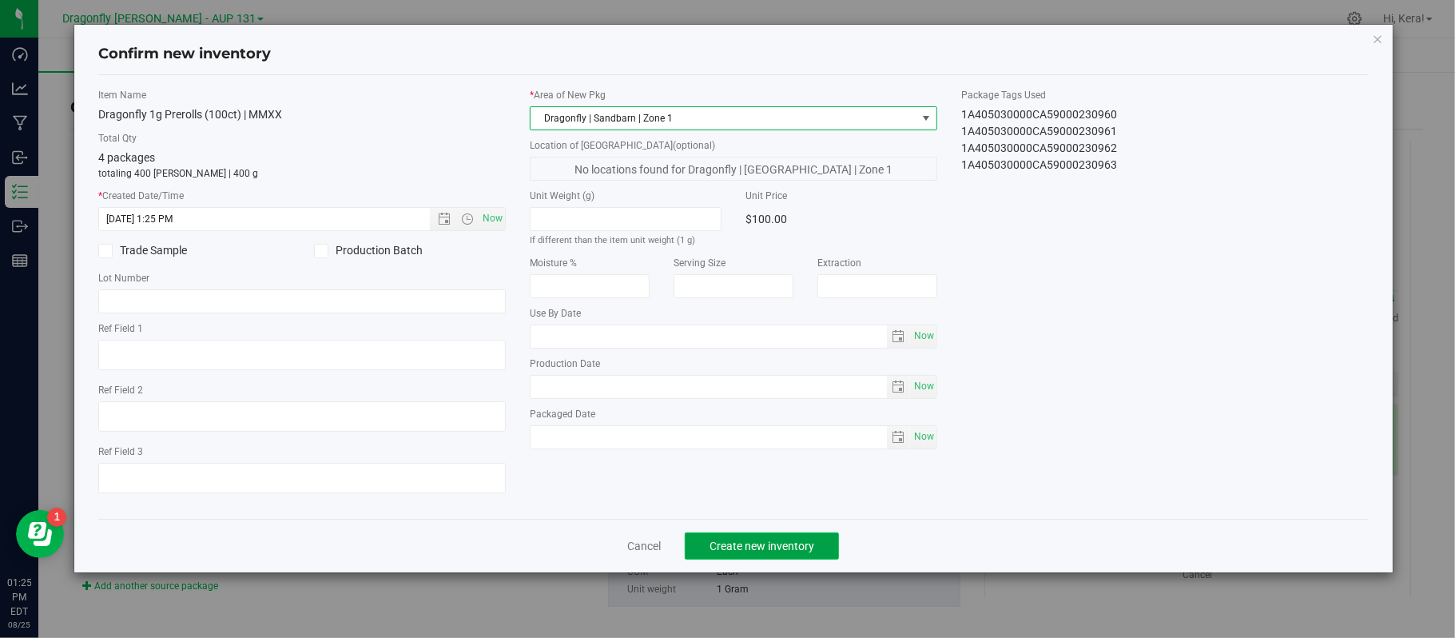
click at [761, 547] on span "Create new inventory" at bounding box center [762, 545] width 105 height 13
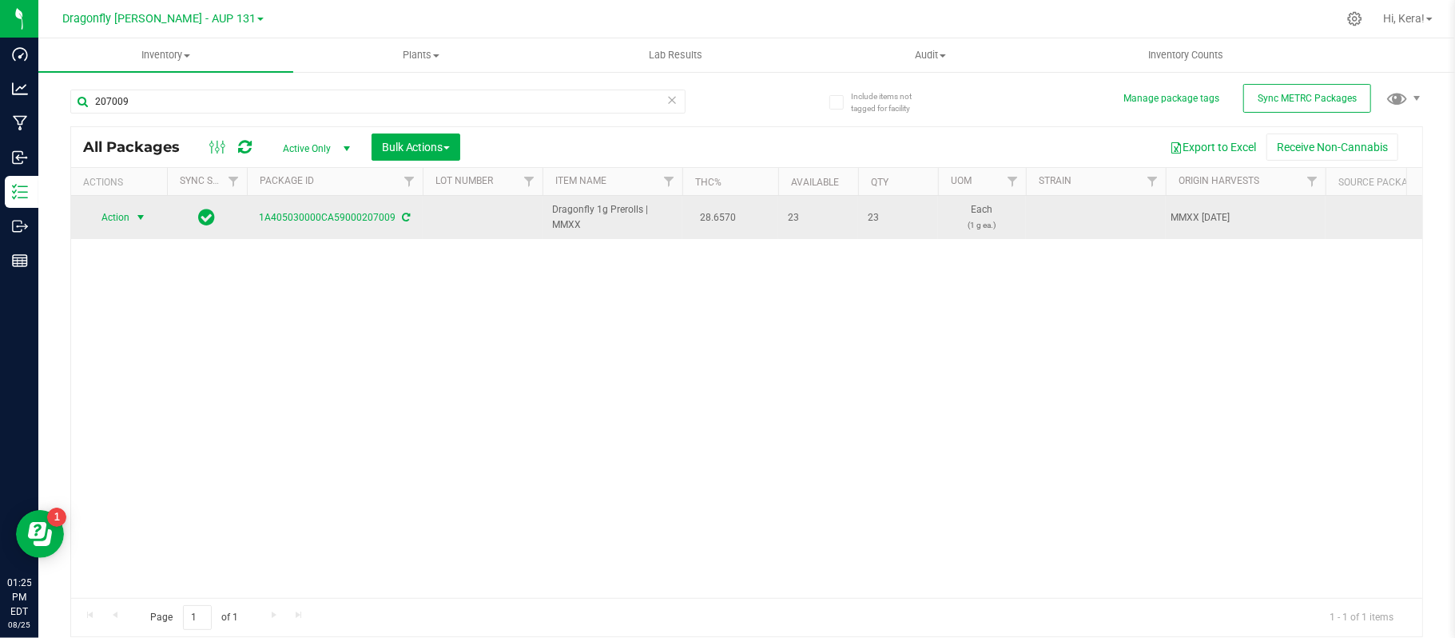
click at [139, 228] on span "select" at bounding box center [141, 217] width 20 height 22
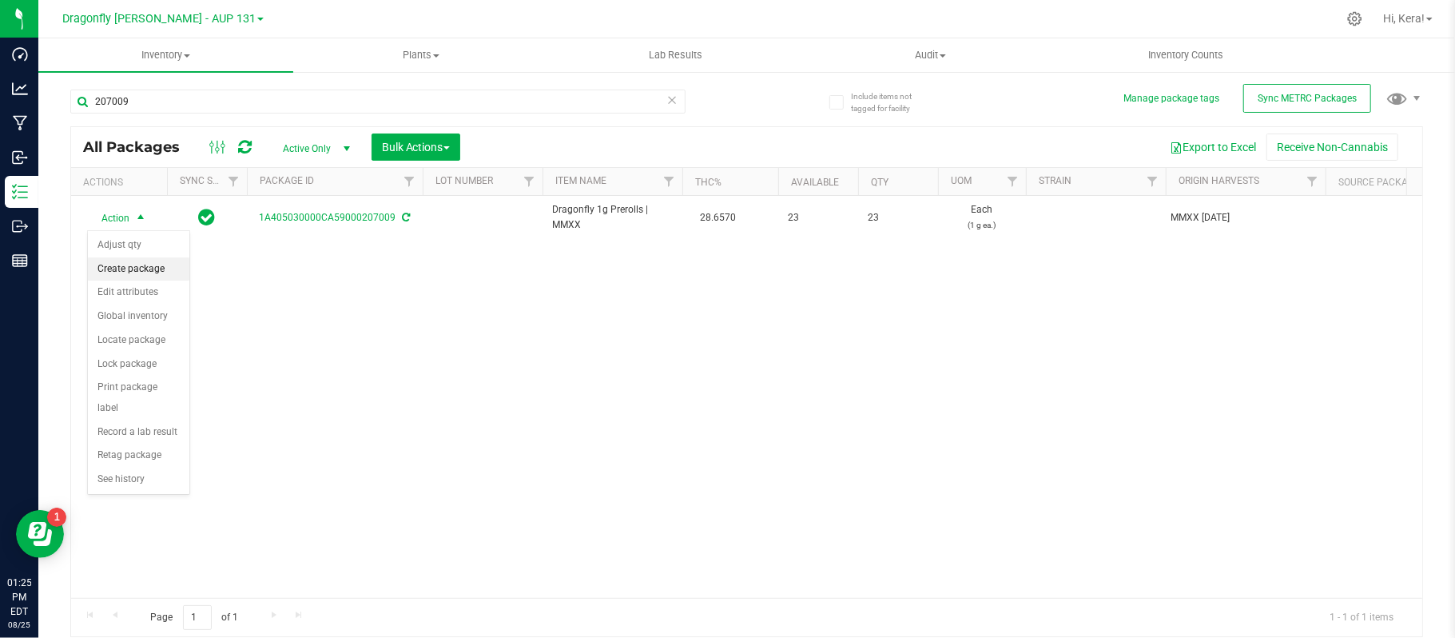
click at [142, 267] on li "Create package" at bounding box center [138, 269] width 101 height 24
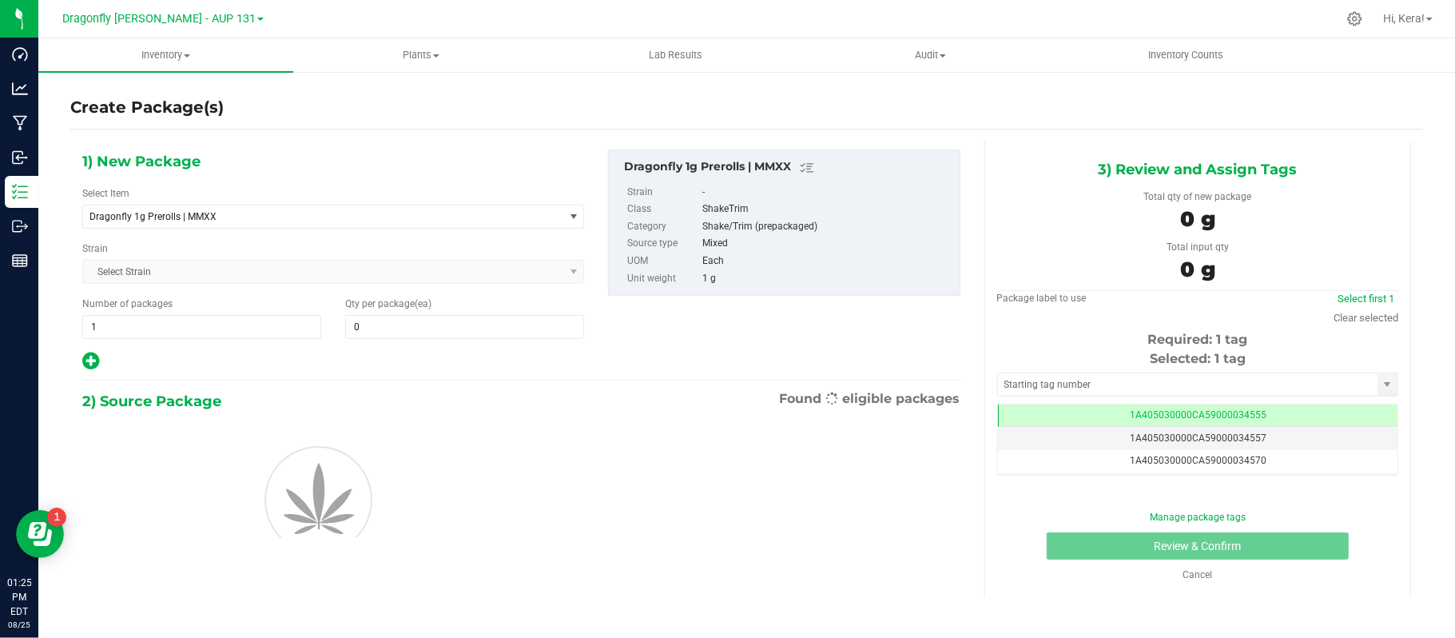
type input "0"
click at [1029, 384] on input "text" at bounding box center [1188, 384] width 380 height 22
paste input "1A405030000CA59000230964"
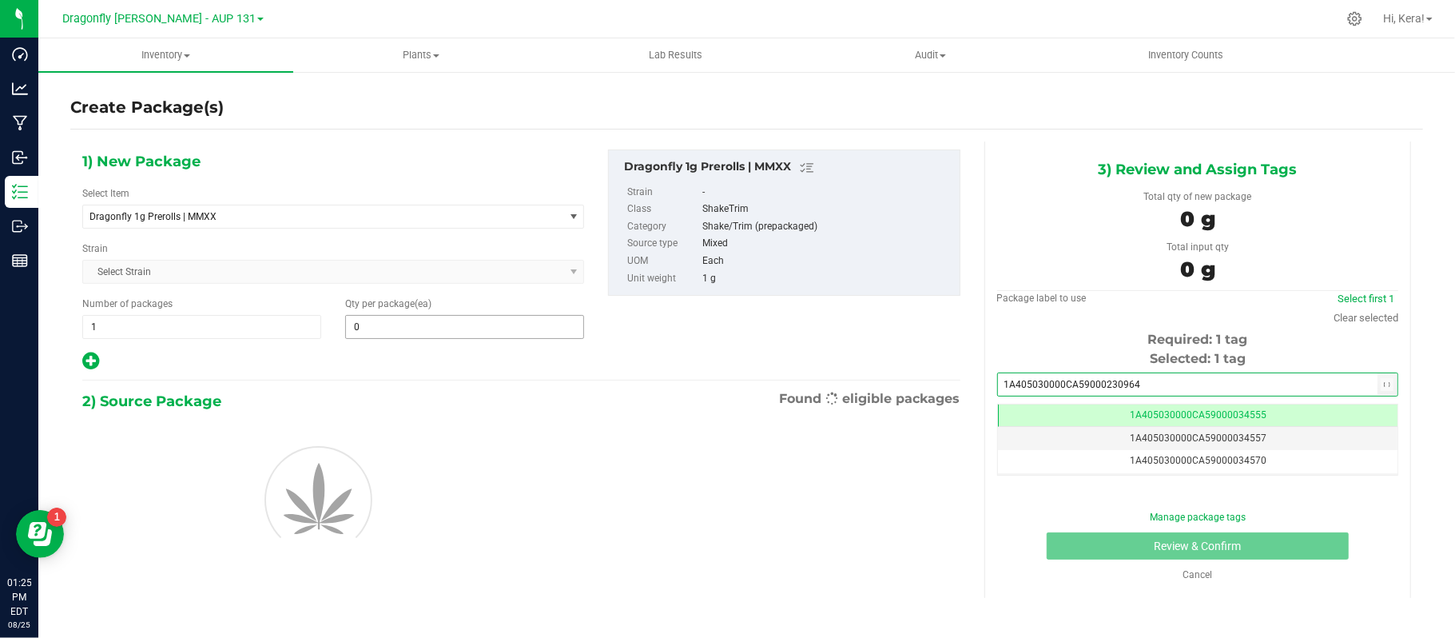
type input "1A405030000CA59000230964"
click at [435, 324] on span "0 0" at bounding box center [464, 327] width 239 height 24
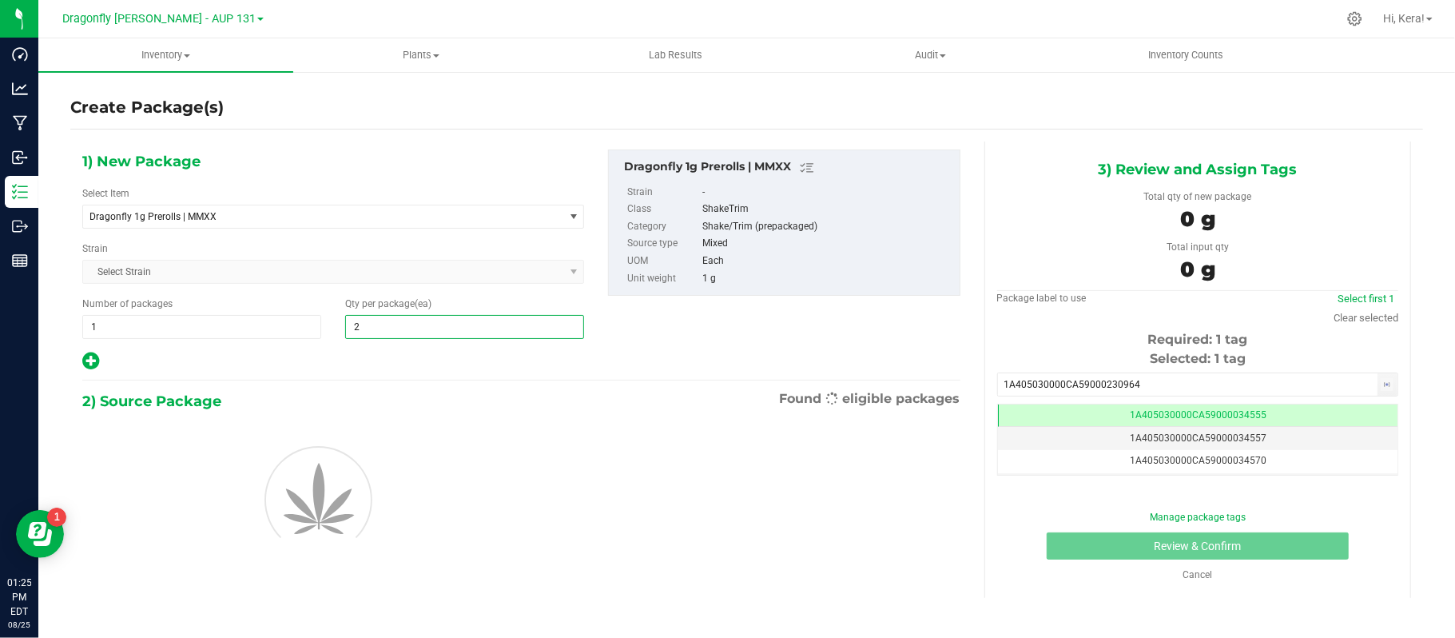
type input "23"
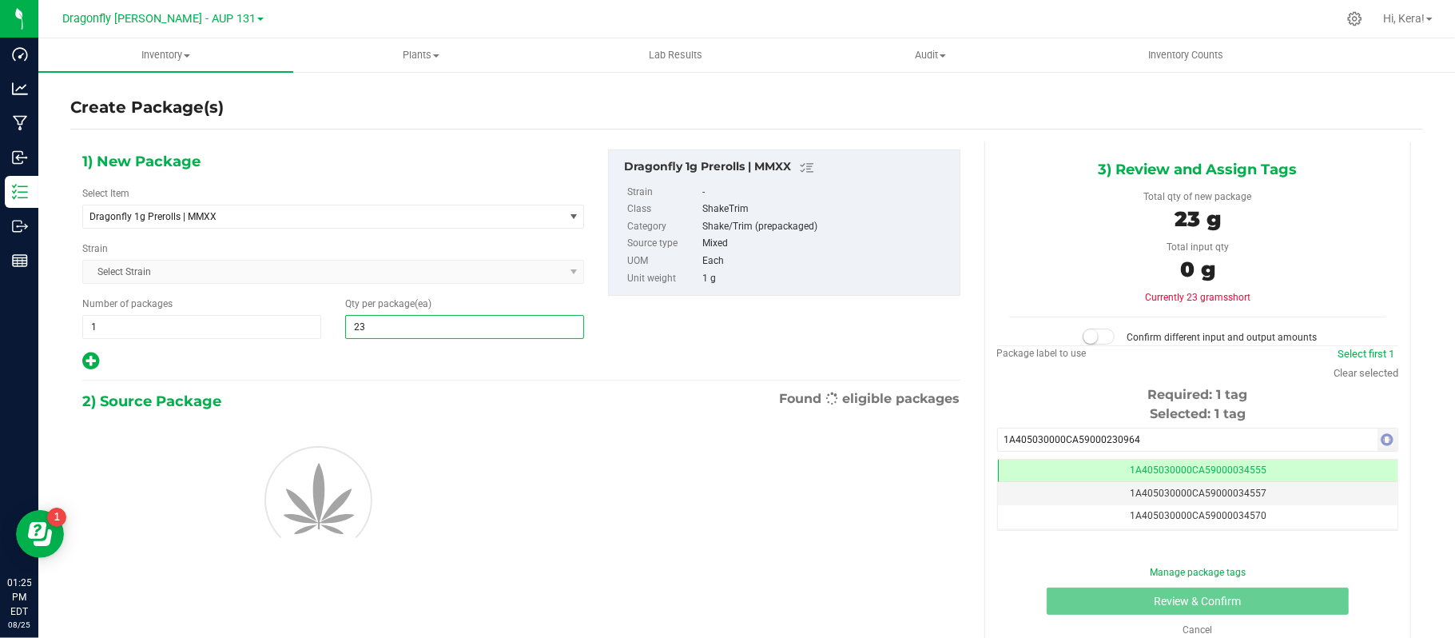
type input "23"
click at [423, 260] on span "Select Strain Select Strain None 3 Kings 313 Headband 4 Way OG AAB x Sour Orang…" at bounding box center [333, 272] width 502 height 24
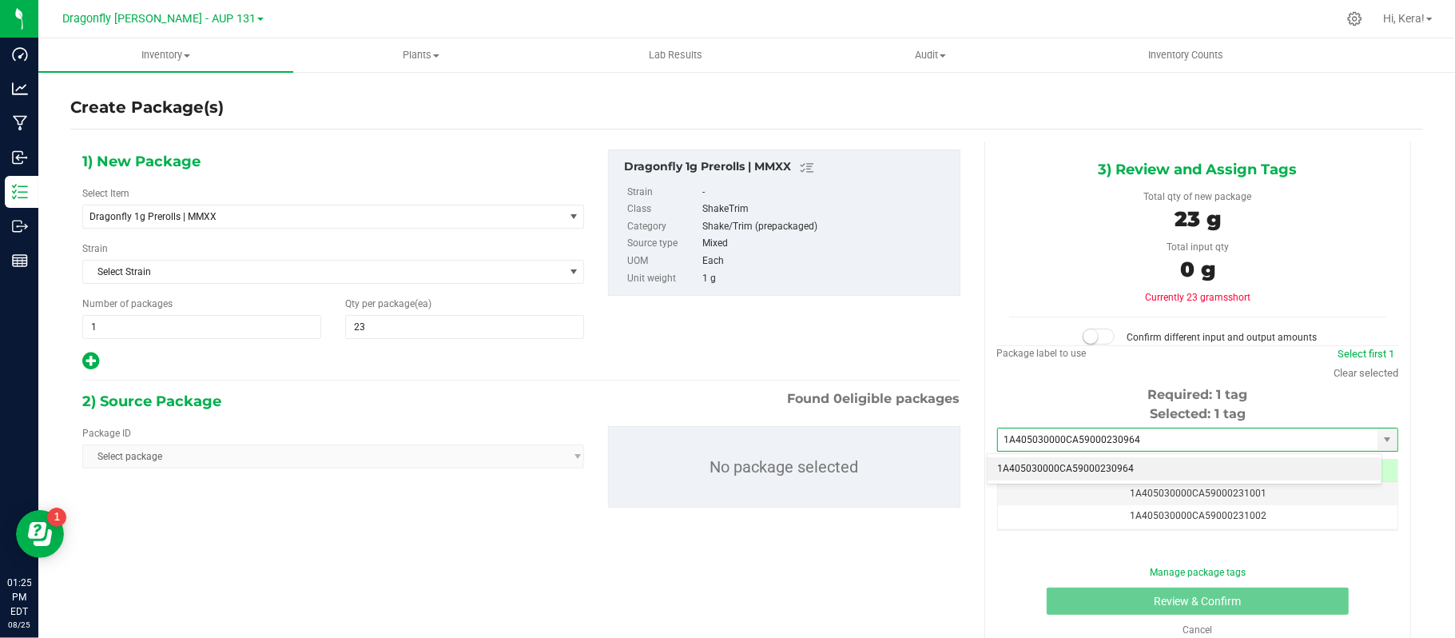
click at [886, 327] on div "1) New Package Select Item Dragonfly 1g Prerolls | MMXX 1.25g Rosin Infused Pre…" at bounding box center [521, 260] width 902 height 222
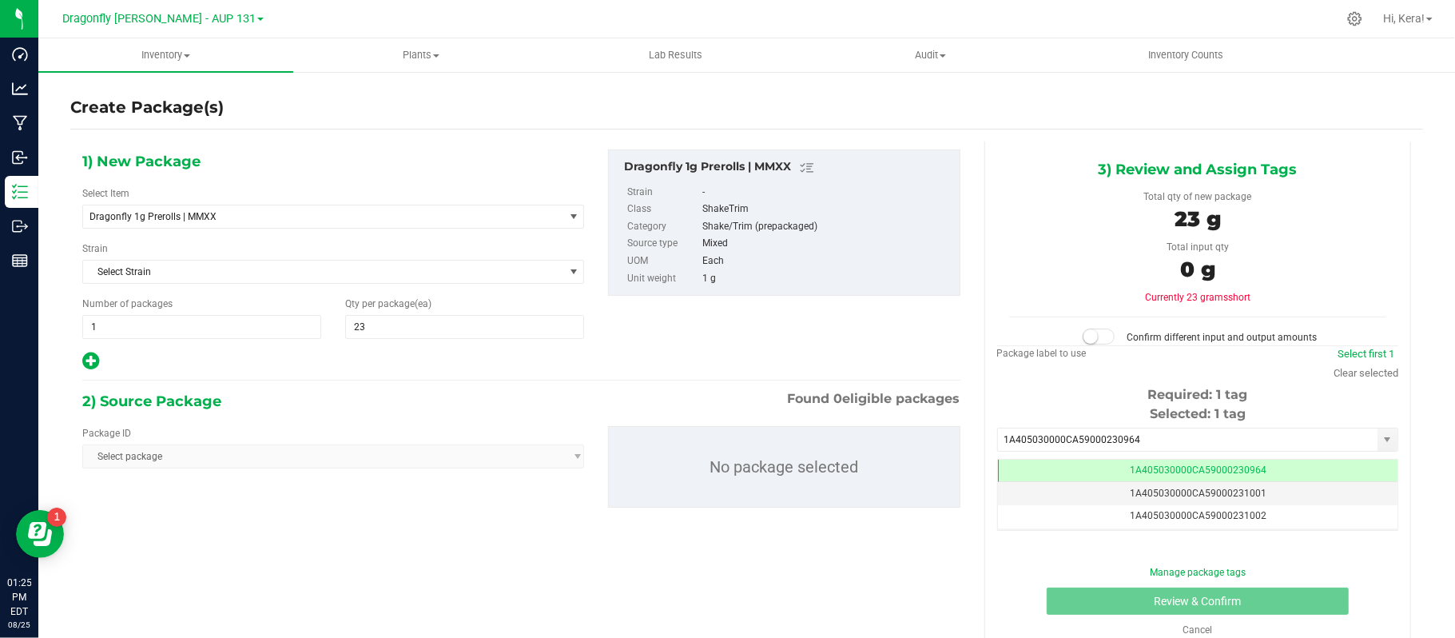
click at [230, 471] on div "Package ID Select package No package selected" at bounding box center [521, 466] width 902 height 107
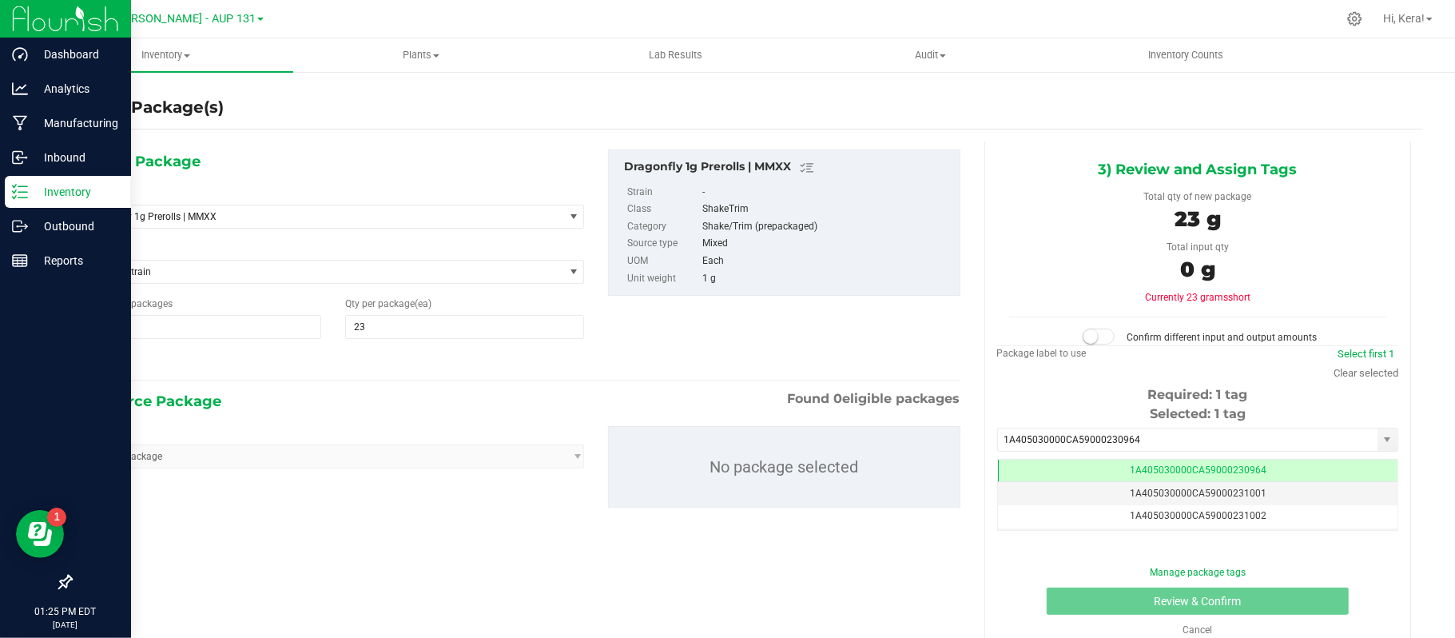
click at [49, 200] on p "Inventory" at bounding box center [76, 191] width 96 height 19
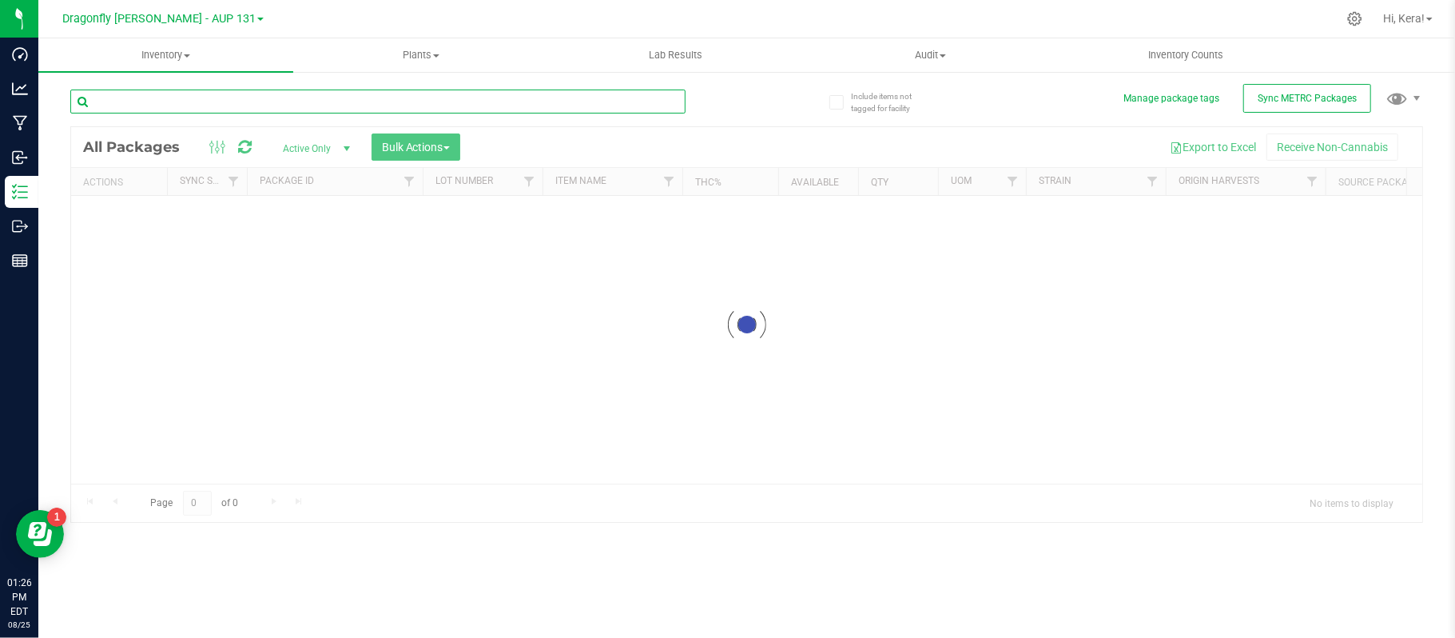
click at [222, 102] on input "text" at bounding box center [377, 101] width 615 height 24
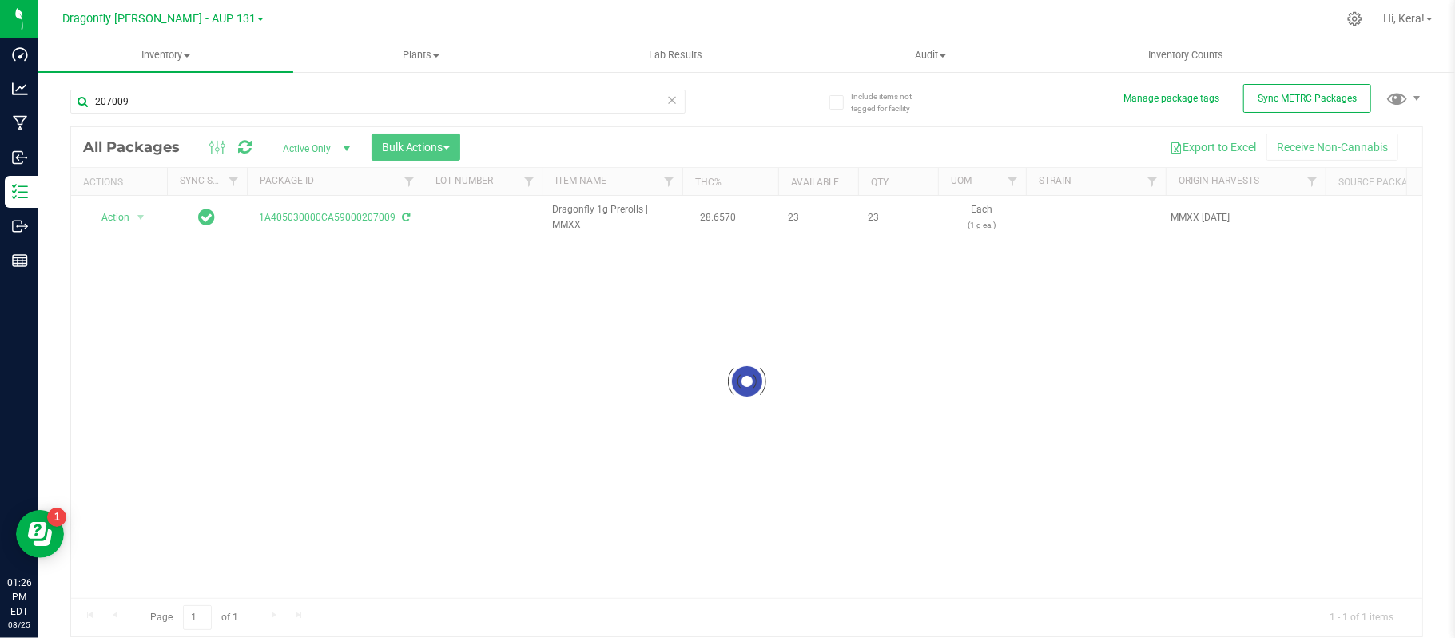
click at [121, 222] on div at bounding box center [746, 381] width 1351 height 509
click at [177, 90] on input "207009" at bounding box center [377, 101] width 615 height 24
type input "207009"
click at [129, 221] on div at bounding box center [746, 381] width 1351 height 509
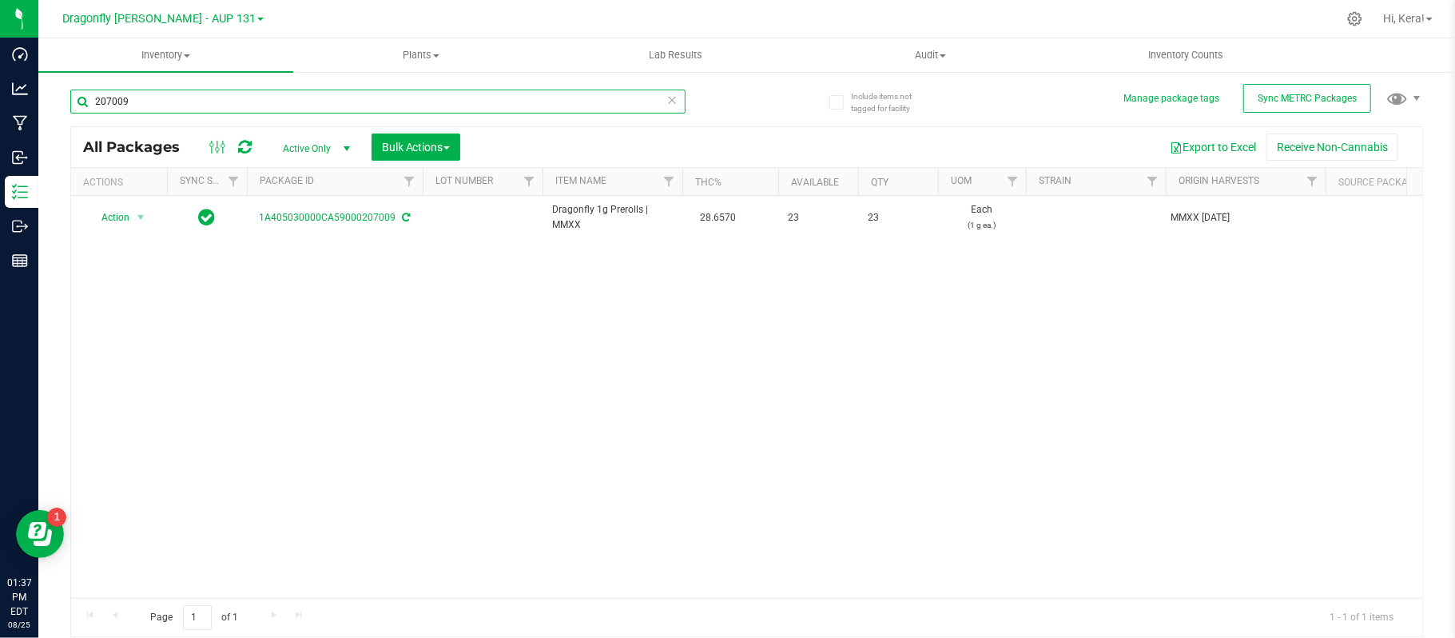
click at [234, 109] on input "207009" at bounding box center [377, 101] width 615 height 24
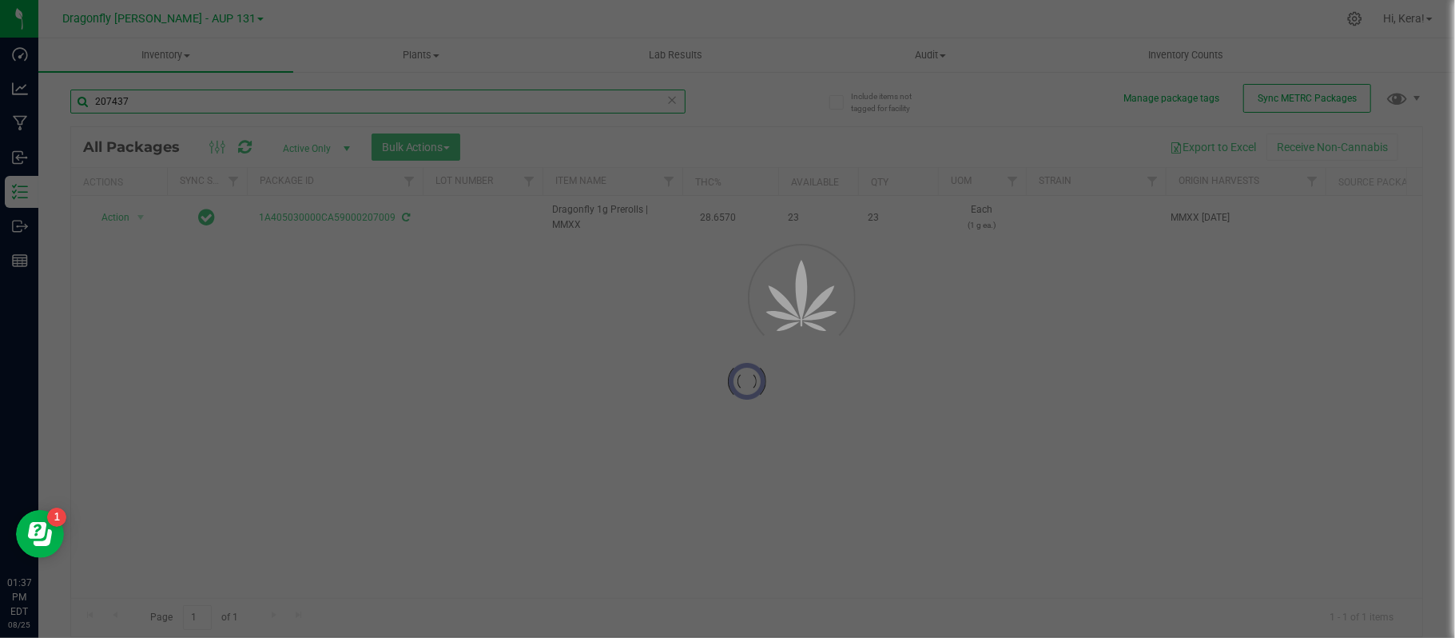
type input "207437"
click at [1034, 356] on div at bounding box center [727, 319] width 1455 height 638
click at [407, 71] on div at bounding box center [727, 319] width 1455 height 638
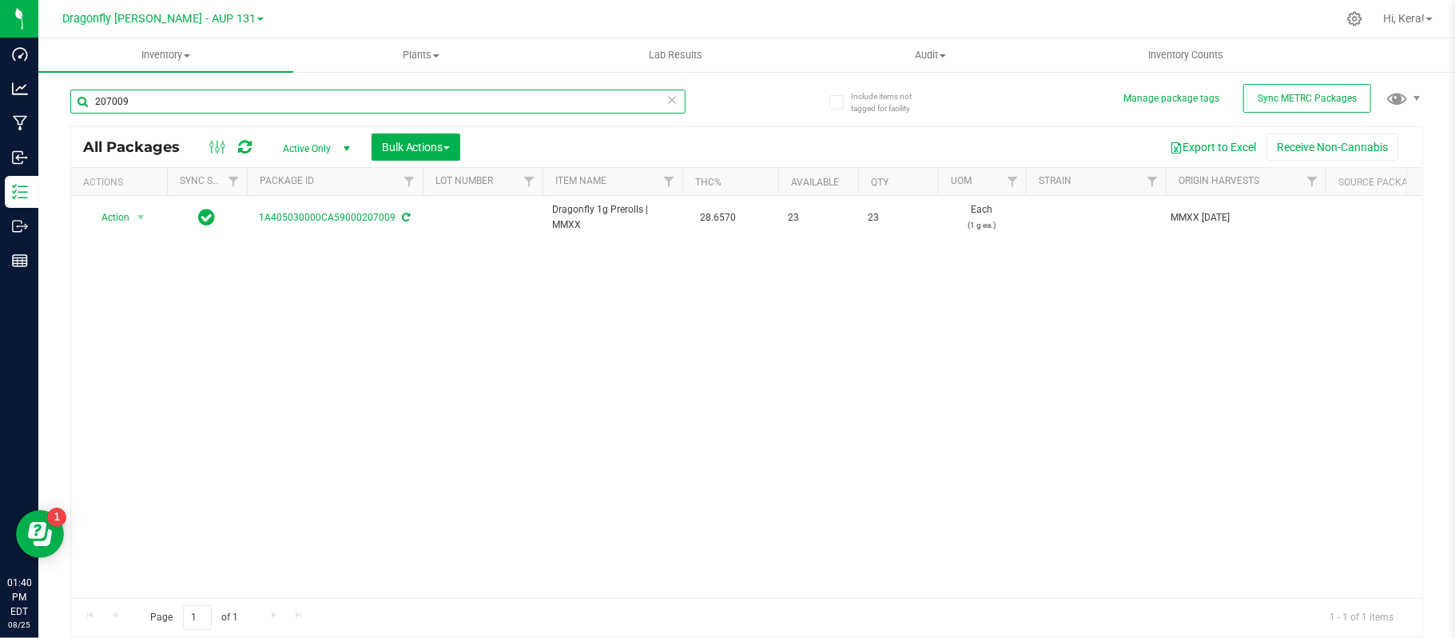
click at [225, 97] on input "207009" at bounding box center [377, 101] width 615 height 24
type input "2"
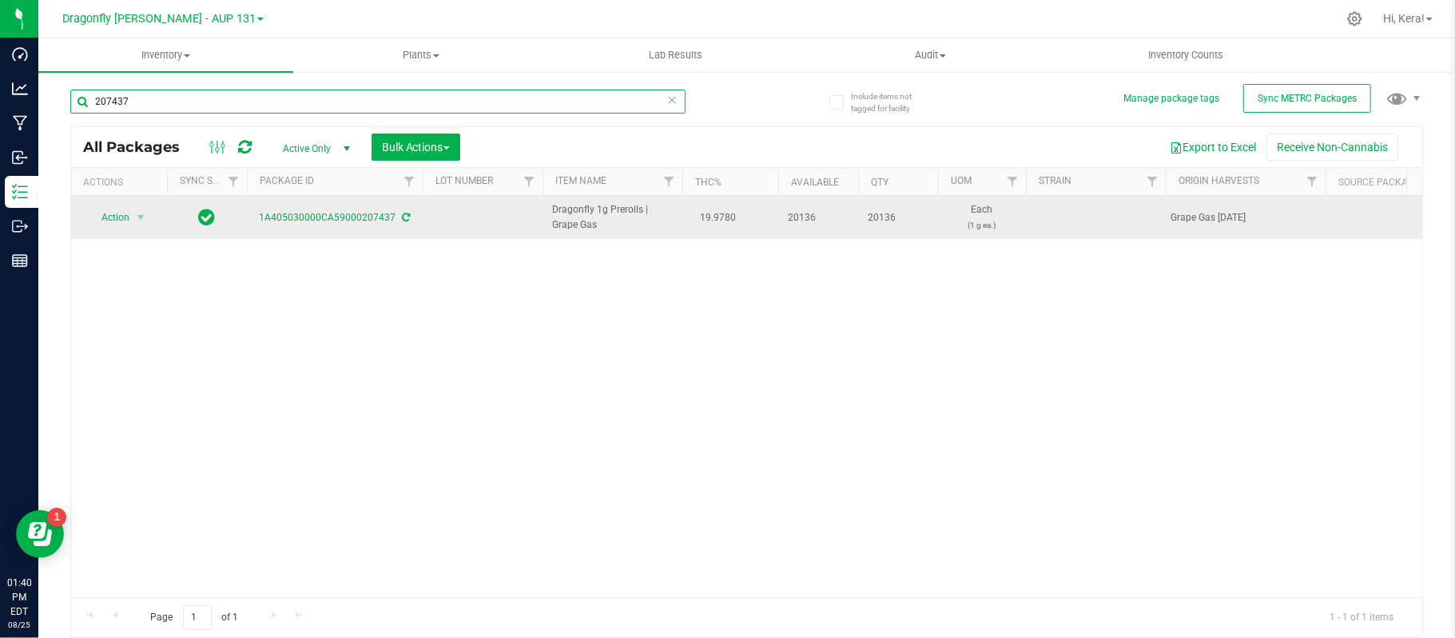
type input "207437"
click at [749, 224] on td "19.9780" at bounding box center [730, 217] width 96 height 43
click at [128, 221] on span "Action" at bounding box center [108, 217] width 43 height 22
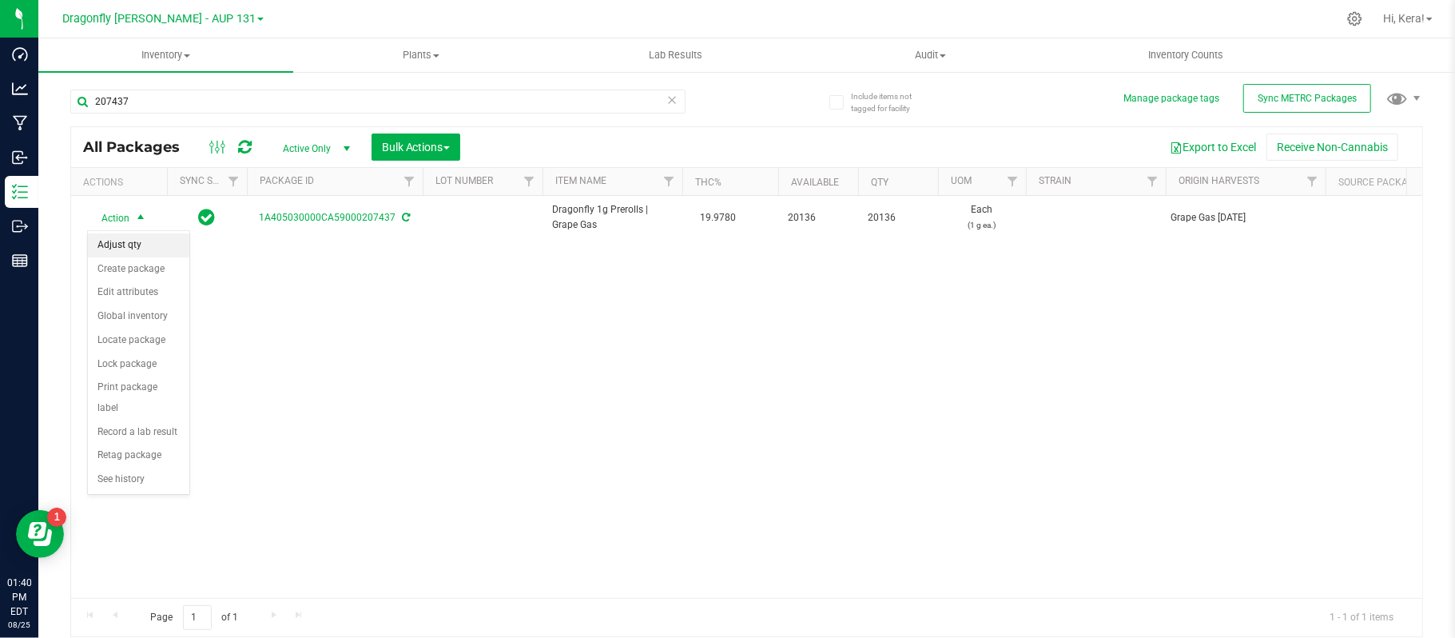
click at [131, 252] on li "Adjust qty" at bounding box center [138, 245] width 101 height 24
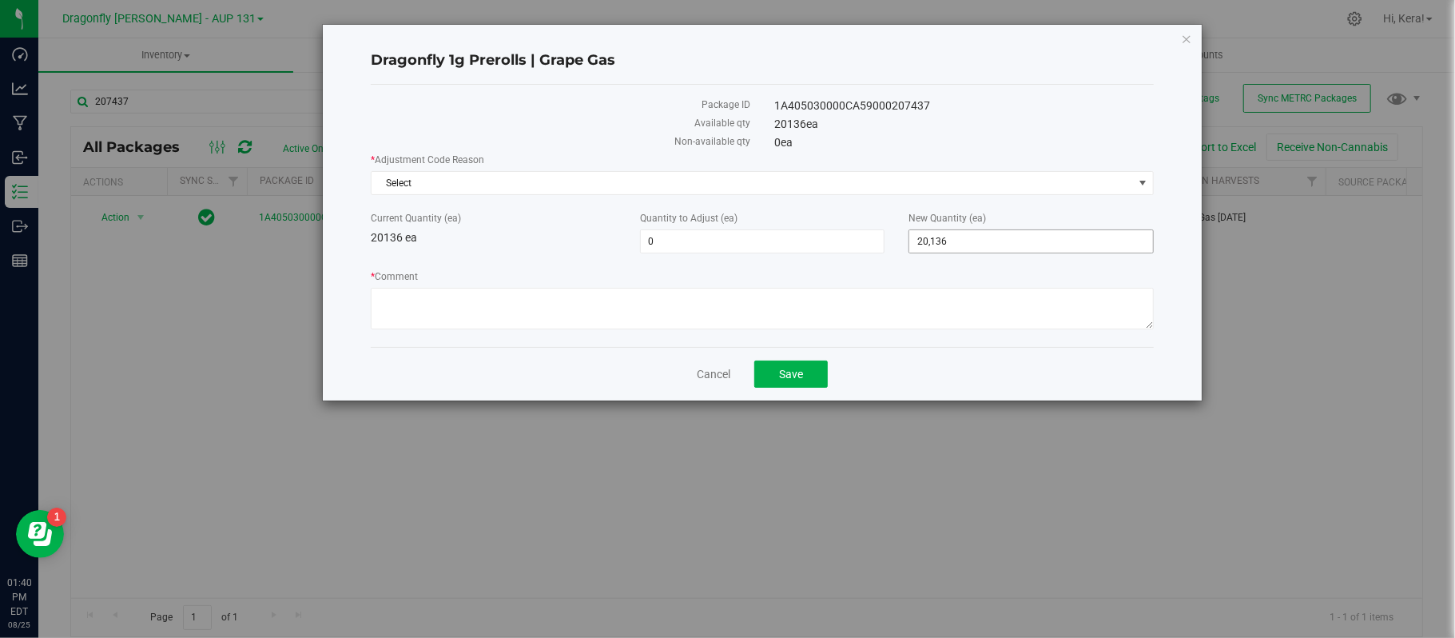
click at [962, 248] on span "20,136 20136" at bounding box center [1030, 241] width 245 height 24
type input "20130"
type input "-6"
type input "20,130"
click at [912, 308] on textarea "* Comment" at bounding box center [762, 309] width 783 height 42
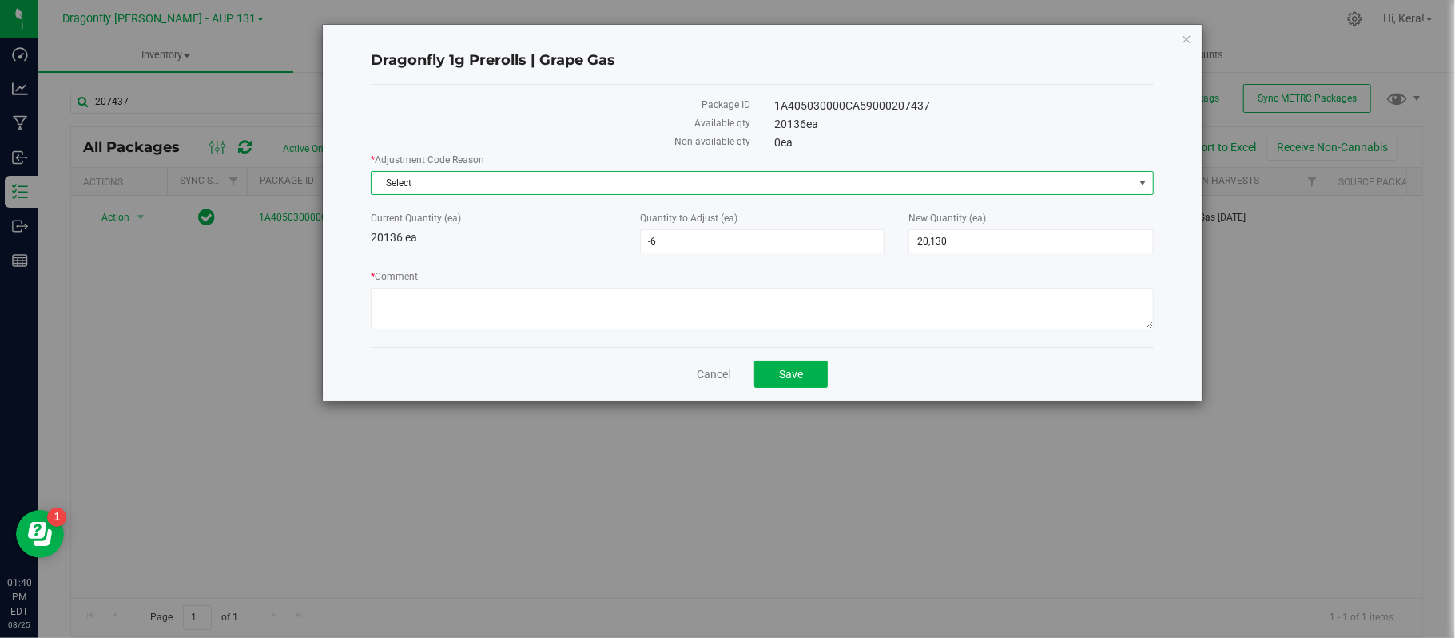
click at [557, 185] on span "Select" at bounding box center [752, 183] width 761 height 22
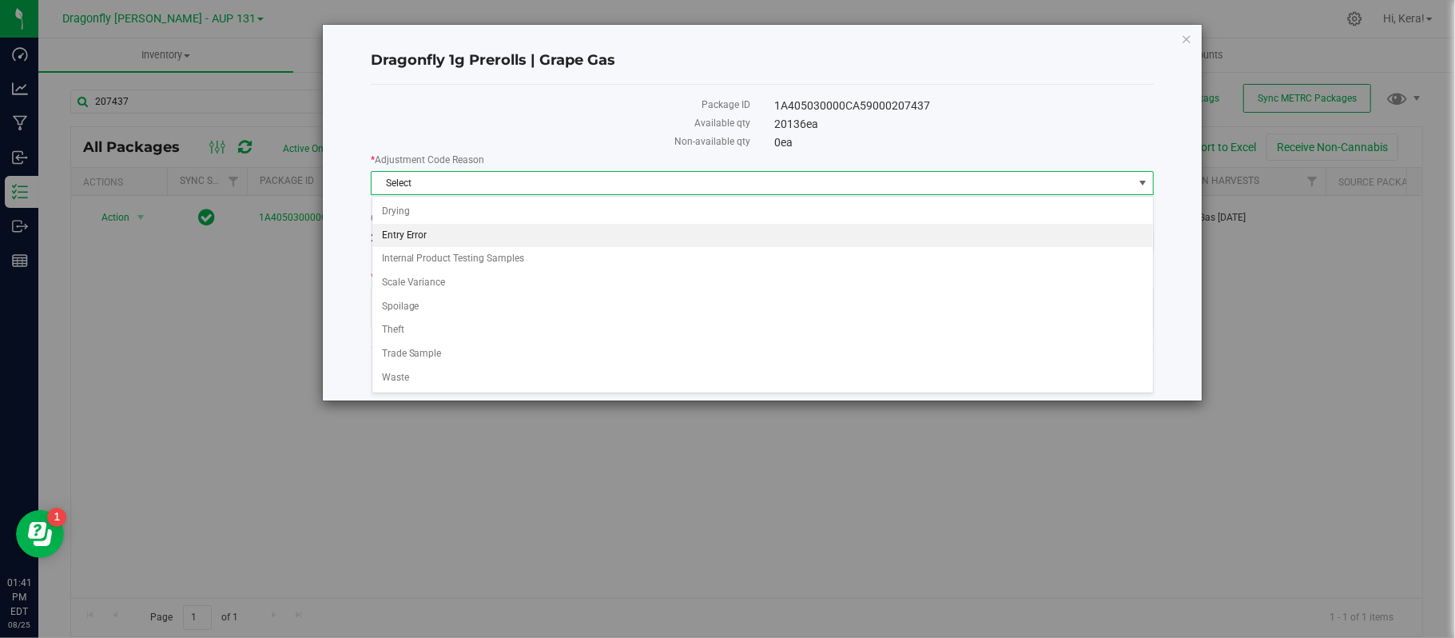
click at [455, 233] on li "Entry Error" at bounding box center [762, 236] width 781 height 24
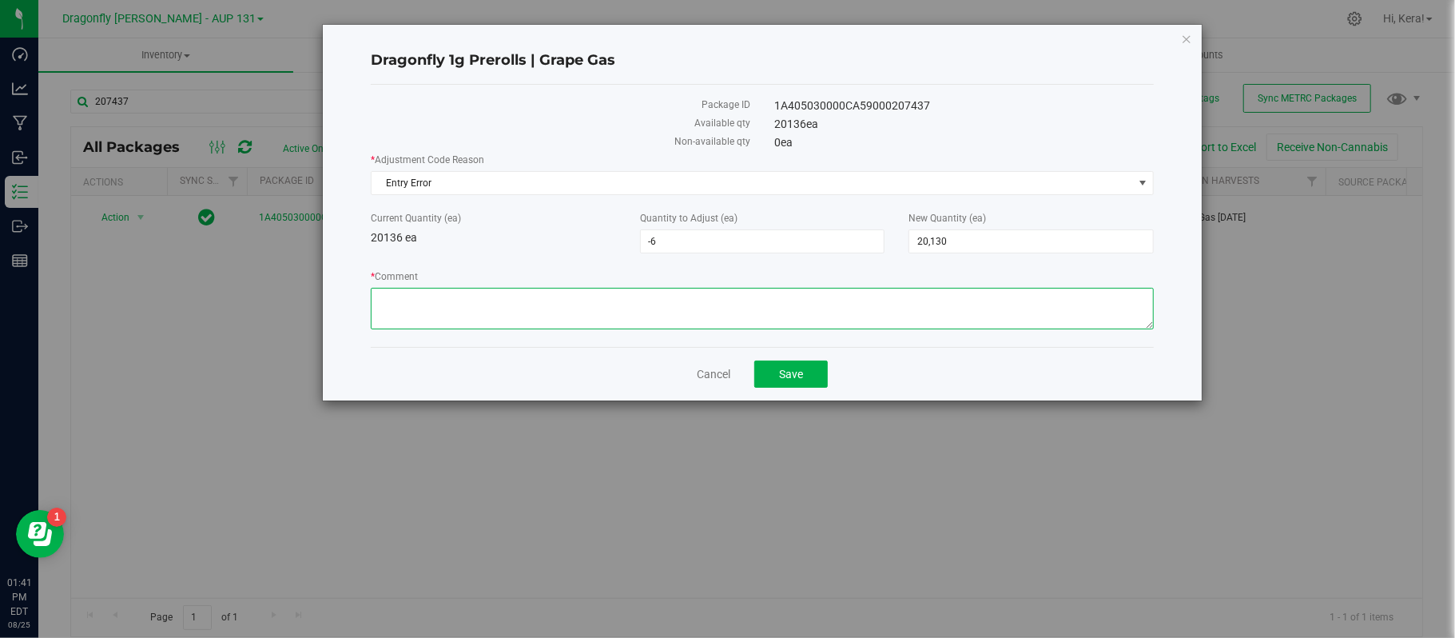
click at [413, 305] on textarea "* Comment" at bounding box center [762, 309] width 783 height 42
type textarea "Wrong qty entered"
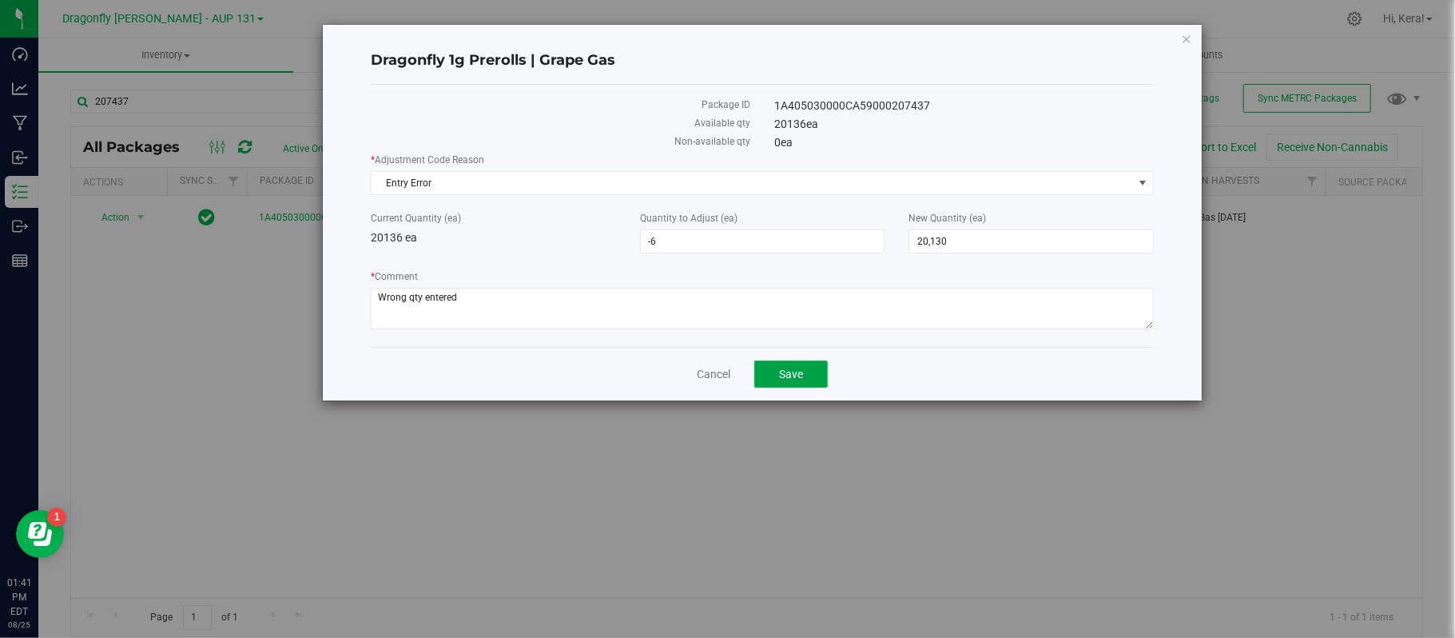
click at [796, 372] on span "Save" at bounding box center [791, 374] width 24 height 13
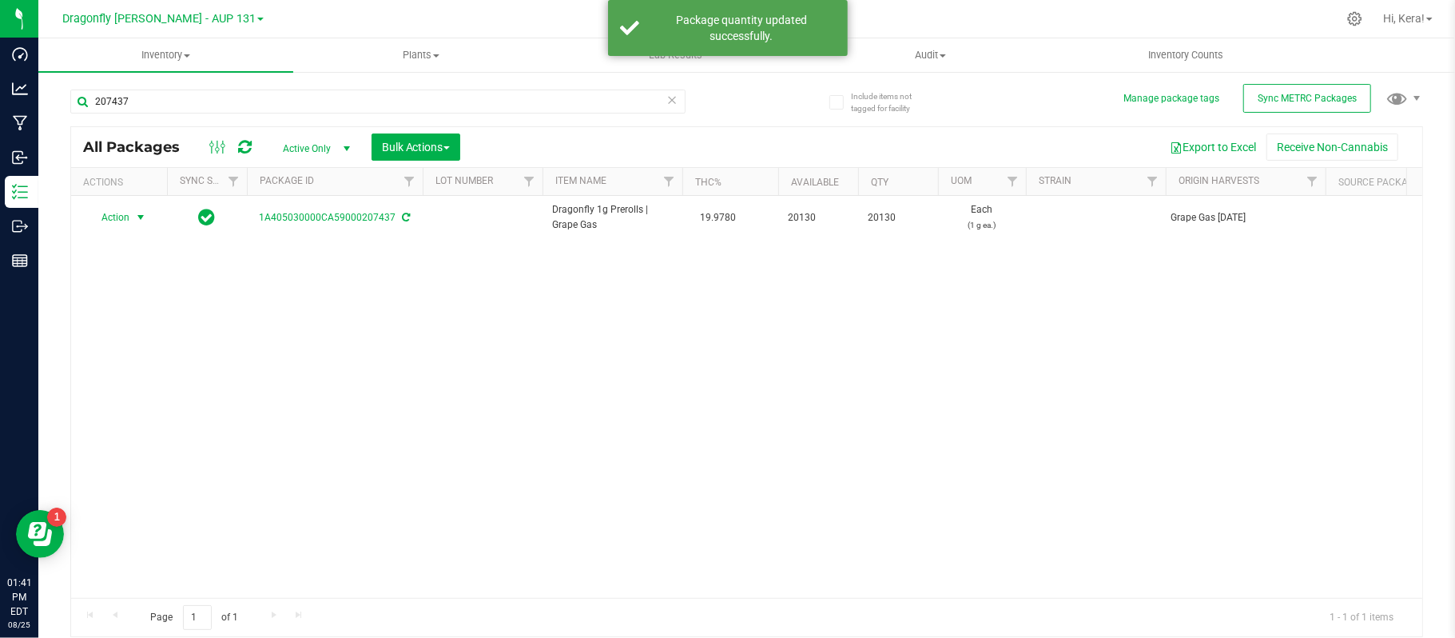
click at [120, 225] on span "Action" at bounding box center [108, 217] width 43 height 22
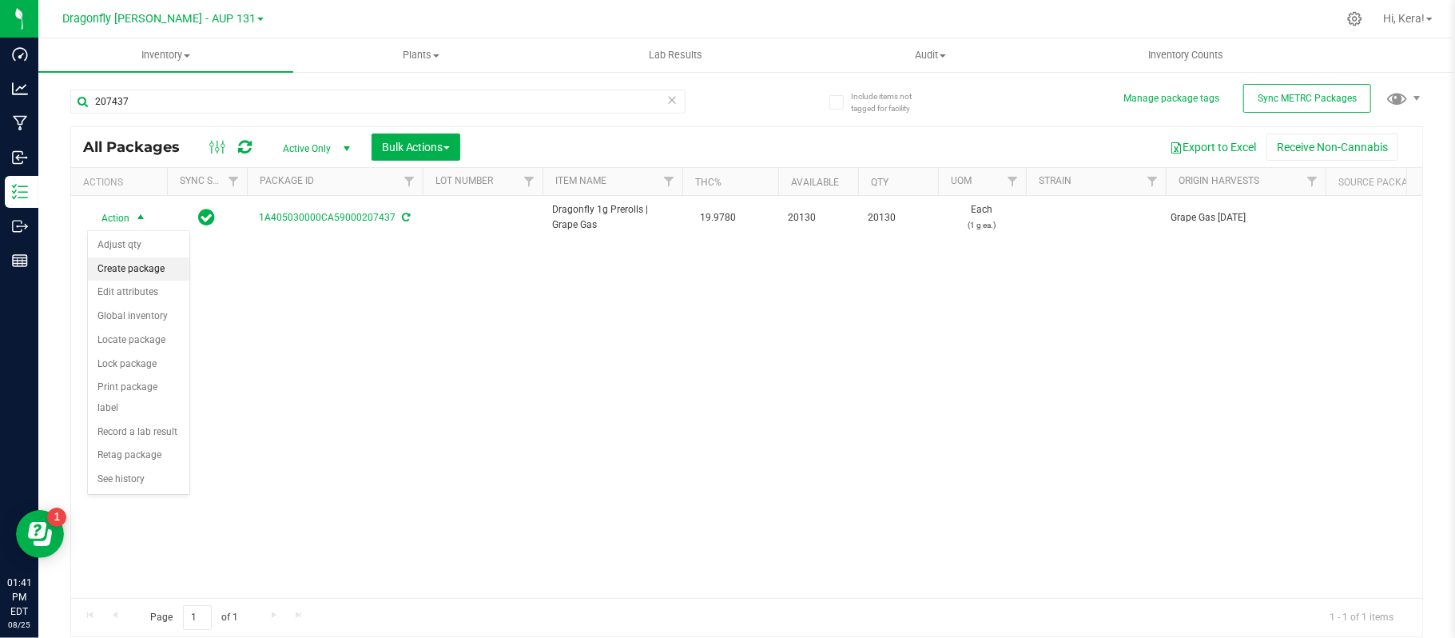
click at [148, 264] on li "Create package" at bounding box center [138, 269] width 101 height 24
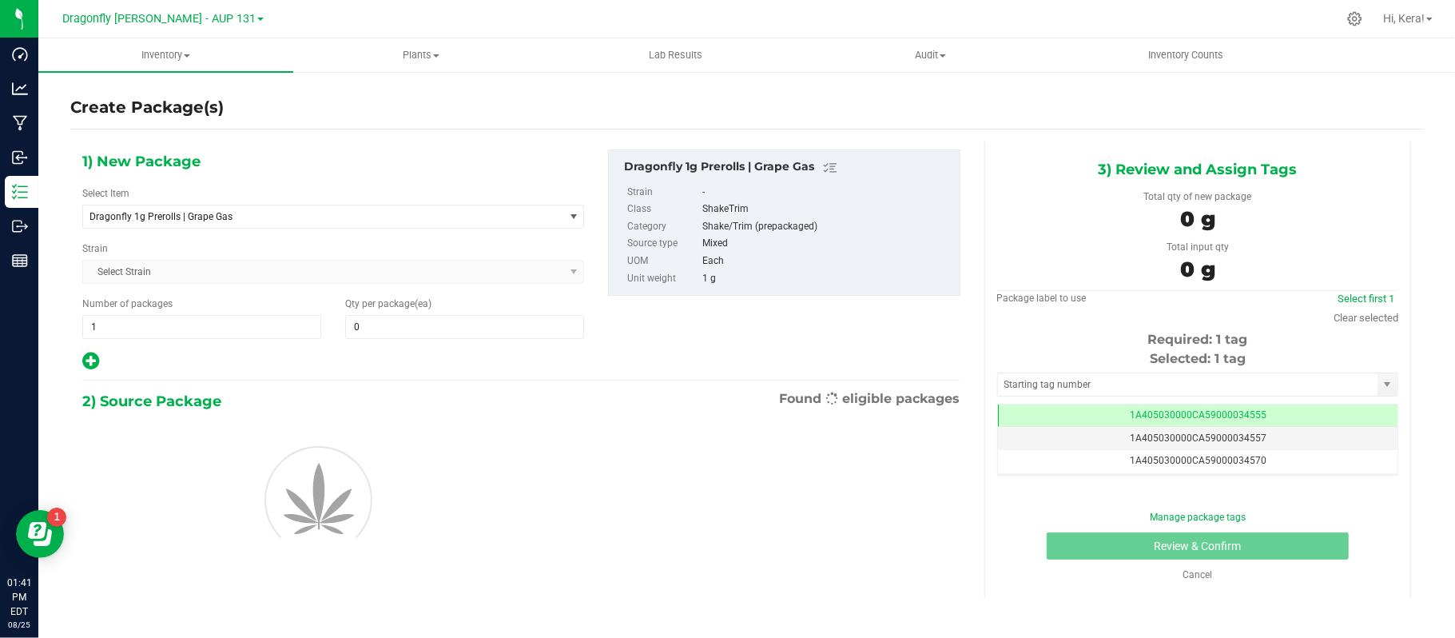
type input "0"
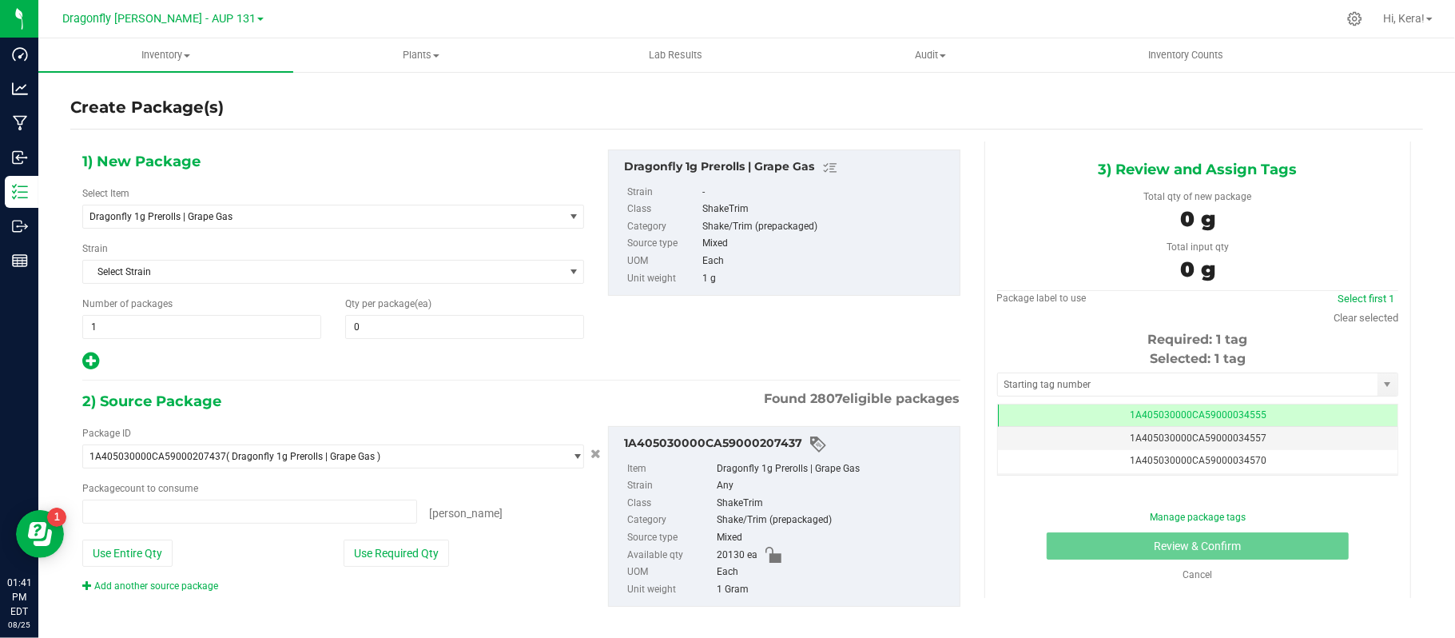
type input "0 ea"
click at [217, 221] on span "Dragonfly 1g Prerolls | Grape Gas" at bounding box center [313, 216] width 449 height 11
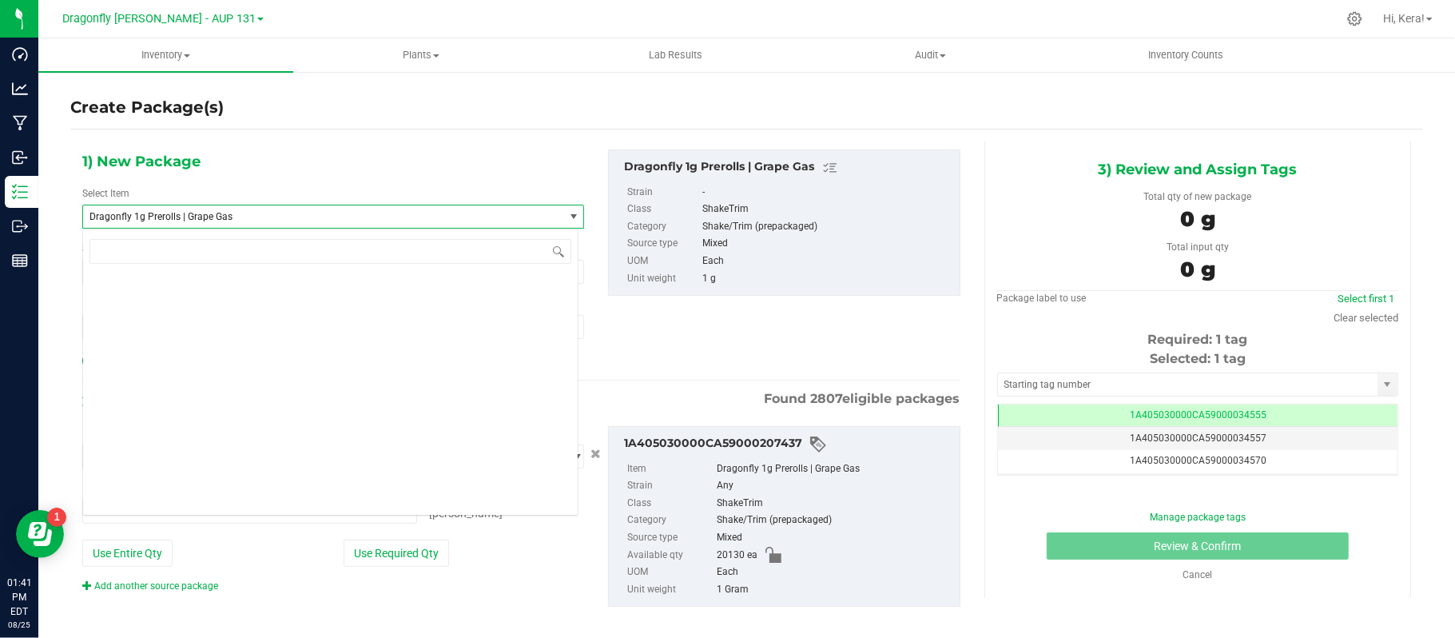
scroll to position [36602, 0]
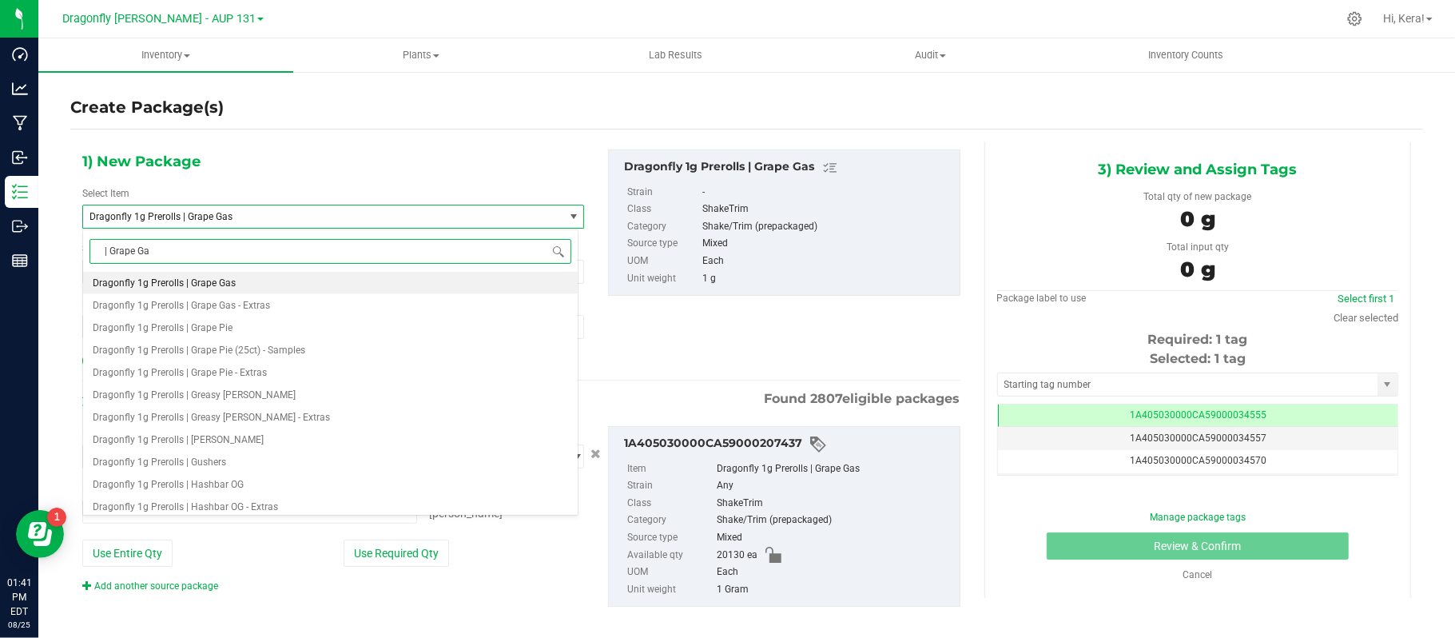
type input "| Grape Gas"
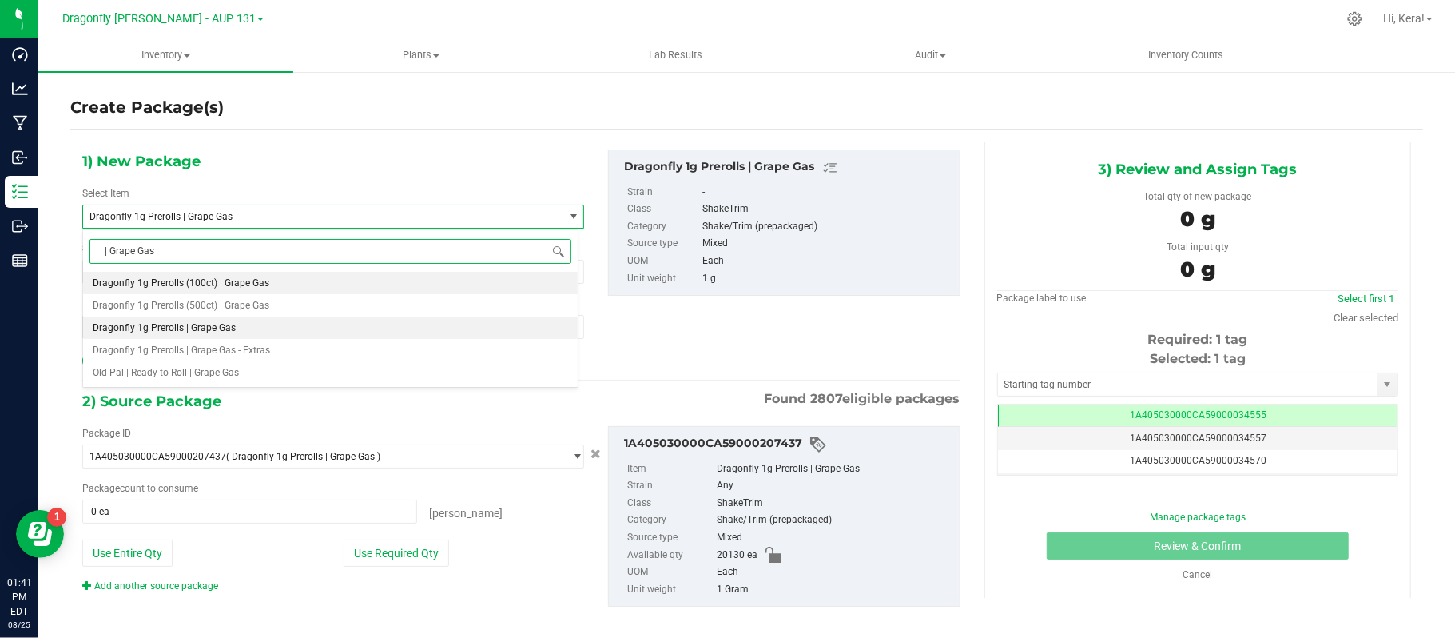
scroll to position [0, 0]
click at [222, 308] on span "Dragonfly 1g Prerolls (500ct) | Grape Gas" at bounding box center [181, 305] width 177 height 11
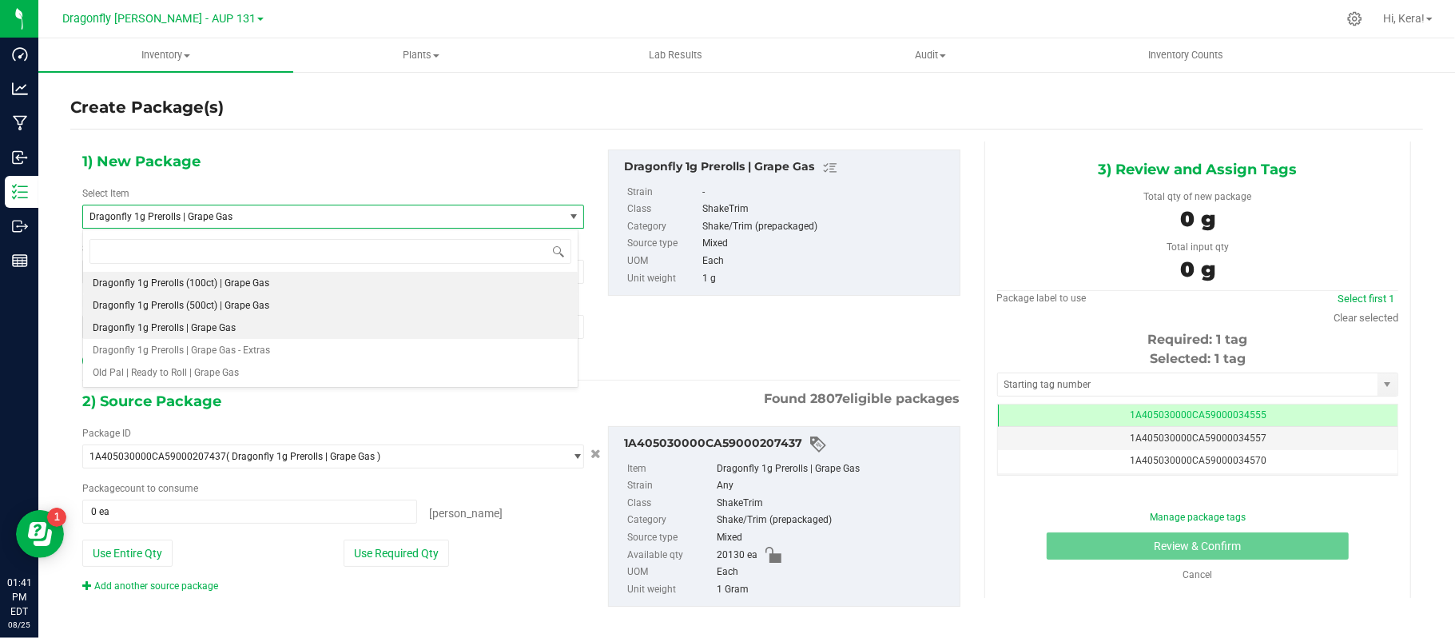
scroll to position [31613, 0]
type input "0"
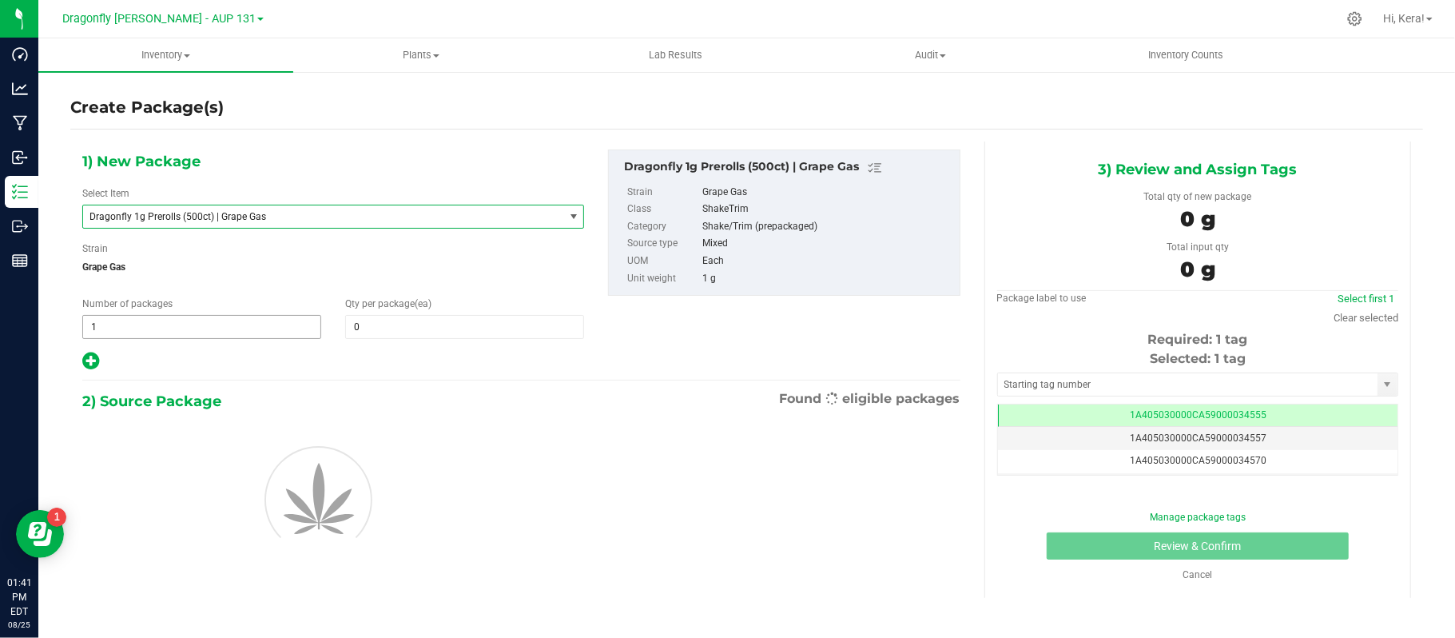
click at [189, 334] on span "1 1" at bounding box center [201, 327] width 239 height 24
type input "40"
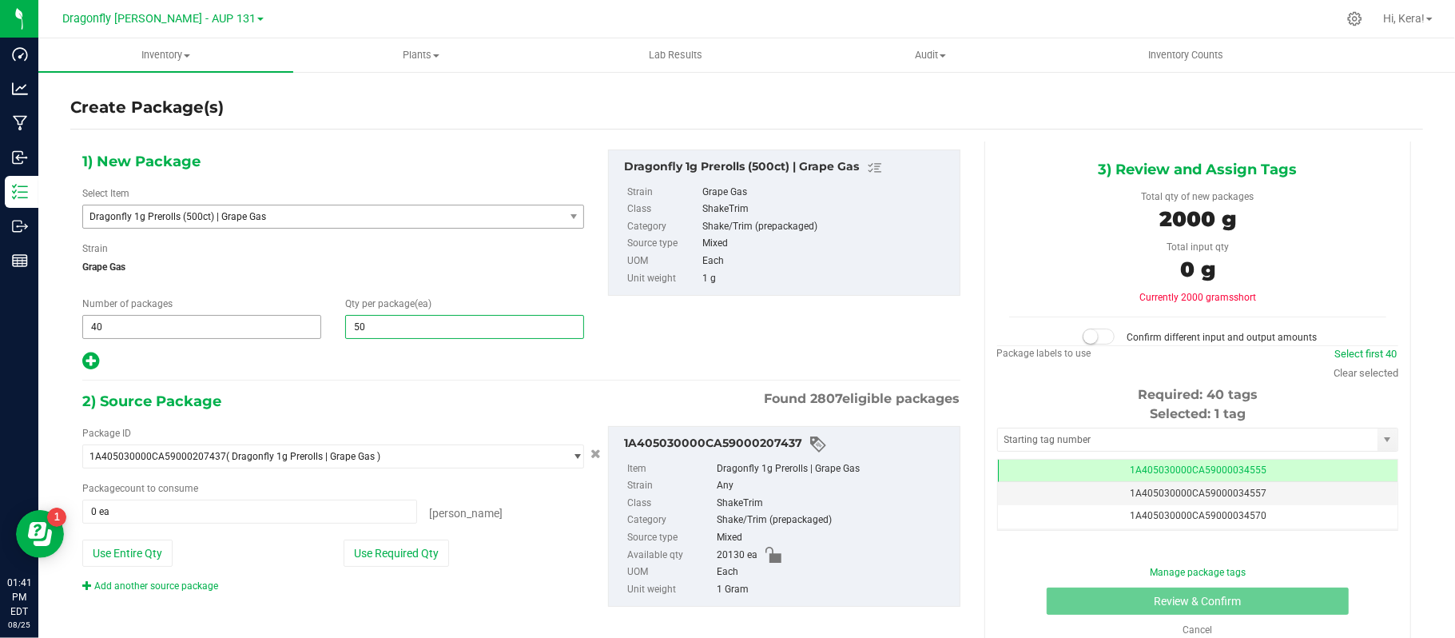
type input "500"
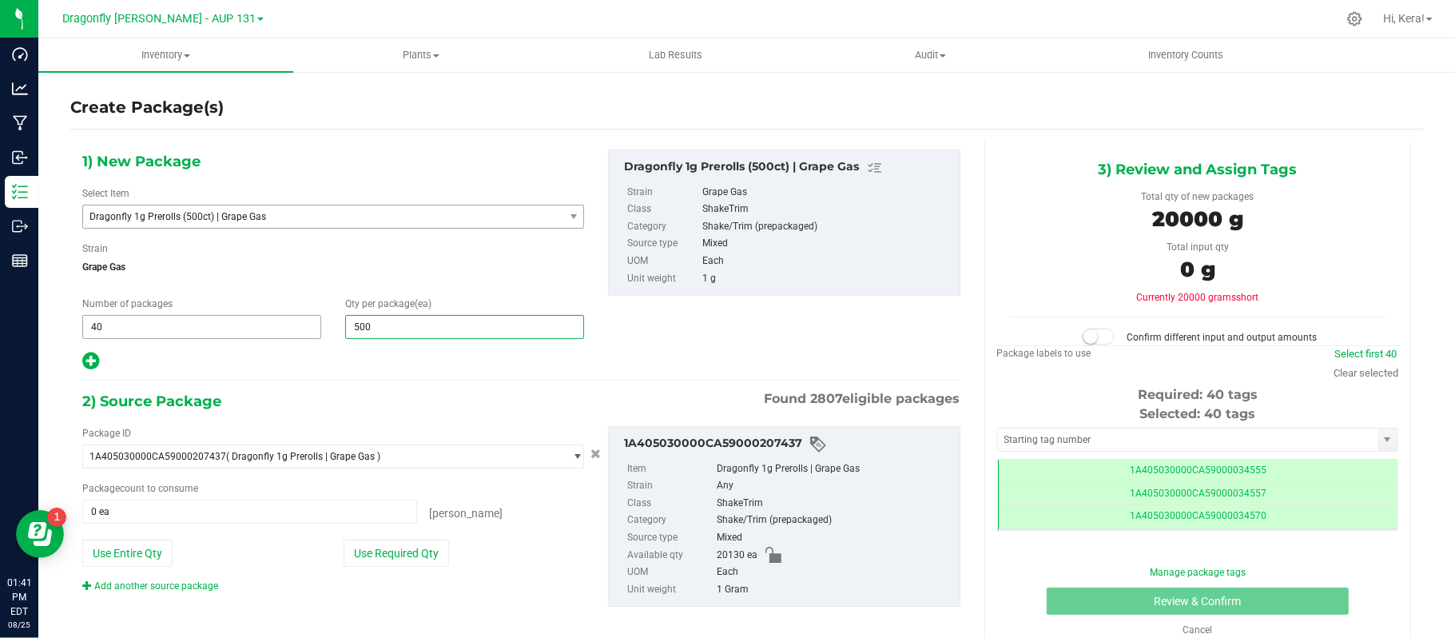
scroll to position [0, -1]
type input "500"
click at [375, 553] on button "Use Required Qty" at bounding box center [396, 552] width 105 height 27
type input "20000 ea"
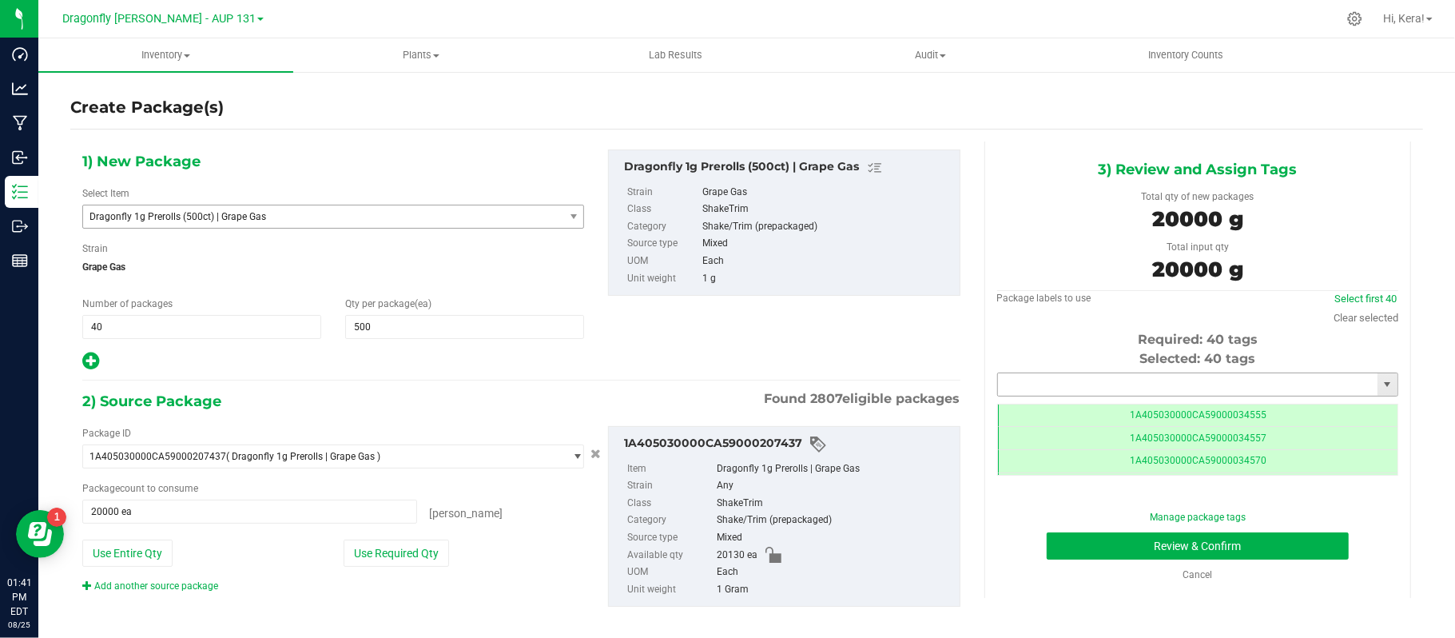
click at [1083, 384] on input "text" at bounding box center [1188, 384] width 380 height 22
paste input "1A405030000CA59000230055"
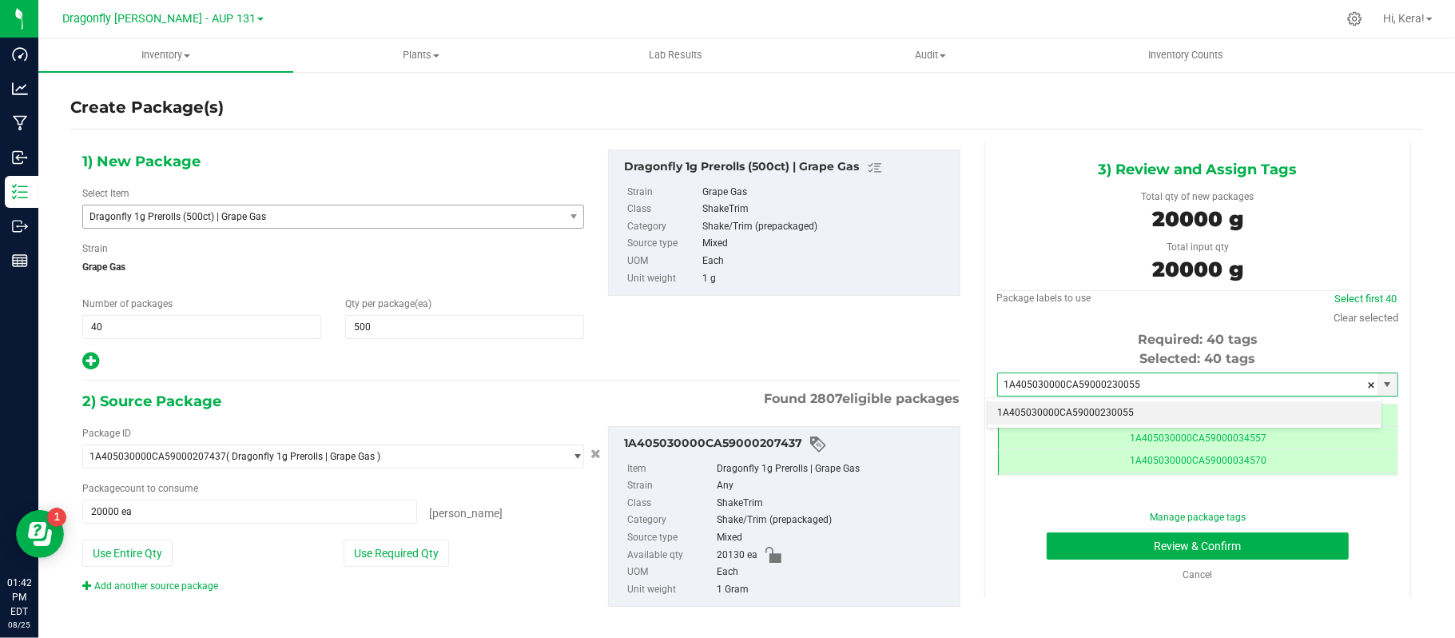
click at [1132, 415] on li "1A405030000CA59000230055" at bounding box center [1185, 413] width 394 height 24
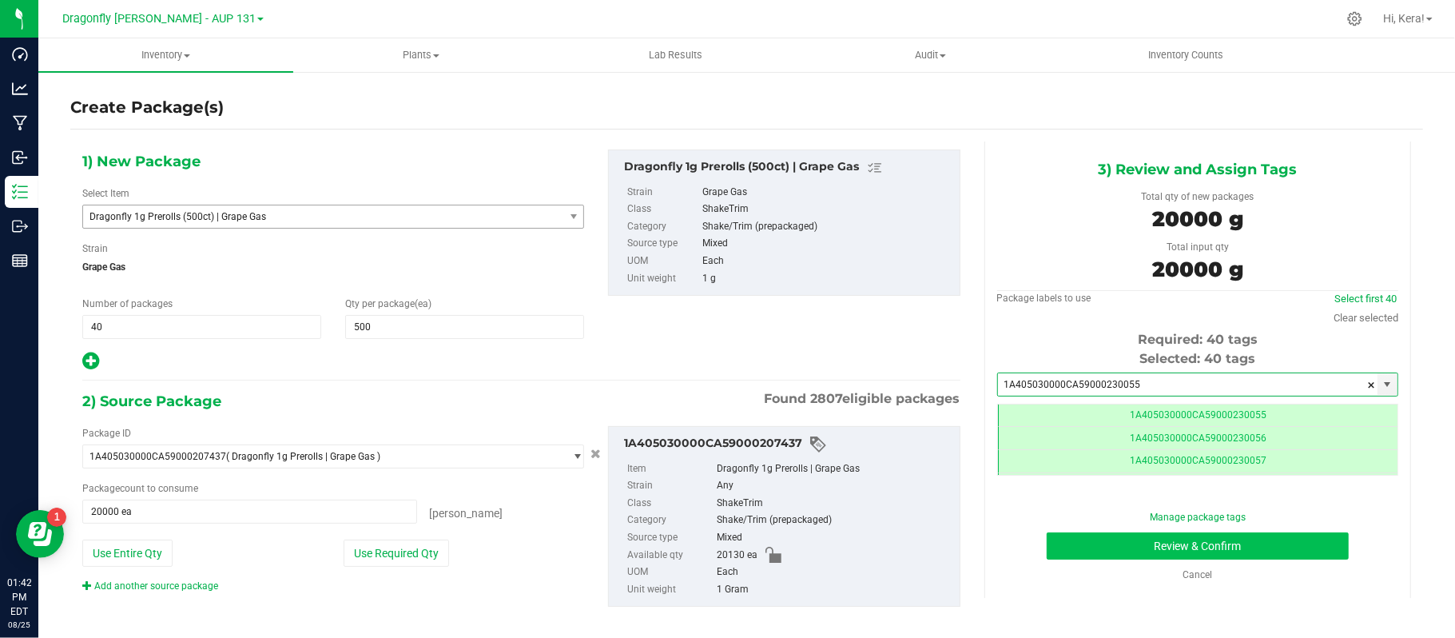
type input "1A405030000CA59000230055"
click at [1131, 556] on button "Review & Confirm" at bounding box center [1198, 545] width 302 height 27
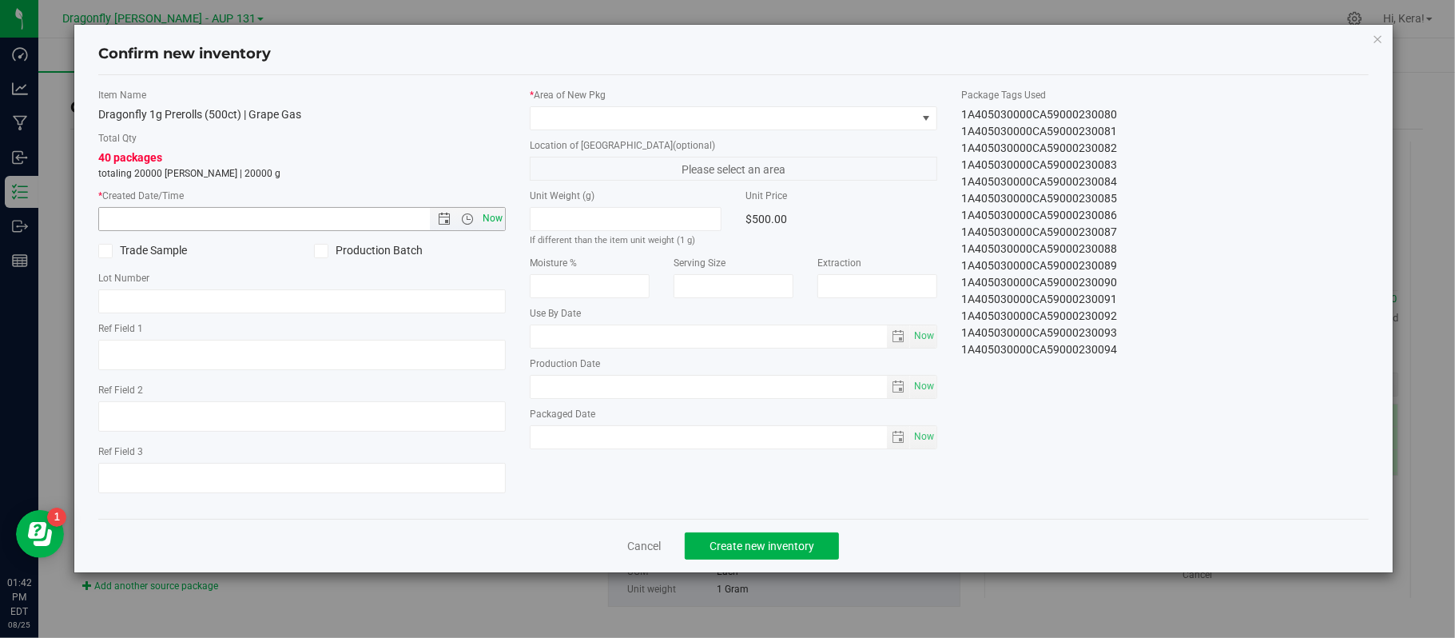
click at [486, 221] on span "Now" at bounding box center [492, 218] width 27 height 23
type input "8/25/2025 1:42 PM"
click at [602, 121] on span at bounding box center [724, 118] width 386 height 22
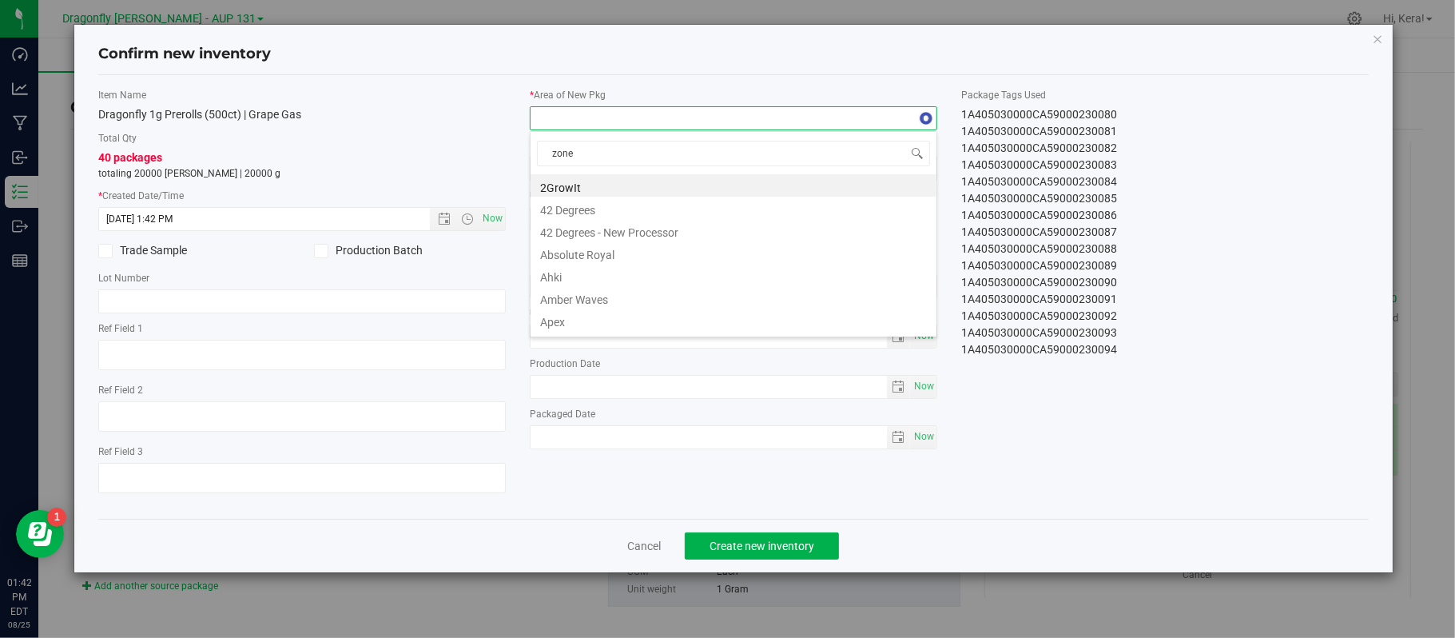
type input "zone 1"
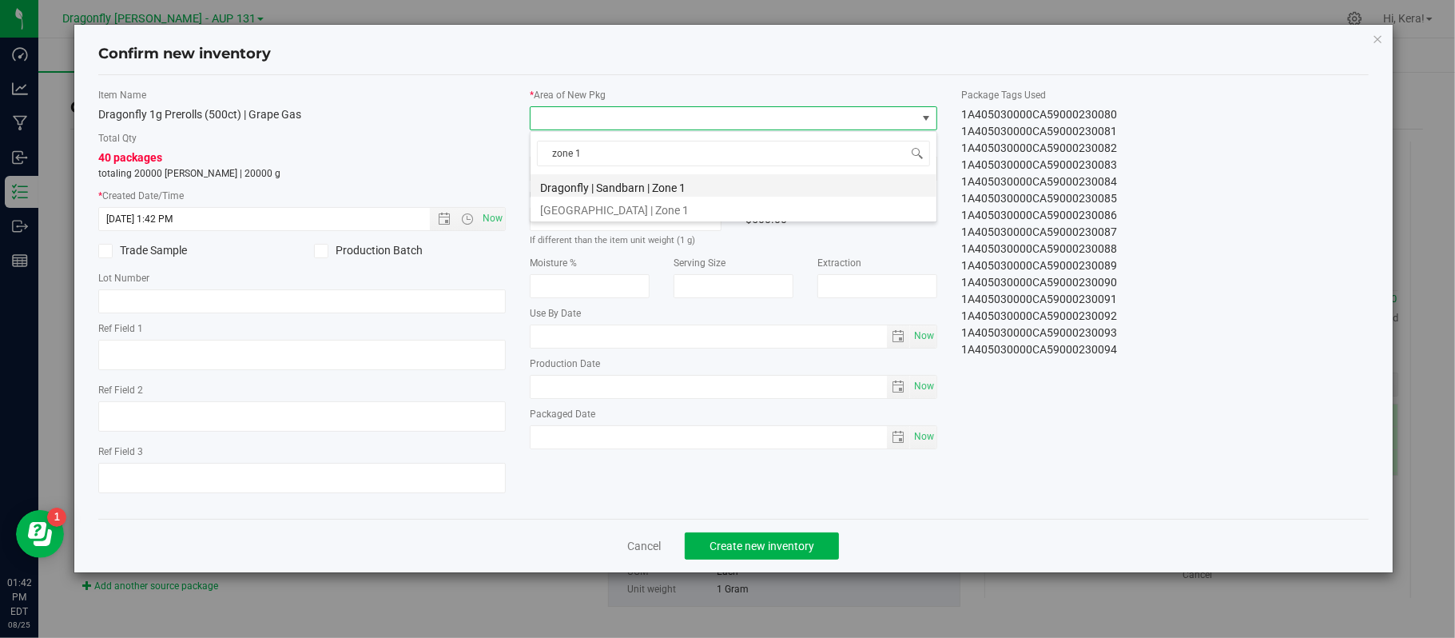
click at [617, 193] on li "Dragonfly | Sandbarn | Zone 1" at bounding box center [734, 185] width 406 height 22
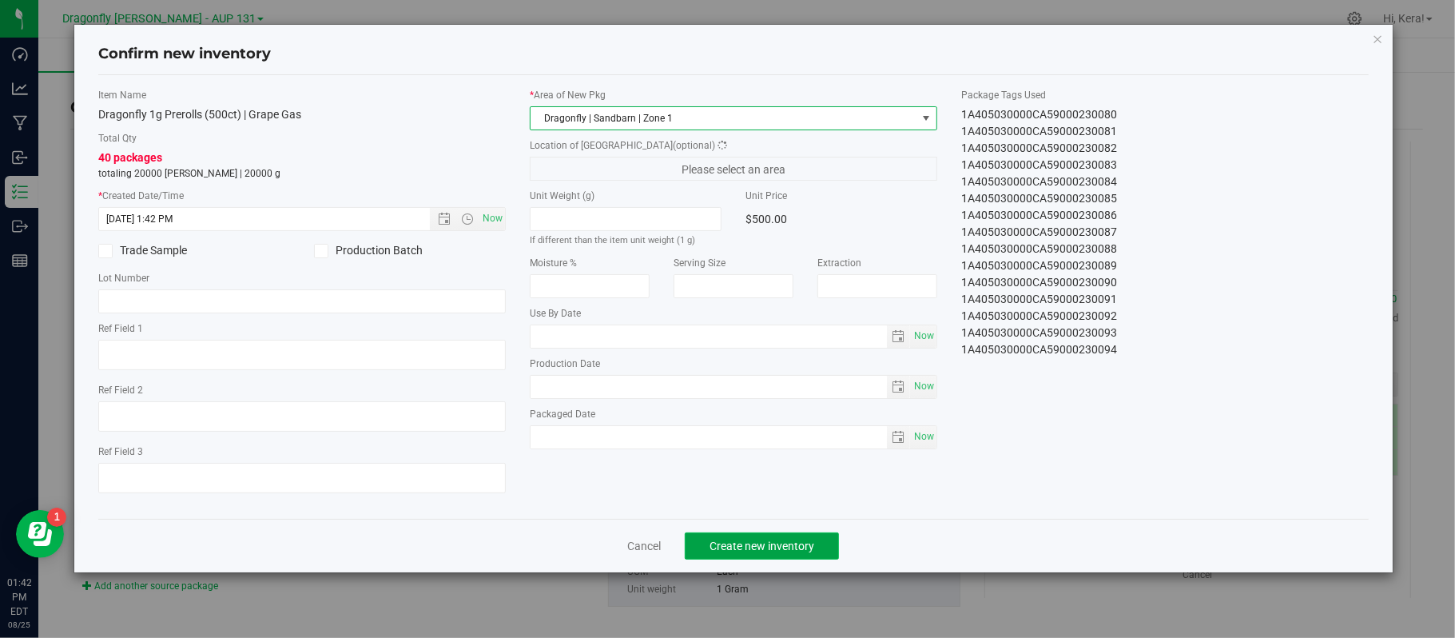
click at [740, 552] on span "Create new inventory" at bounding box center [762, 545] width 105 height 13
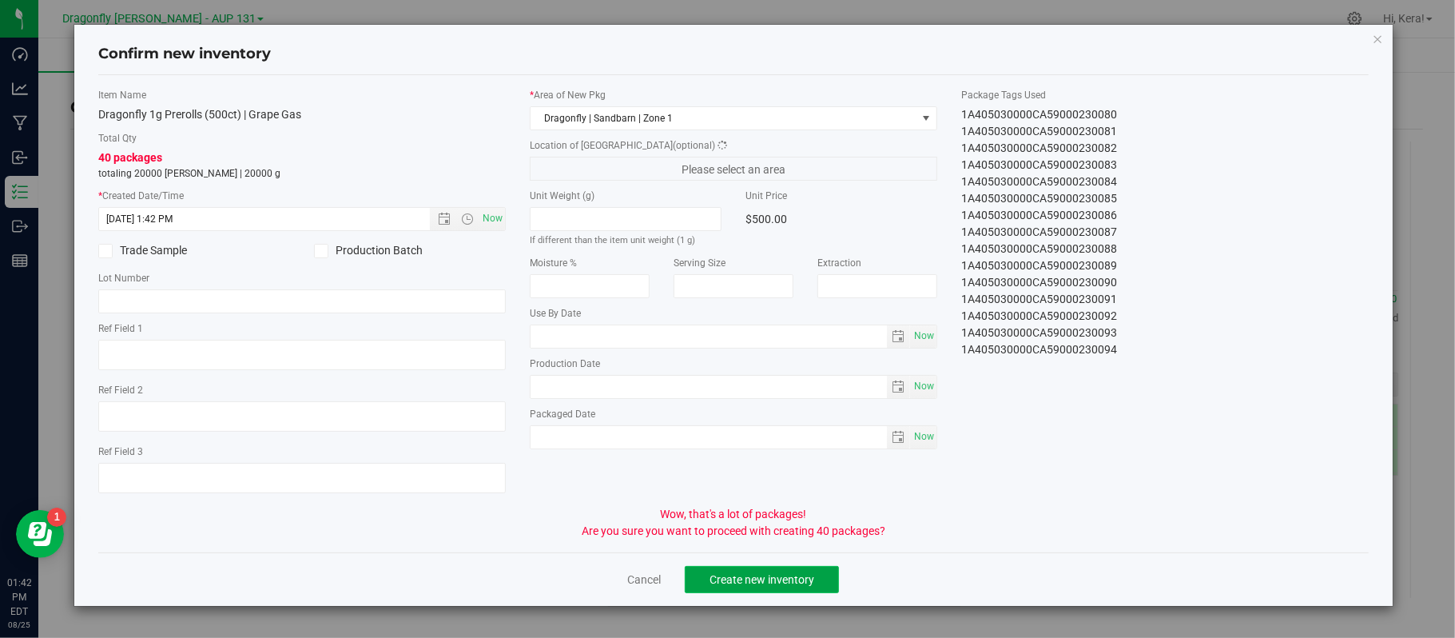
click at [746, 586] on span "Create new inventory" at bounding box center [762, 579] width 105 height 13
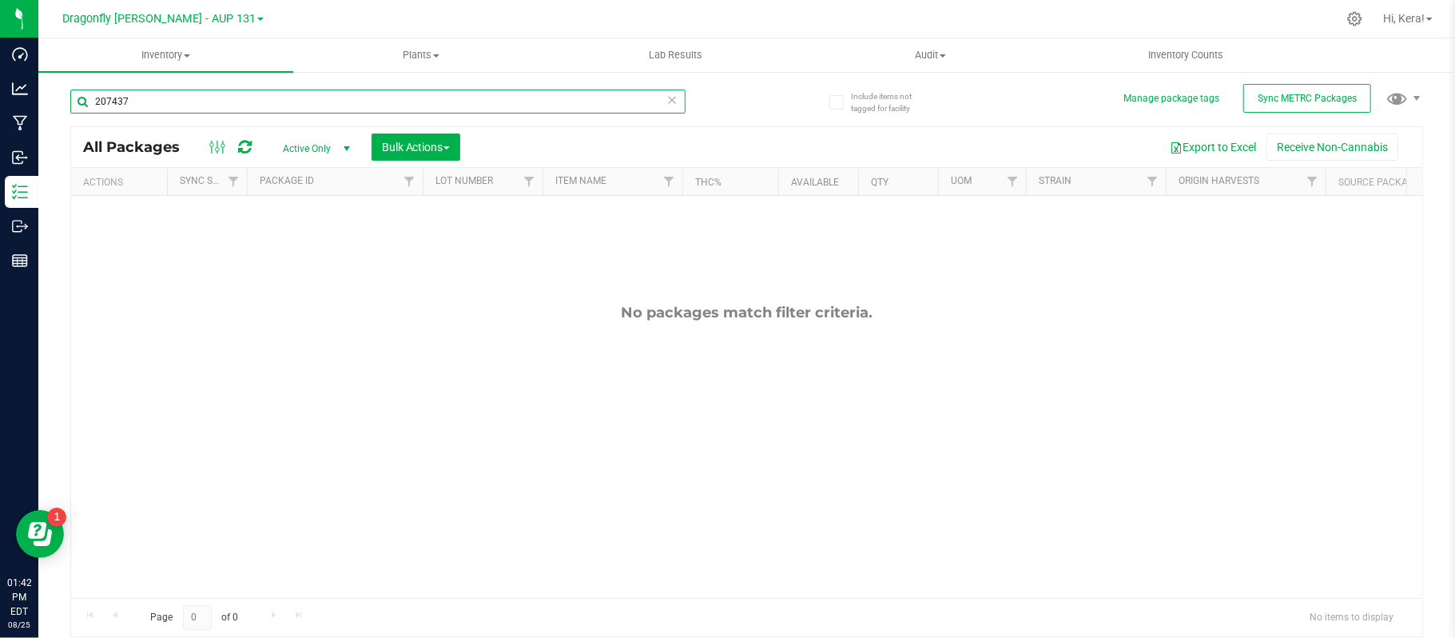
click at [494, 96] on input "207437" at bounding box center [377, 101] width 615 height 24
click at [314, 150] on span "Active Only" at bounding box center [313, 148] width 88 height 22
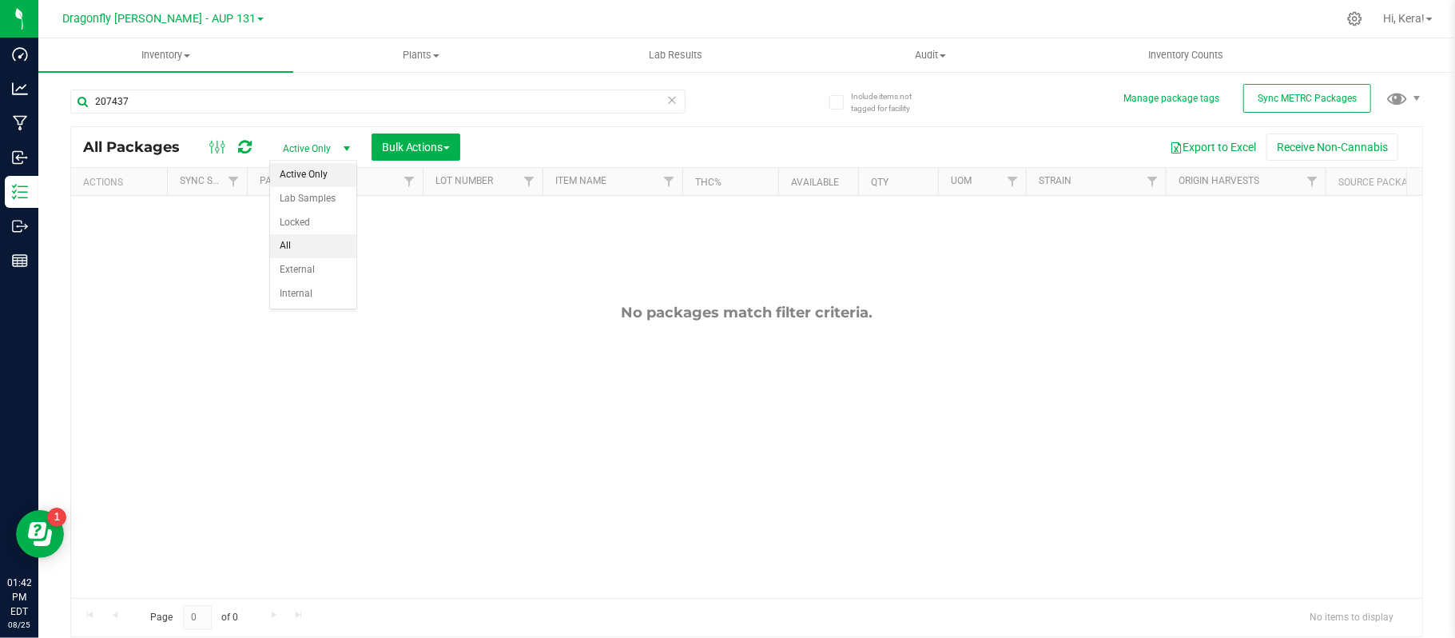
click at [291, 256] on li "All" at bounding box center [313, 246] width 86 height 24
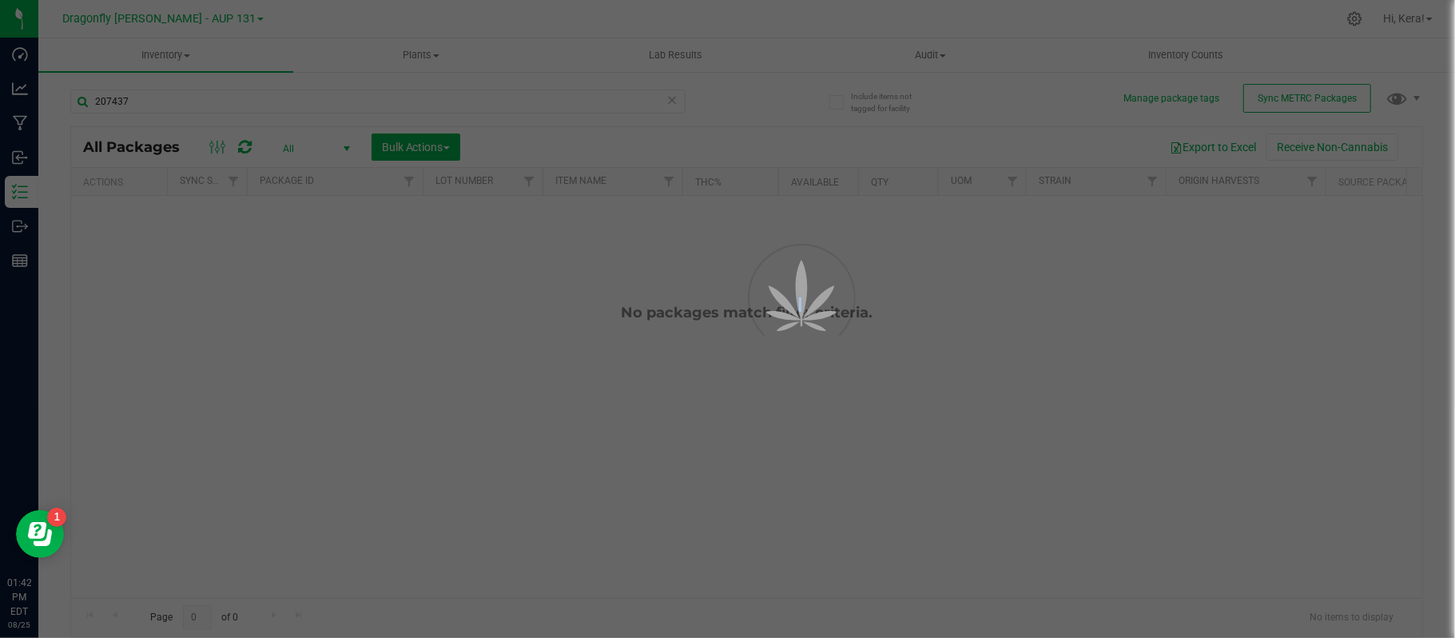
click at [291, 256] on div at bounding box center [727, 319] width 1455 height 638
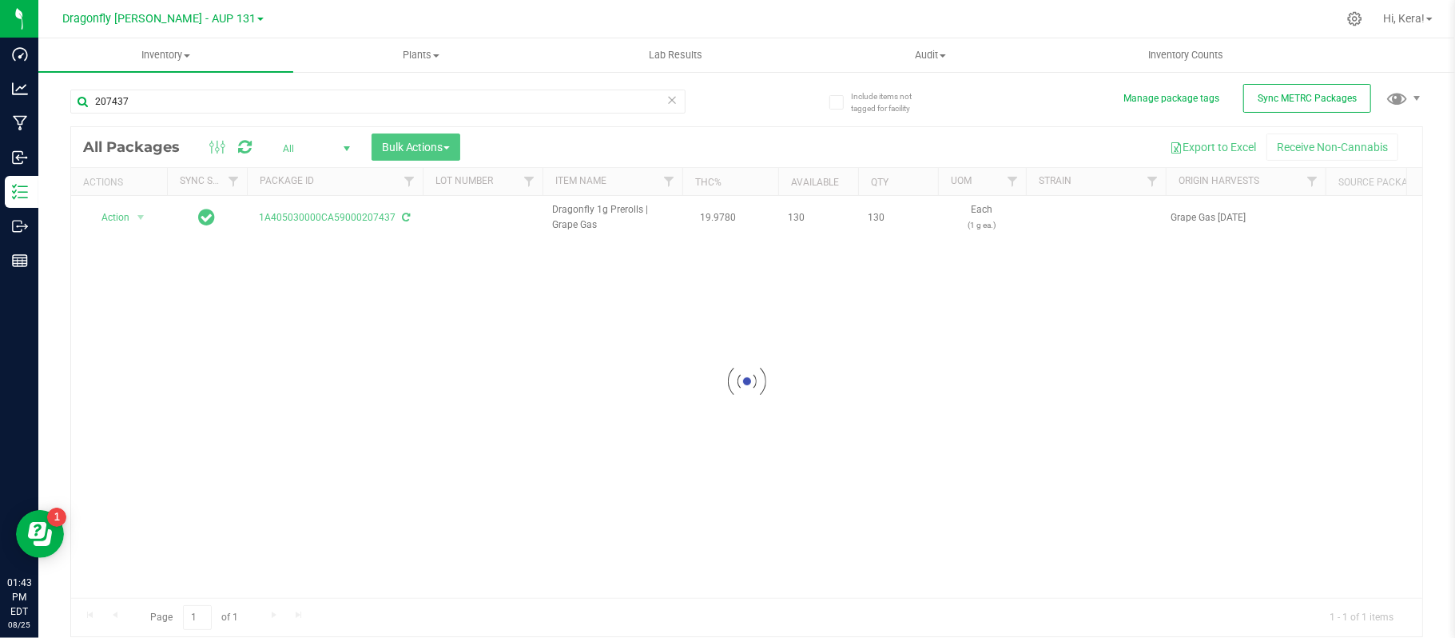
click at [618, 240] on div at bounding box center [746, 381] width 1351 height 509
click at [109, 219] on span "Action" at bounding box center [108, 217] width 43 height 22
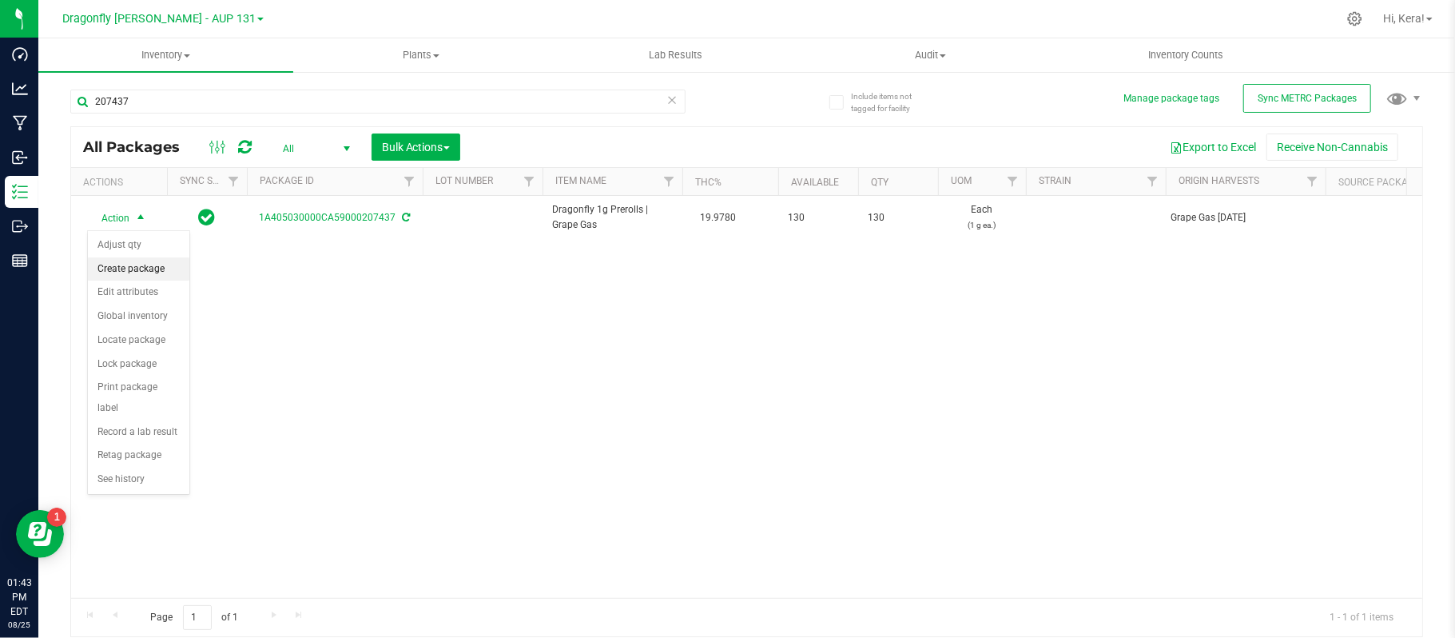
click at [132, 266] on li "Create package" at bounding box center [138, 269] width 101 height 24
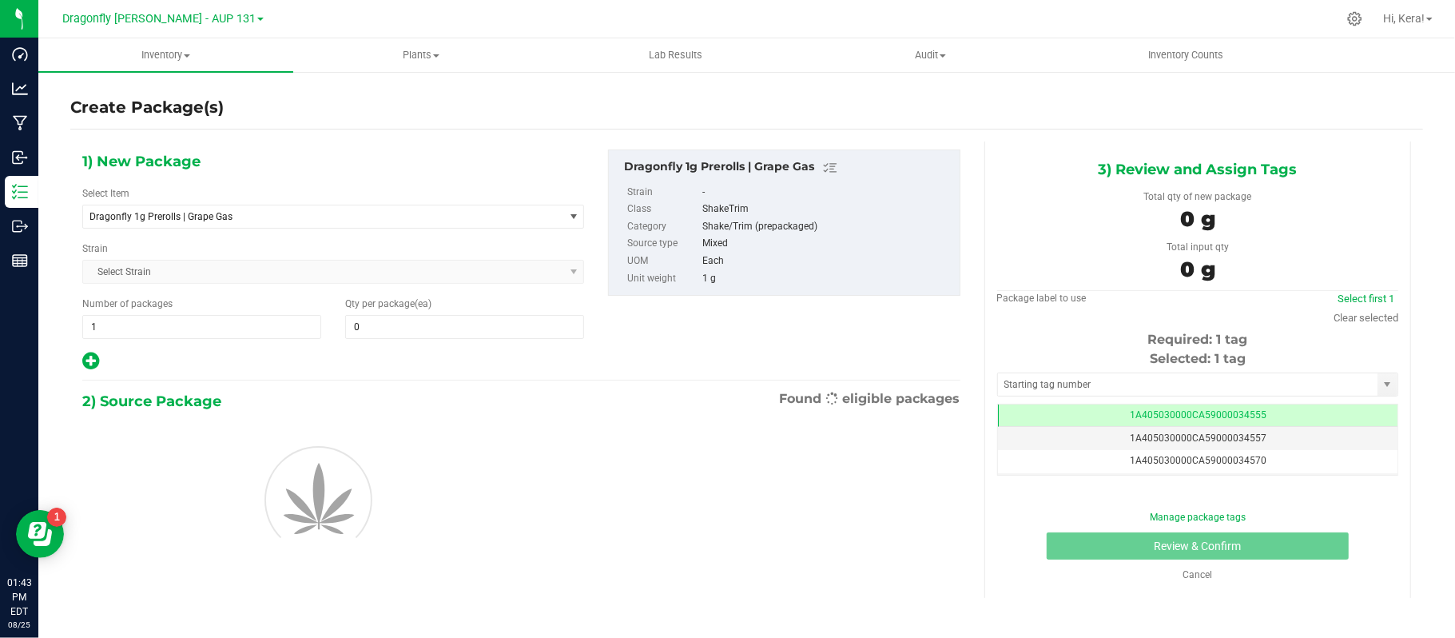
type input "0"
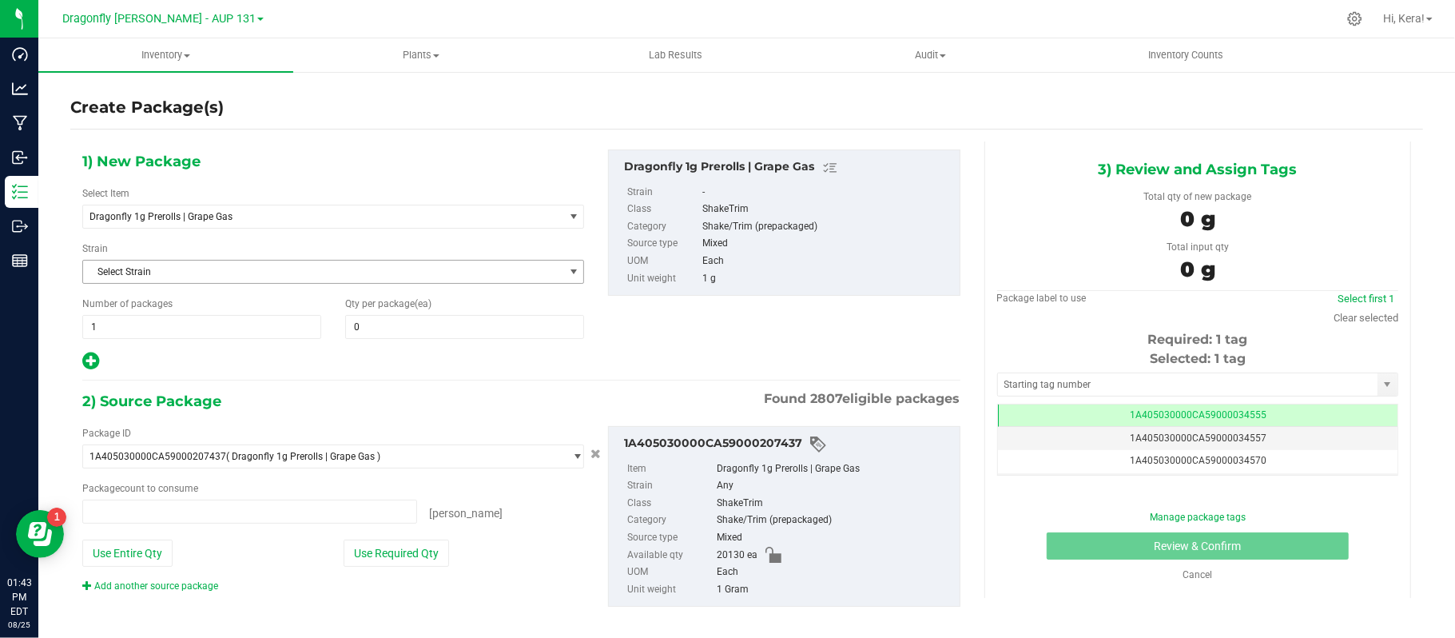
type input "0 ea"
click at [263, 212] on span "Dragonfly 1g Prerolls | Grape Gas" at bounding box center [313, 216] width 449 height 11
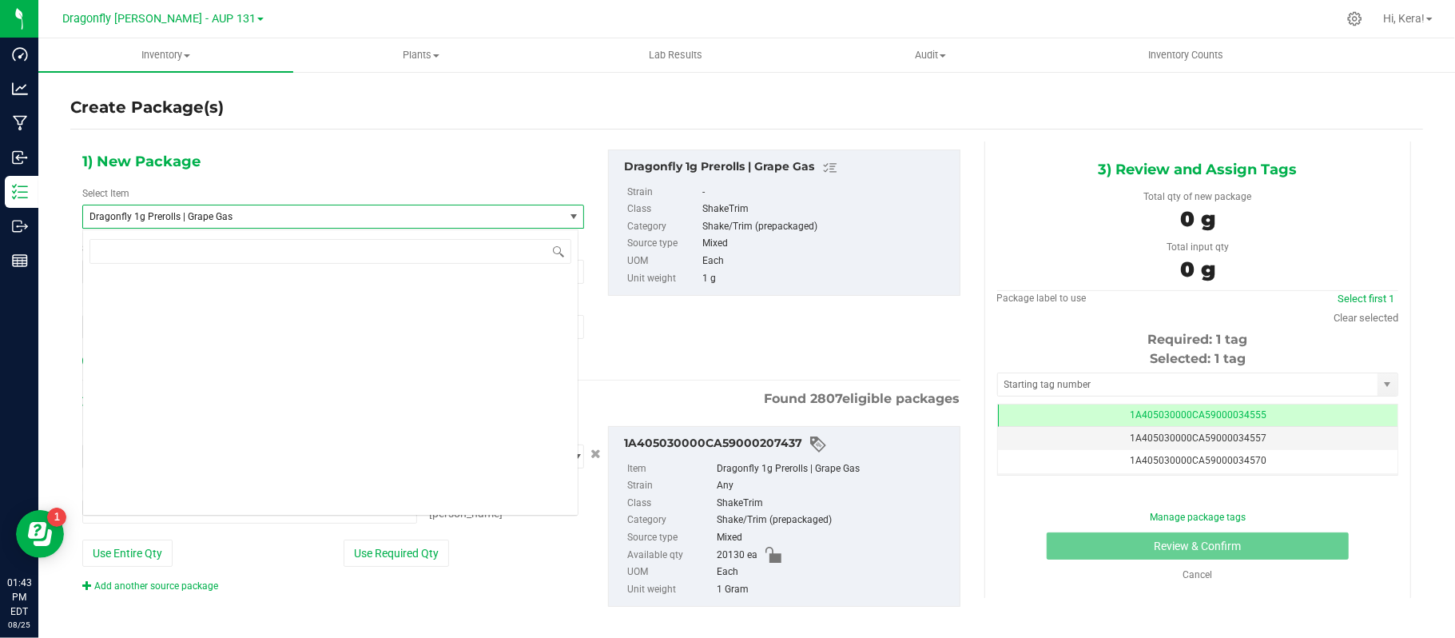
scroll to position [36602, 0]
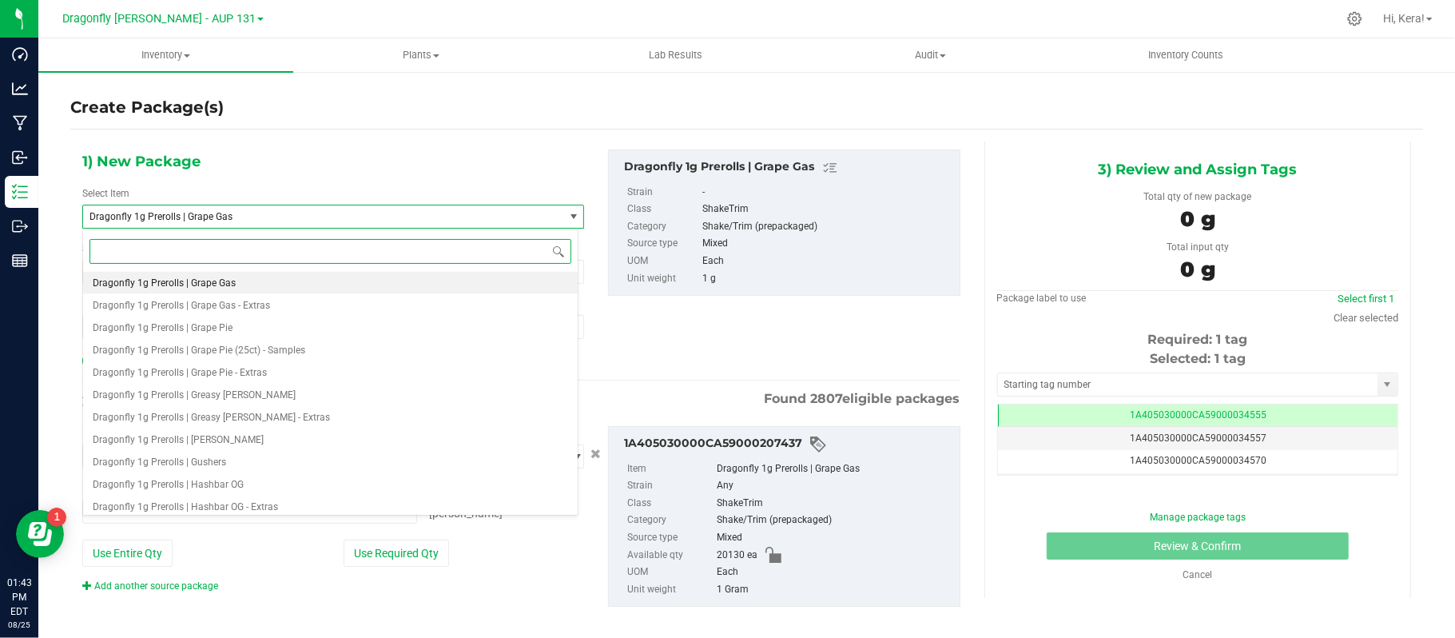
type input "G"
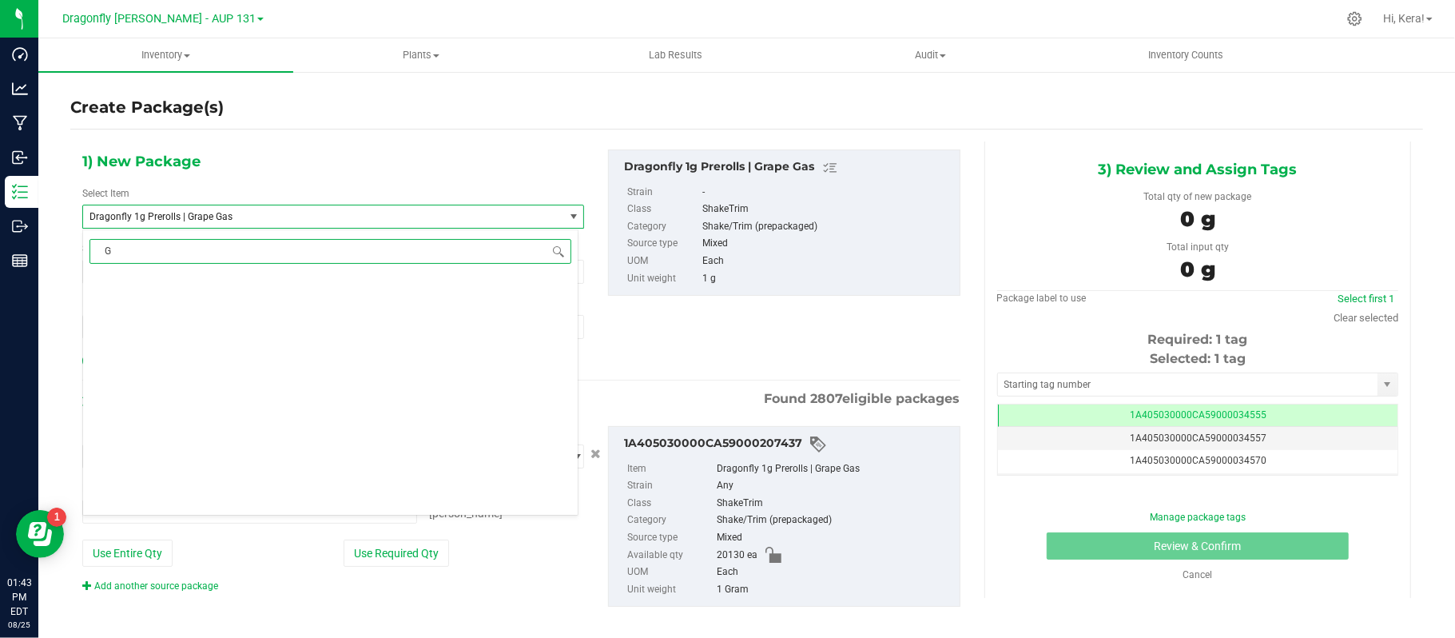
scroll to position [0, 0]
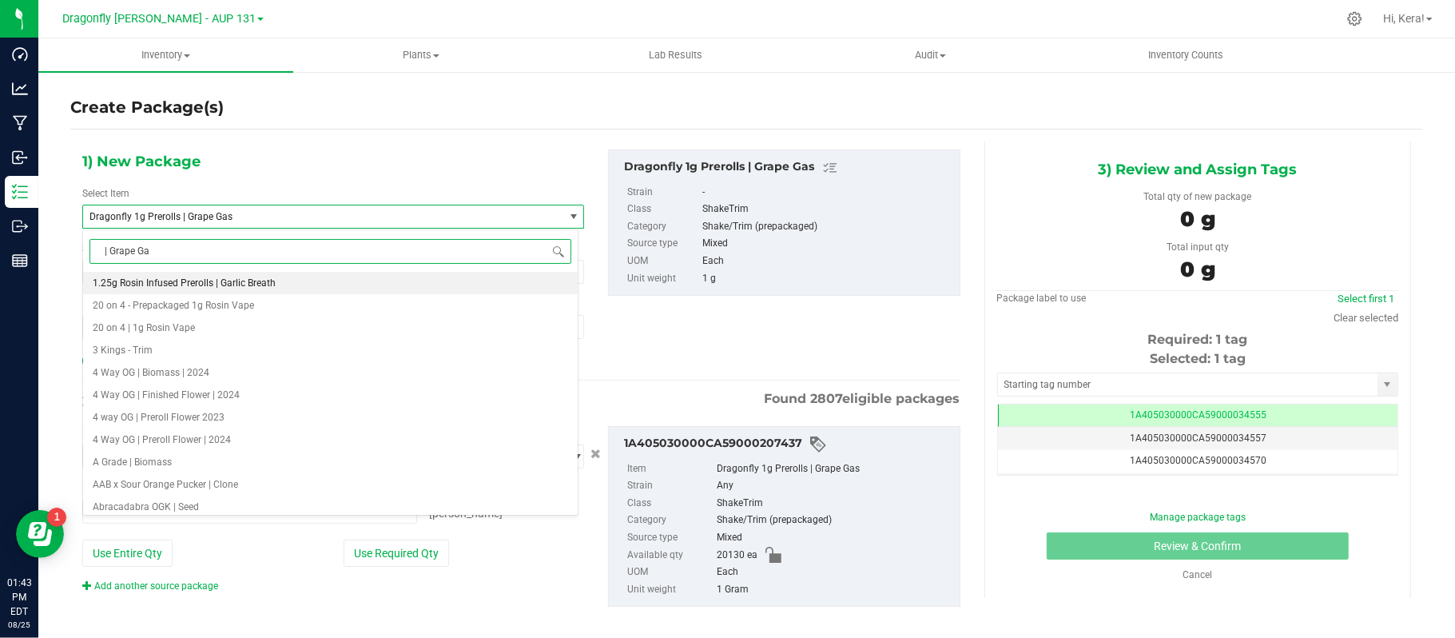
type input "| Grape Gas"
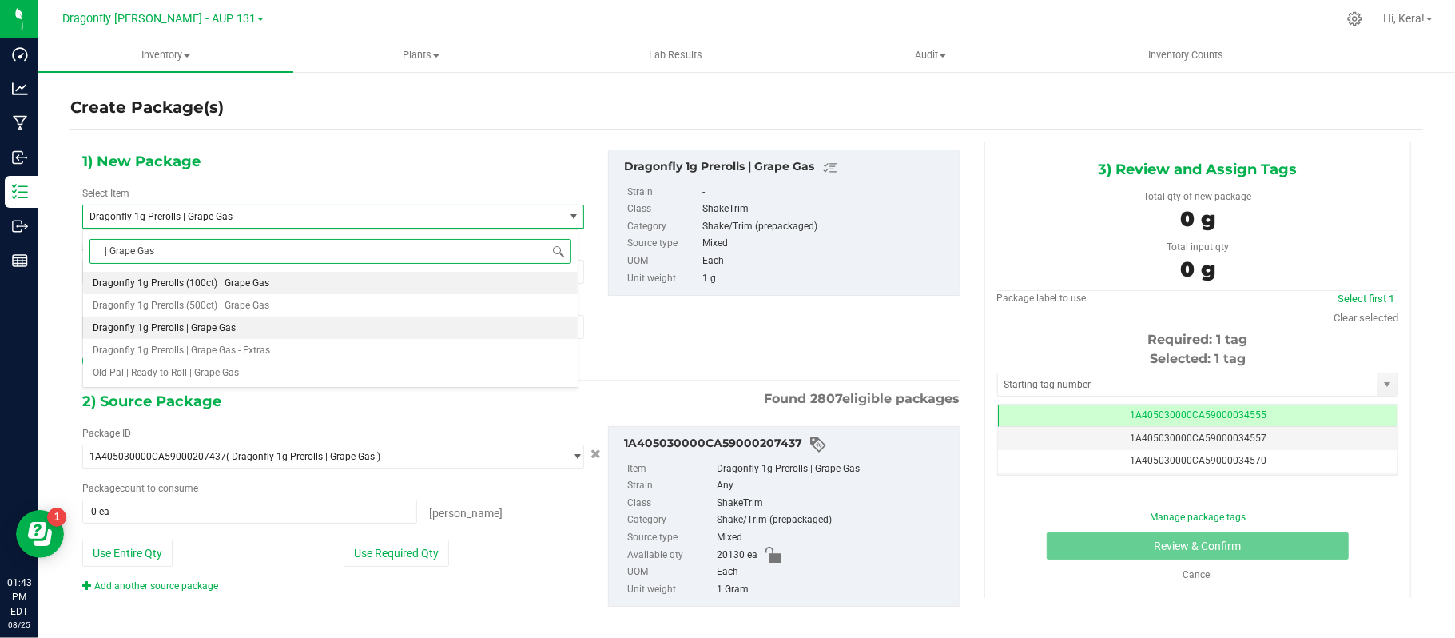
click at [243, 284] on span "Dragonfly 1g Prerolls (100ct) | Grape Gas" at bounding box center [181, 282] width 177 height 11
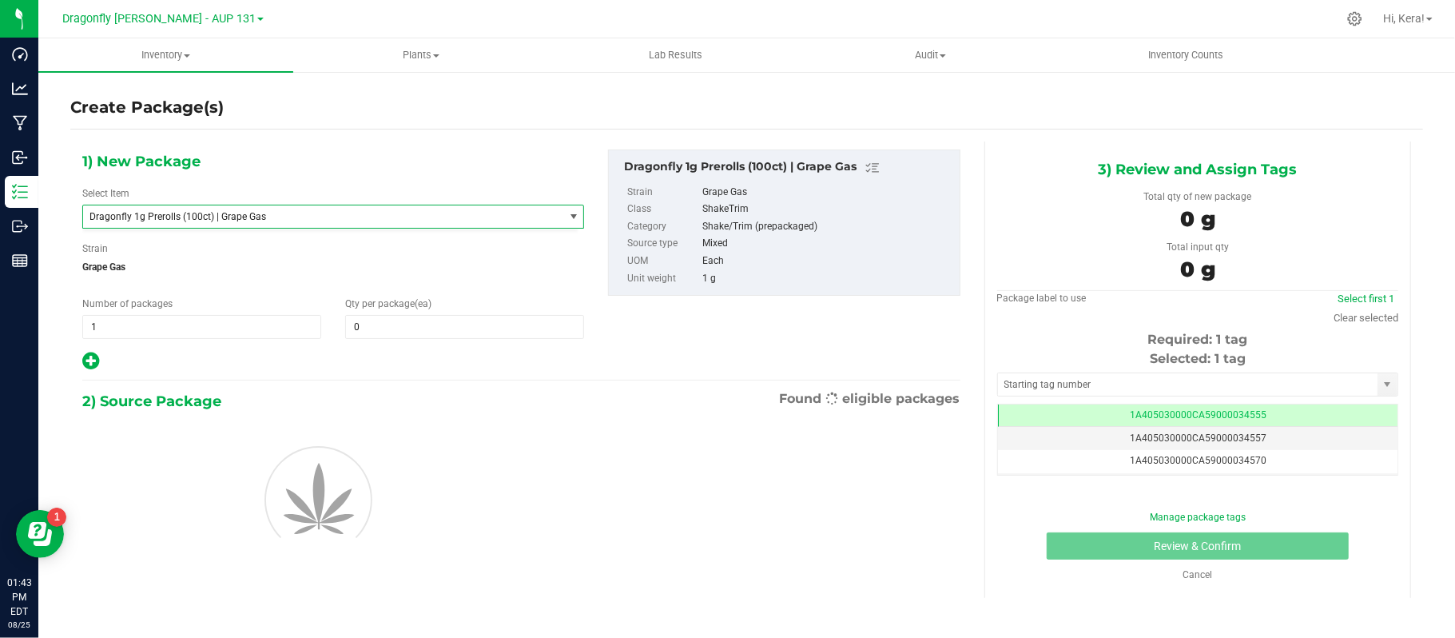
type input "0"
click at [397, 326] on span "0 0" at bounding box center [464, 327] width 239 height 24
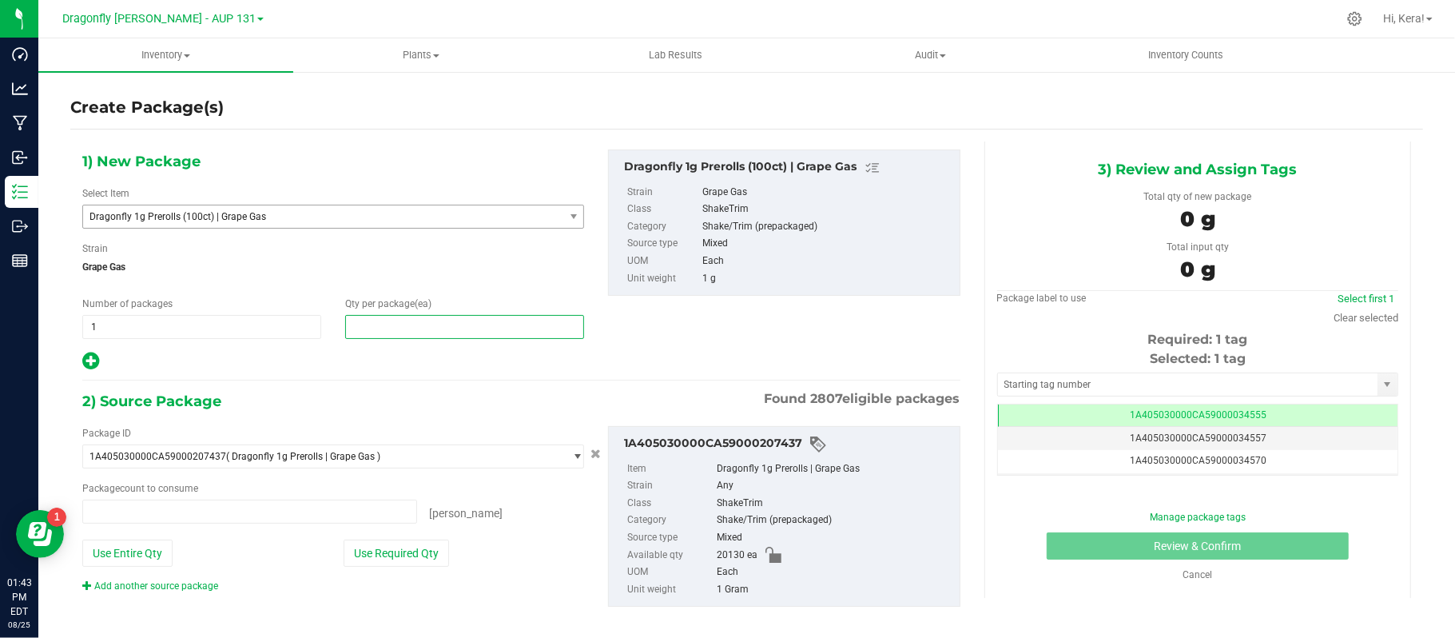
type input "0 ea"
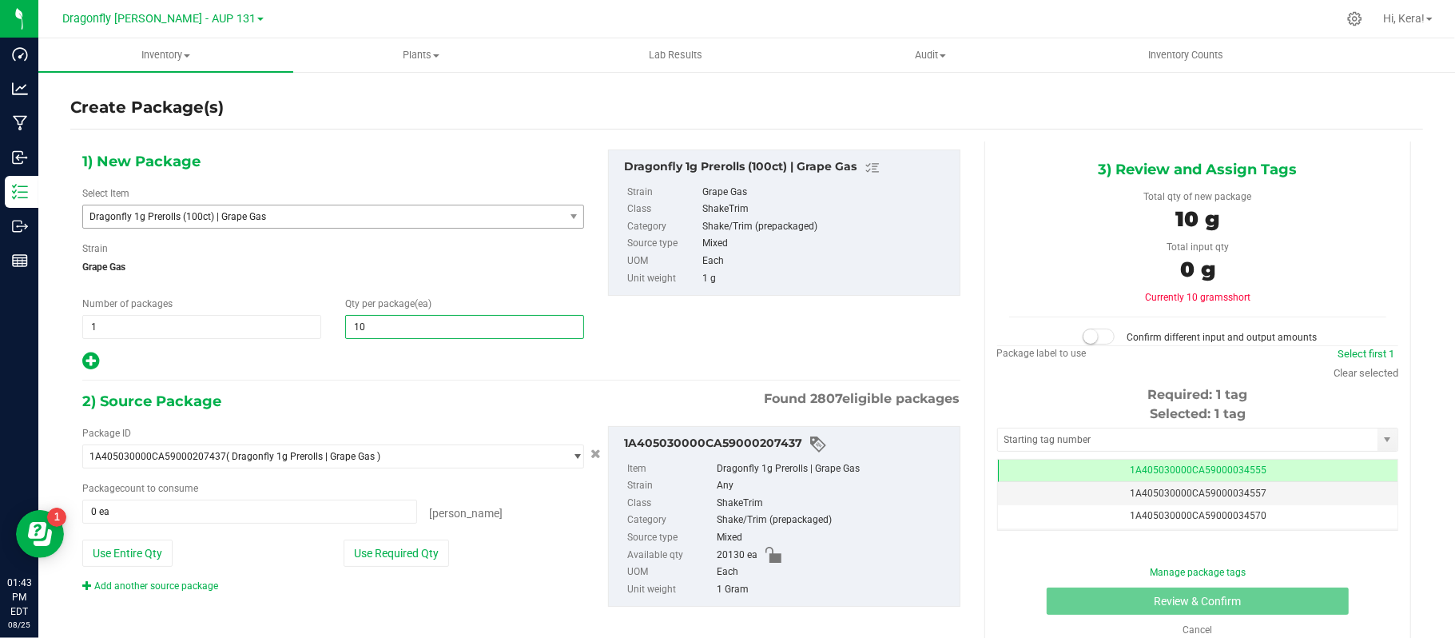
type input "100"
click at [396, 563] on button "Use Required Qty" at bounding box center [396, 552] width 105 height 27
type input "100 ea"
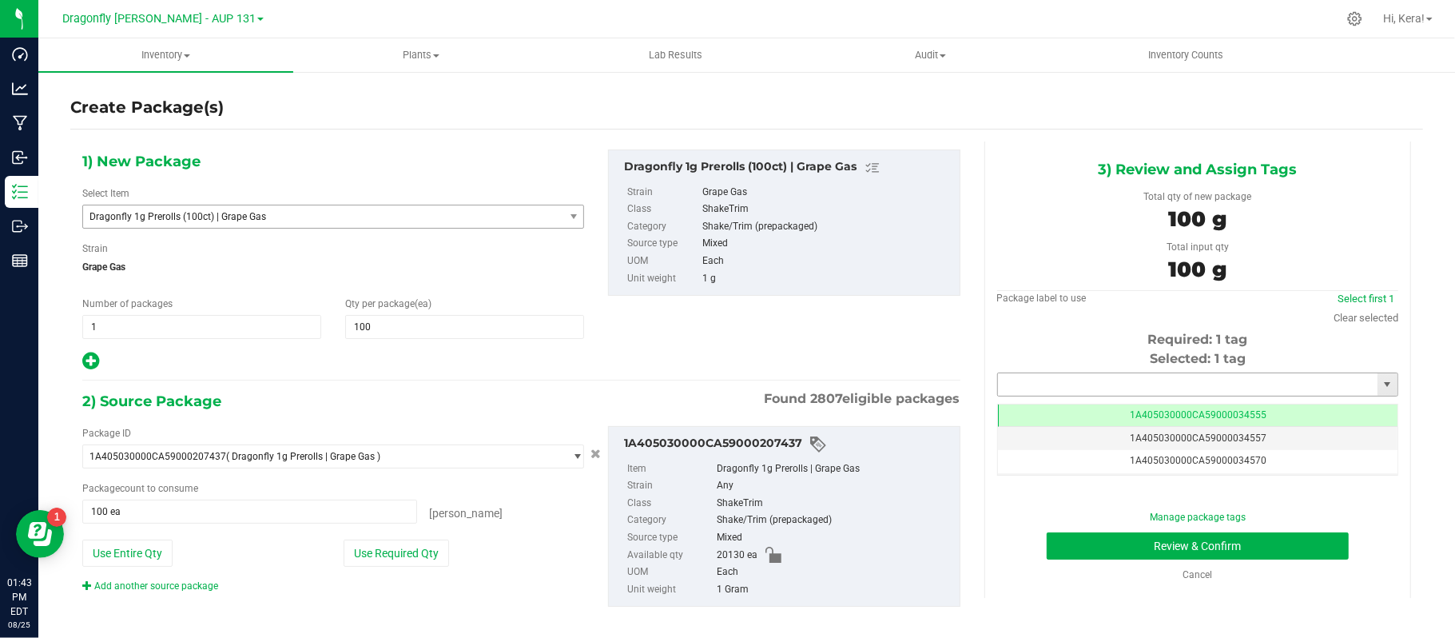
click at [1008, 393] on input "text" at bounding box center [1188, 384] width 380 height 22
paste input "1A405030000CA59000230095"
click at [1149, 384] on input "1A405030000CA59000230095" at bounding box center [1188, 384] width 380 height 22
click at [1116, 382] on input "1A405030000CA59000230095" at bounding box center [1188, 384] width 380 height 22
click at [1047, 532] on button "Review & Confirm" at bounding box center [1198, 545] width 302 height 27
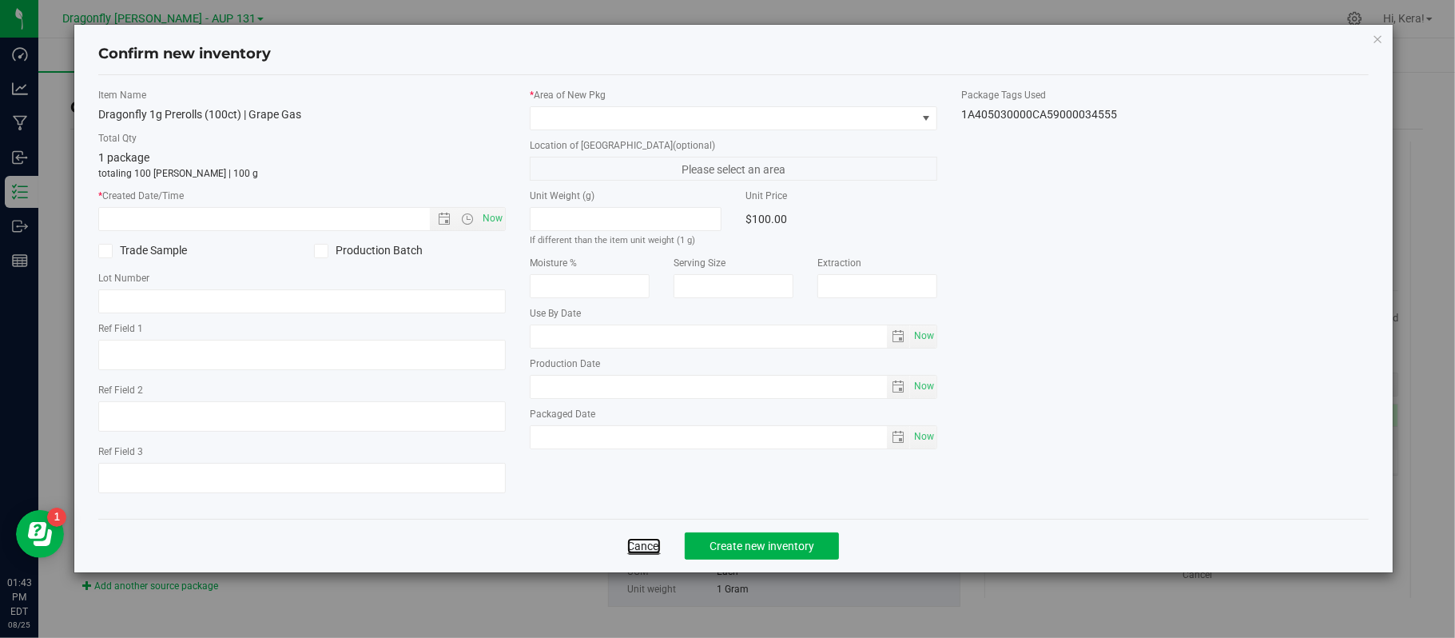
click at [647, 554] on link "Cancel" at bounding box center [644, 546] width 34 height 16
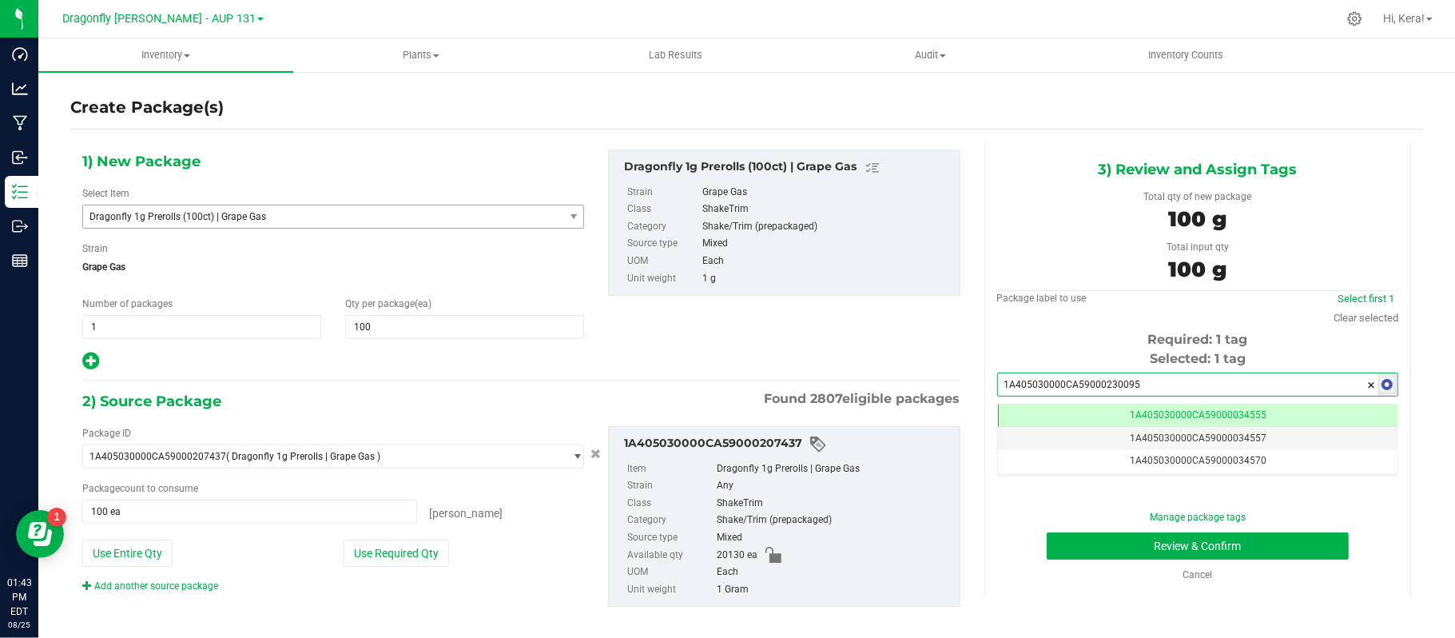
click at [1151, 387] on input "1A405030000CA59000230095" at bounding box center [1188, 384] width 380 height 22
click at [1131, 377] on input "1A405030000CA59000230095" at bounding box center [1188, 384] width 380 height 22
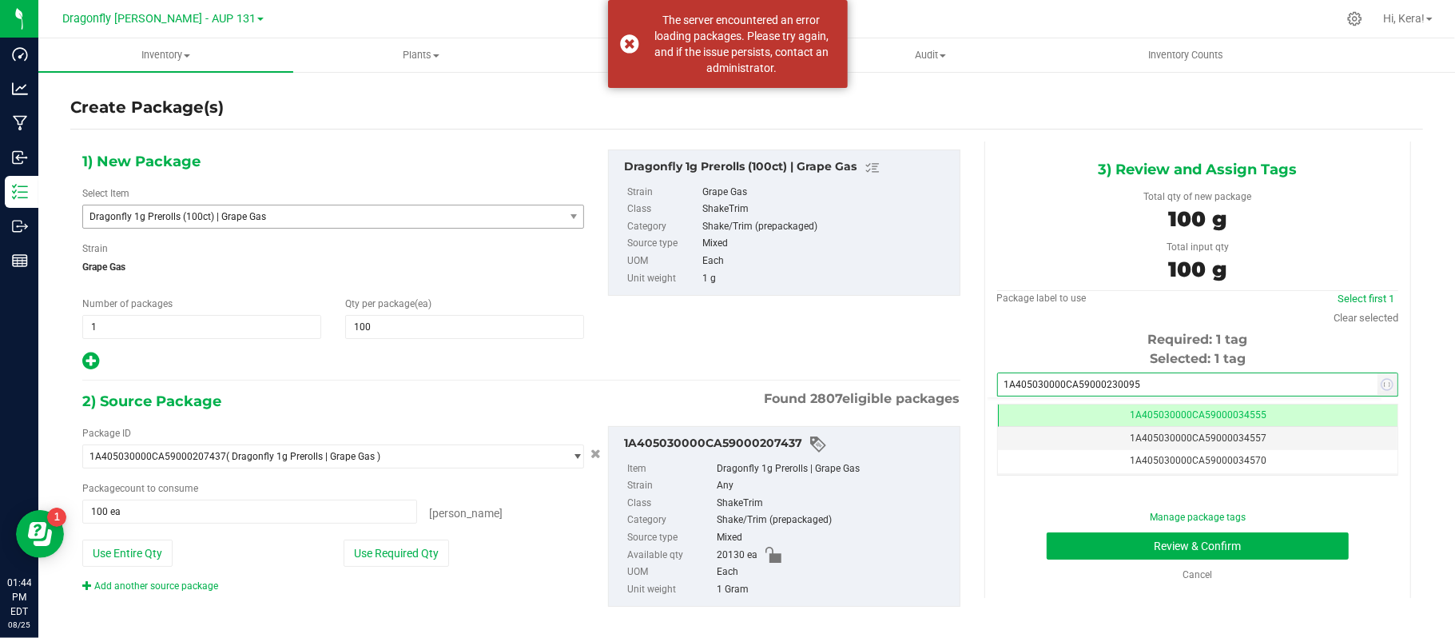
click at [984, 404] on div "3) Review and Assign Tags Total qty of new package 100 g Total input qty 100 g …" at bounding box center [1197, 369] width 427 height 456
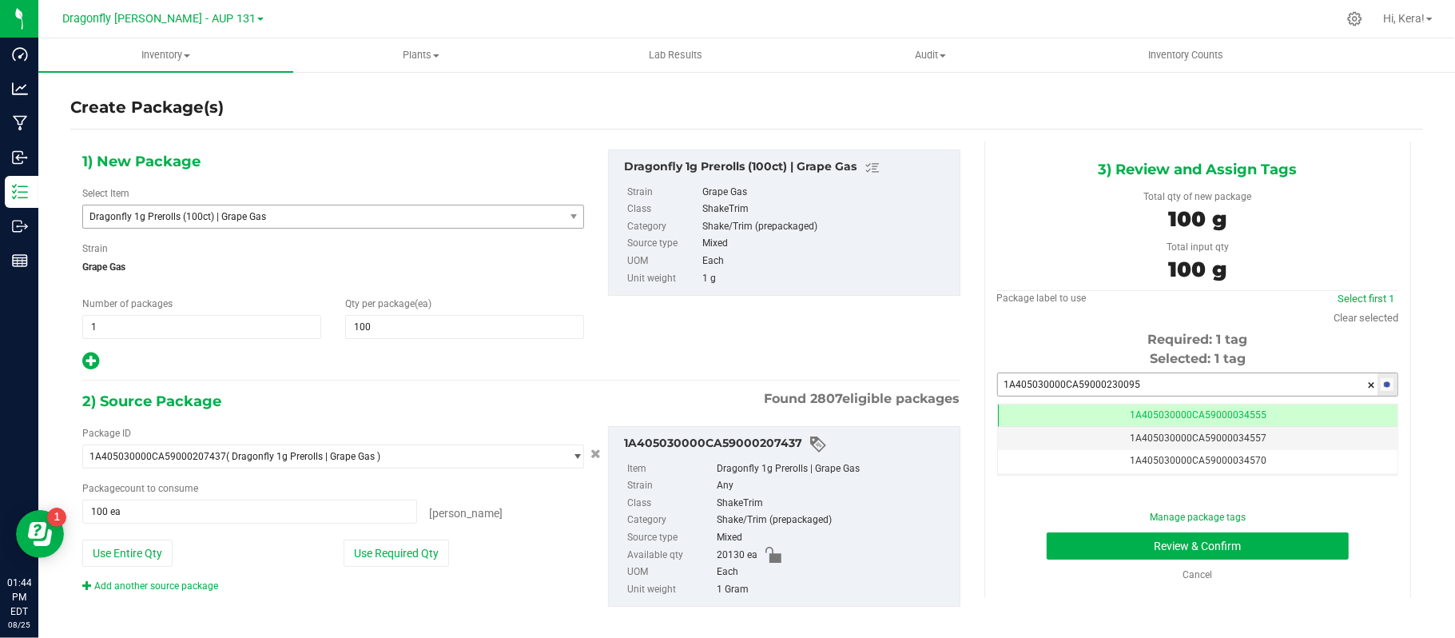
click at [1199, 384] on input "1A405030000CA59000230095" at bounding box center [1188, 384] width 380 height 22
paste input "95"
click at [1103, 416] on li "1A405030000CA59000230095" at bounding box center [1185, 413] width 394 height 24
type input "1A405030000CA59000230095"
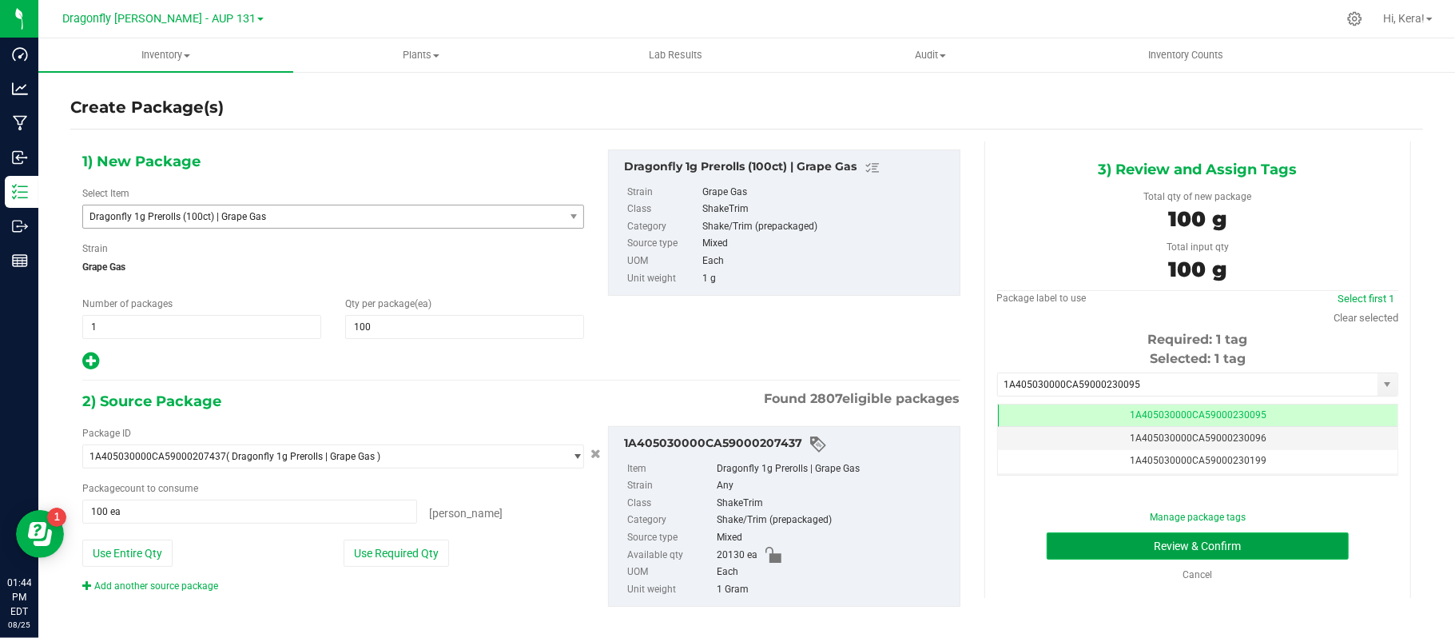
click at [1161, 542] on button "Review & Confirm" at bounding box center [1198, 545] width 302 height 27
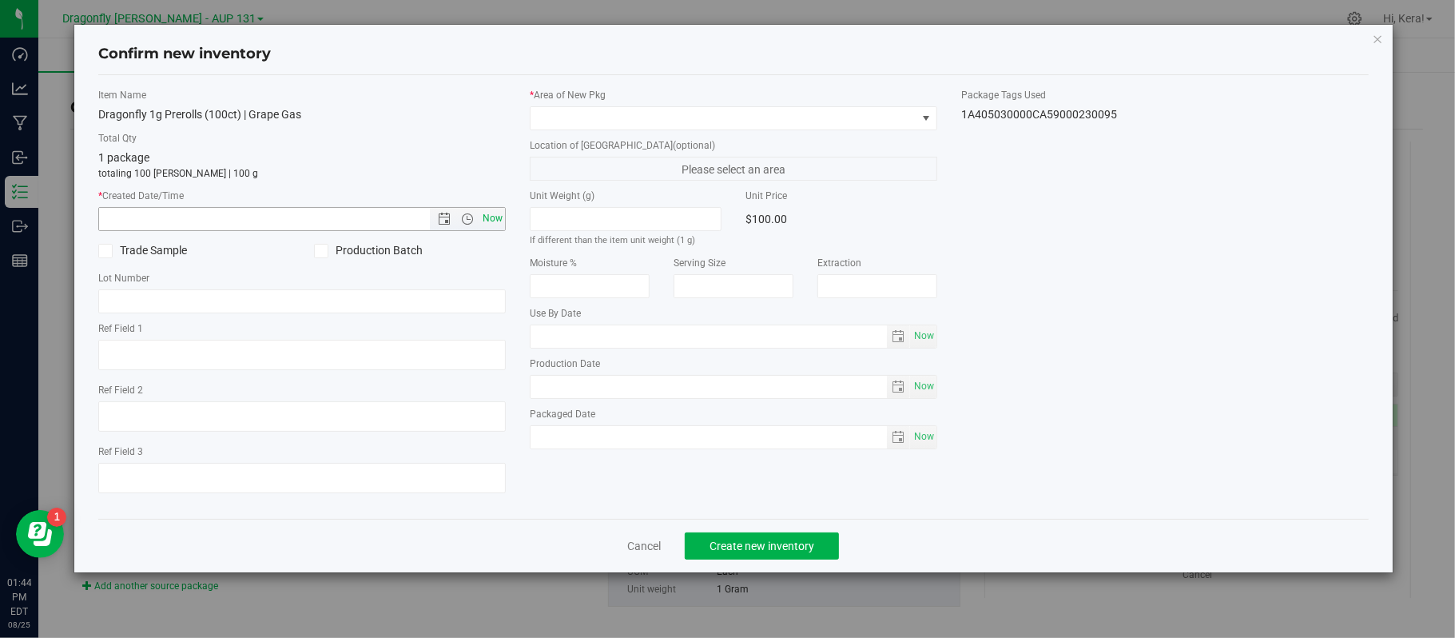
click at [489, 217] on span "Now" at bounding box center [492, 218] width 27 height 23
type input "8/25/2025 1:44 PM"
click at [570, 112] on span at bounding box center [724, 118] width 386 height 22
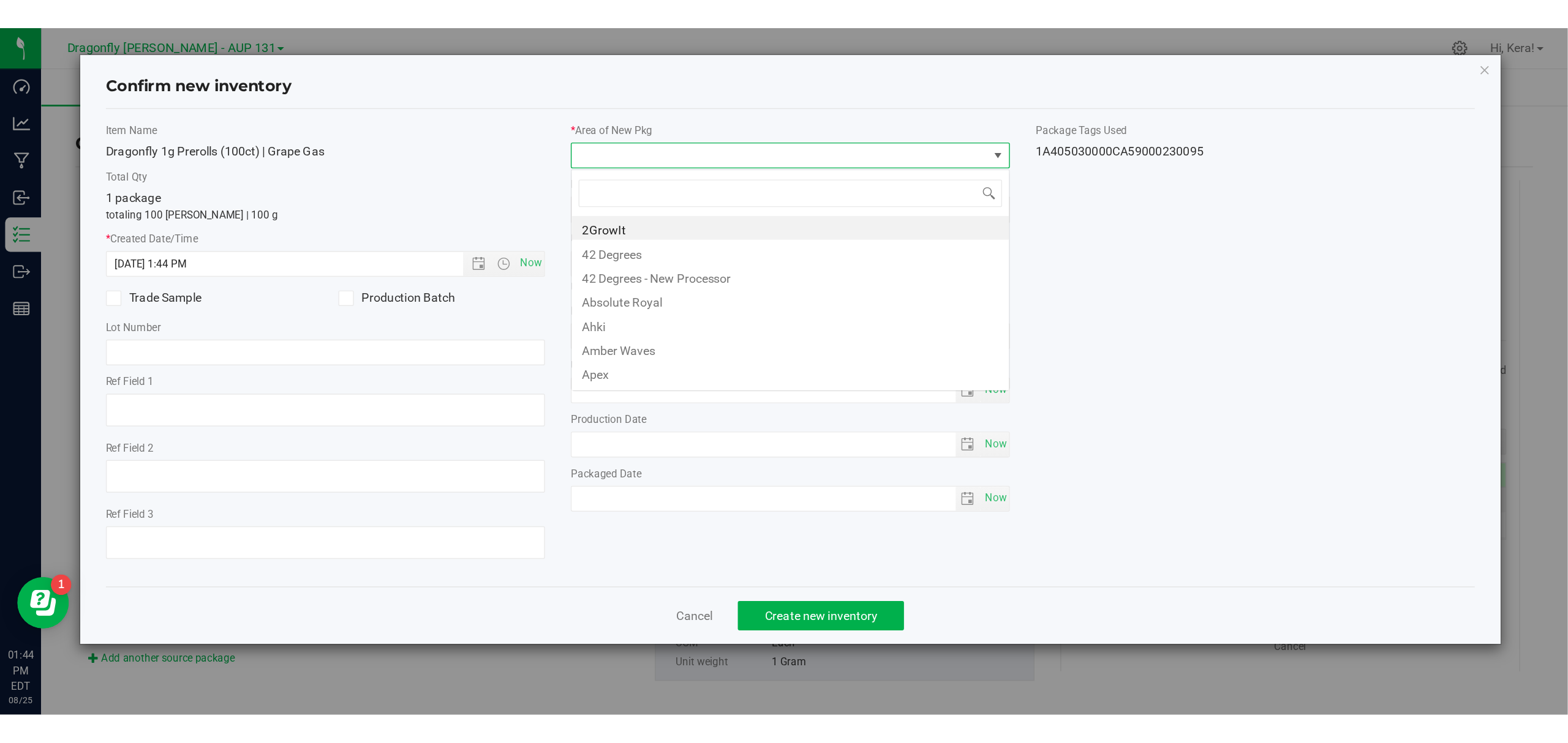
scroll to position [18, 312]
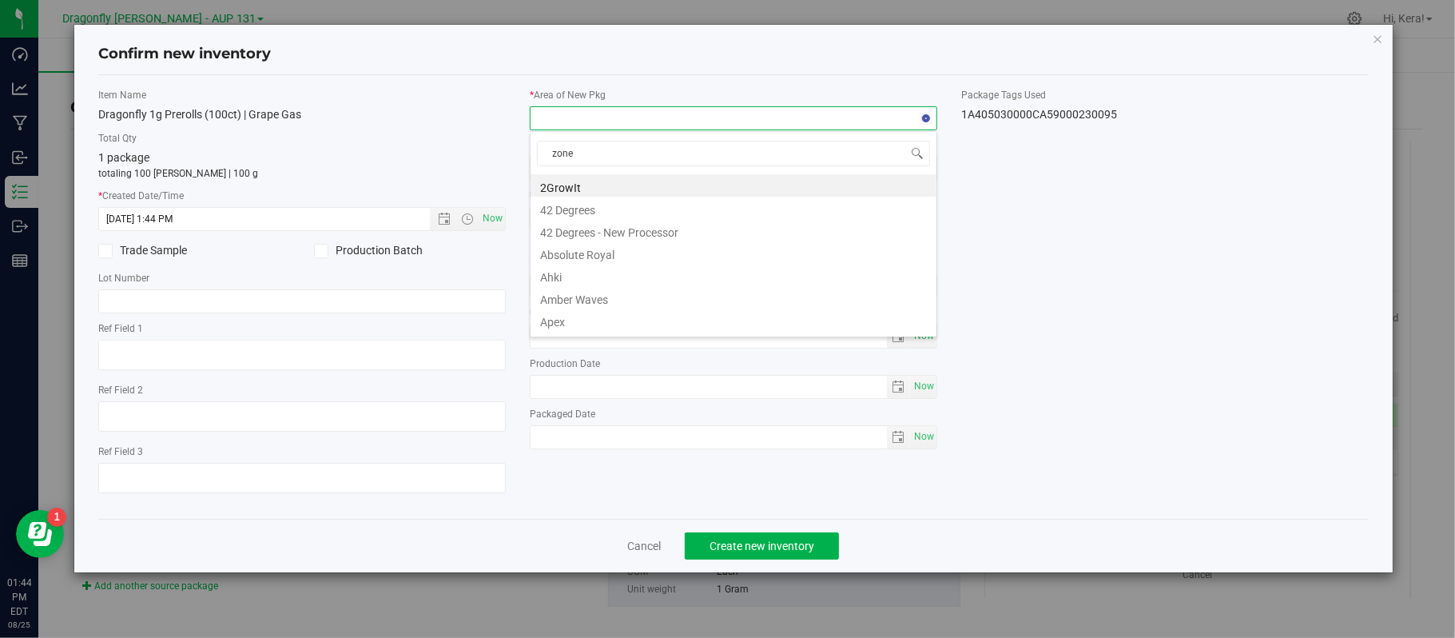
type input "zone 1"
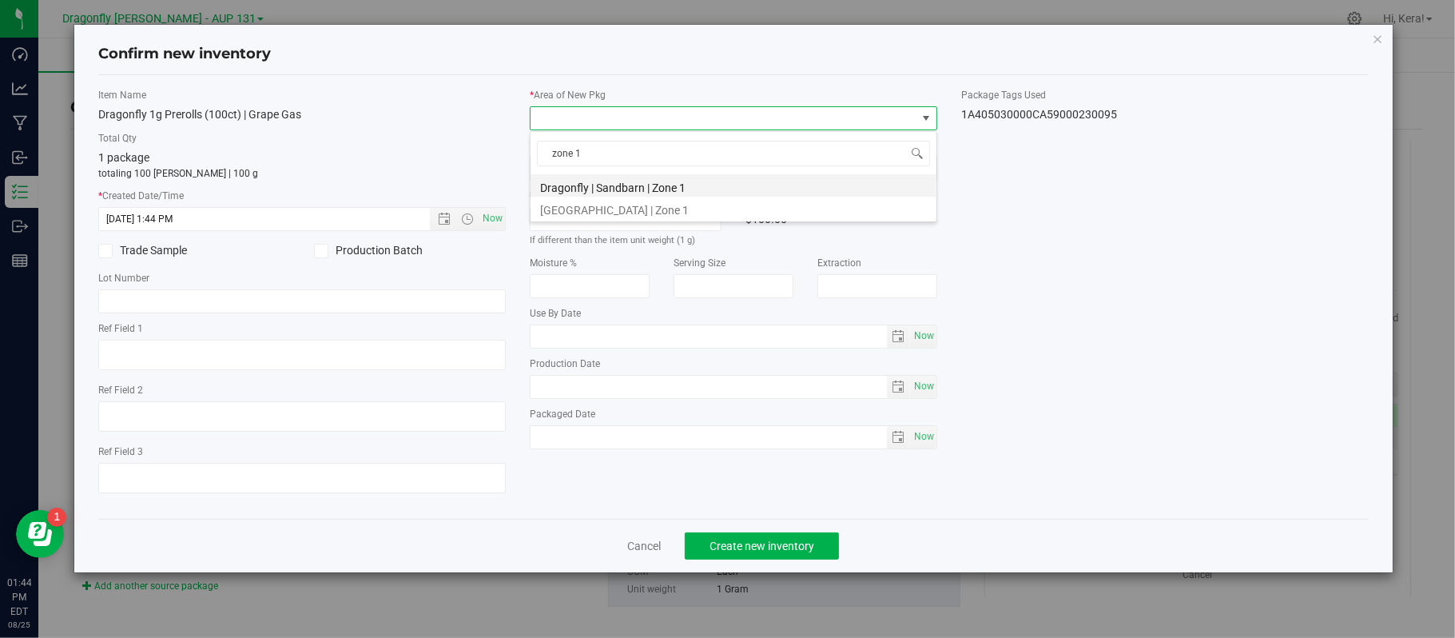
click at [605, 187] on li "Dragonfly | Sandbarn | Zone 1" at bounding box center [734, 185] width 406 height 22
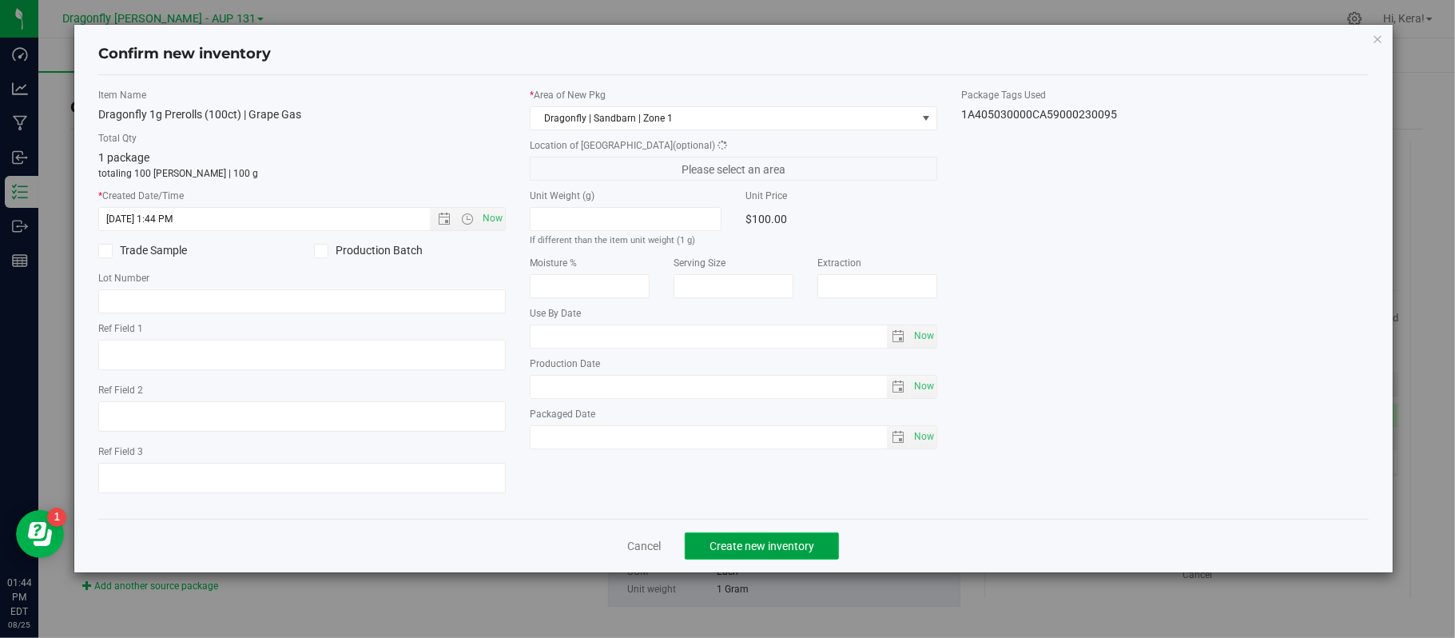
click at [761, 552] on span "Create new inventory" at bounding box center [762, 545] width 105 height 13
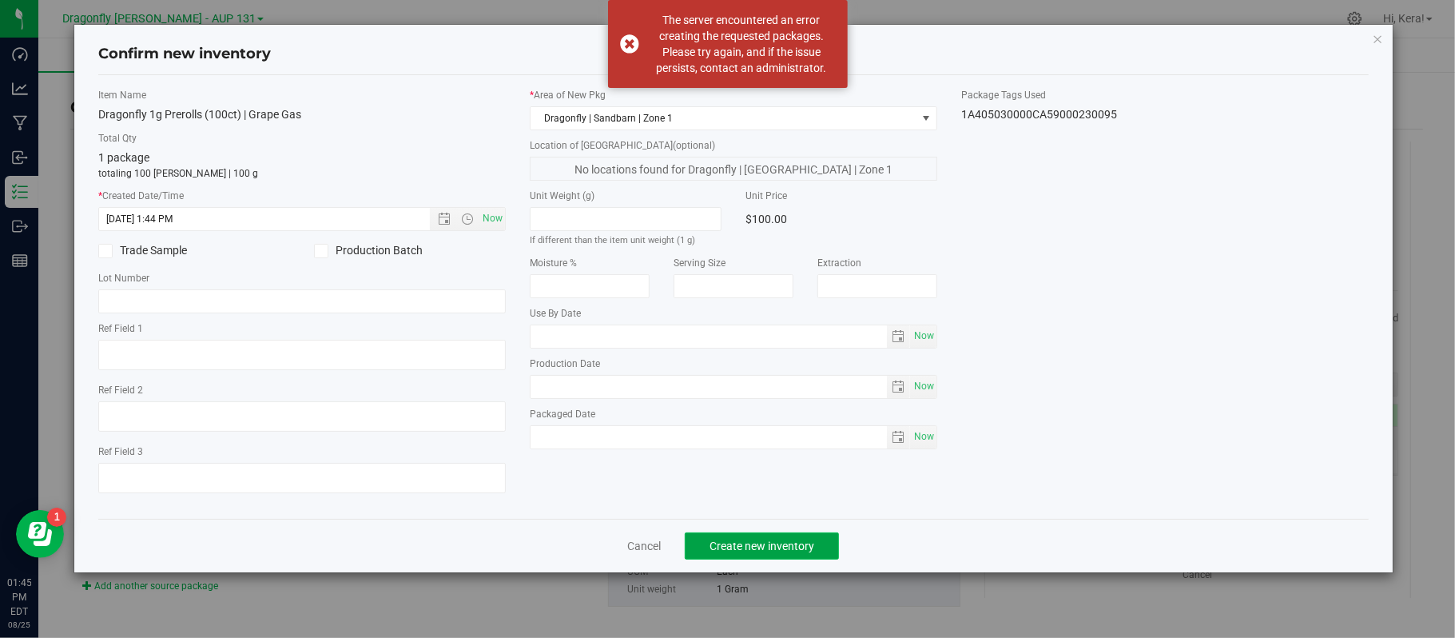
click at [749, 547] on span "Create new inventory" at bounding box center [762, 545] width 105 height 13
